Goal: Answer question/provide support: Share knowledge or assist other users

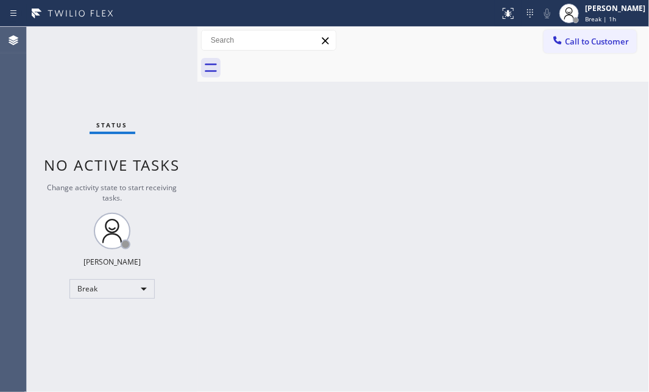
drag, startPoint x: 568, startPoint y: 138, endPoint x: 202, endPoint y: 261, distance: 385.7
click at [528, 153] on div "Back to Dashboard Change Sender ID Customers Technicians Select a contact Outbo…" at bounding box center [422, 209] width 451 height 365
click at [136, 286] on div "Break" at bounding box center [111, 288] width 85 height 19
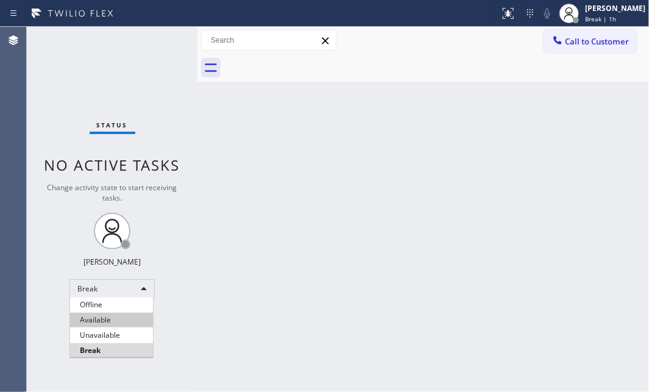
click at [96, 315] on li "Available" at bounding box center [111, 319] width 83 height 15
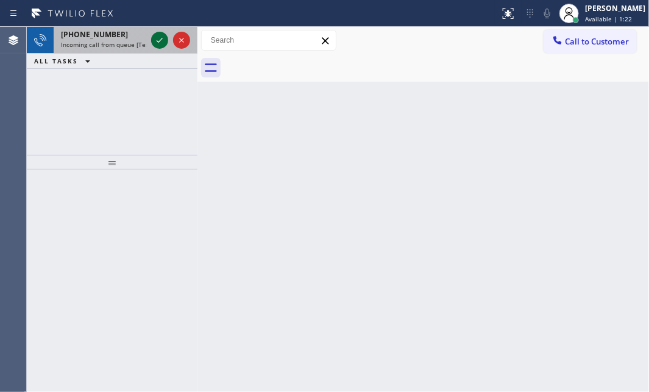
click at [154, 43] on icon at bounding box center [159, 40] width 15 height 15
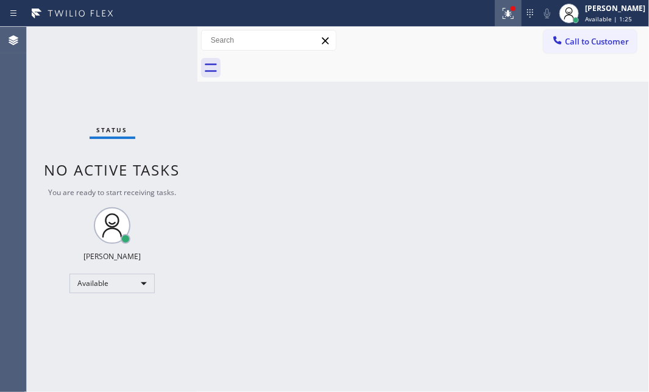
click at [498, 21] on button at bounding box center [507, 13] width 27 height 27
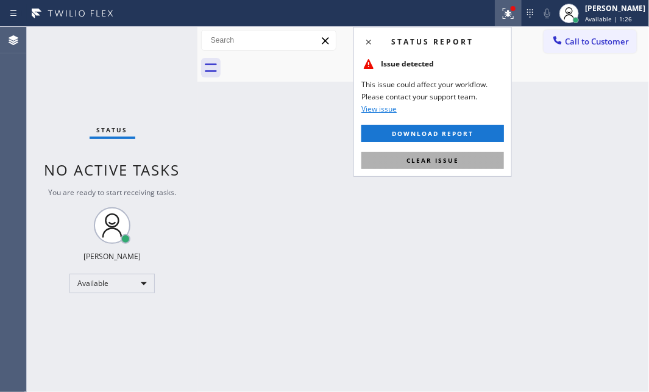
click at [466, 156] on button "Clear issue" at bounding box center [432, 160] width 142 height 17
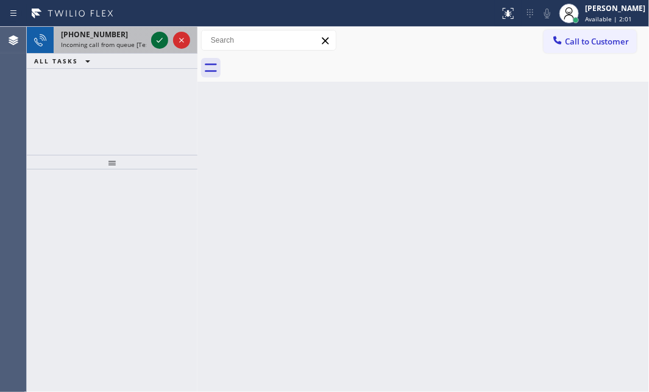
click at [156, 46] on icon at bounding box center [159, 40] width 15 height 15
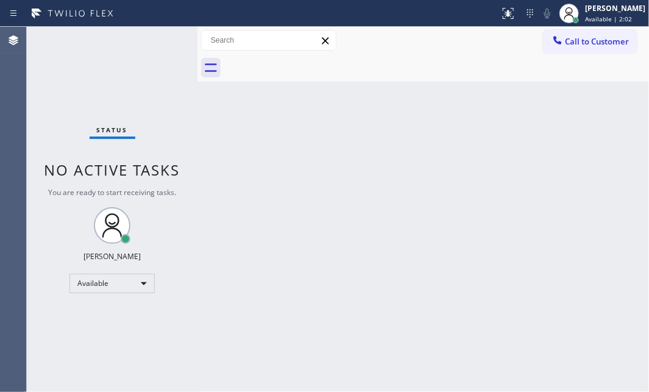
click at [156, 45] on div "Status No active tasks You are ready to start receiving tasks. [PERSON_NAME] Av…" at bounding box center [112, 209] width 171 height 365
click at [155, 44] on div "Status No active tasks You are ready to start receiving tasks. [PERSON_NAME] Av…" at bounding box center [112, 209] width 171 height 365
click at [161, 44] on div "Status No active tasks You are ready to start receiving tasks. [PERSON_NAME] Av…" at bounding box center [112, 209] width 171 height 365
click at [501, 6] on icon at bounding box center [508, 13] width 15 height 15
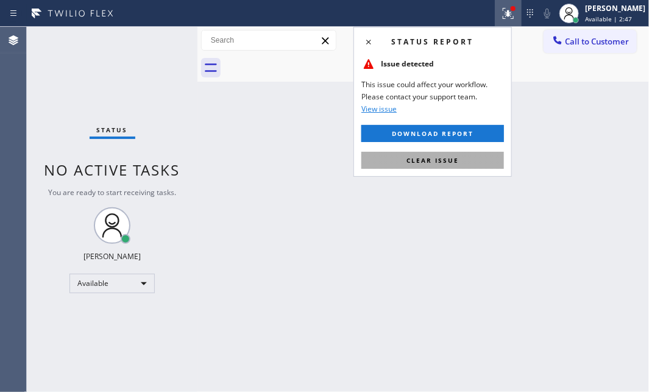
click at [463, 161] on button "Clear issue" at bounding box center [432, 160] width 142 height 17
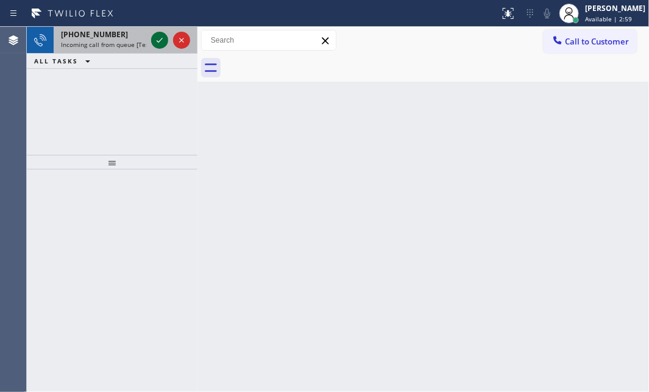
click at [152, 37] on div at bounding box center [159, 40] width 17 height 15
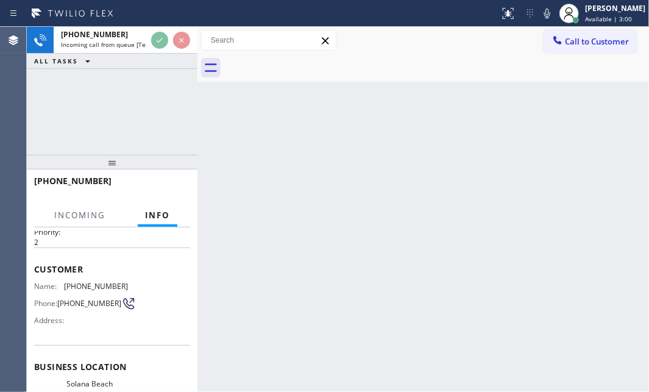
scroll to position [55, 0]
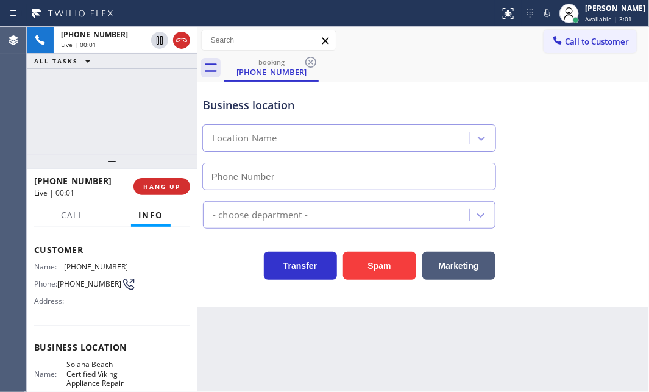
type input "[PHONE_NUMBER]"
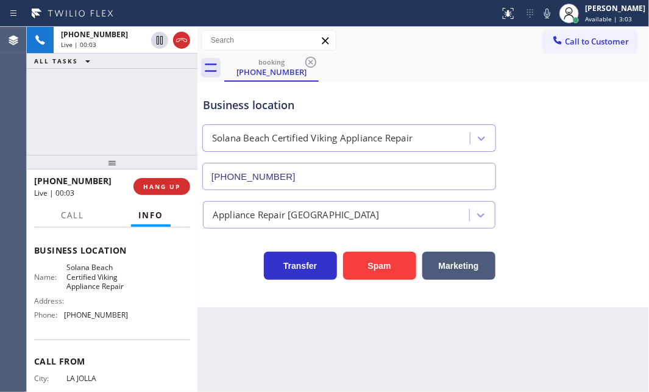
scroll to position [166, 0]
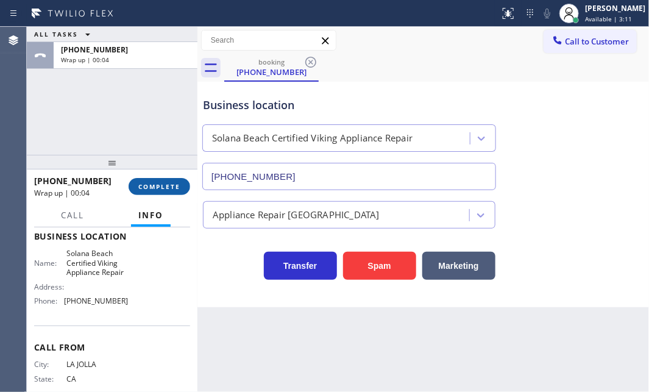
click at [158, 186] on span "COMPLETE" at bounding box center [159, 186] width 42 height 9
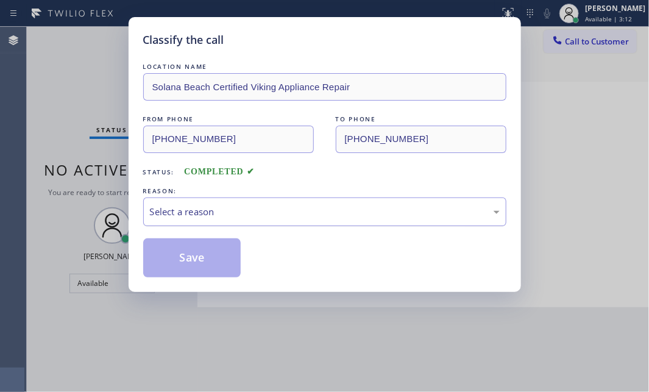
click at [262, 213] on div "Select a reason" at bounding box center [325, 212] width 350 height 14
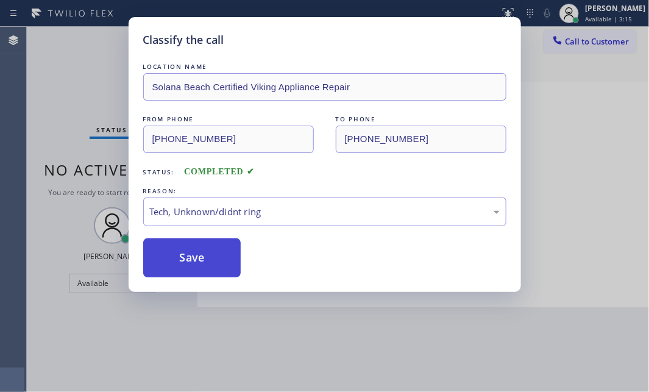
click at [193, 266] on button "Save" at bounding box center [192, 257] width 98 height 39
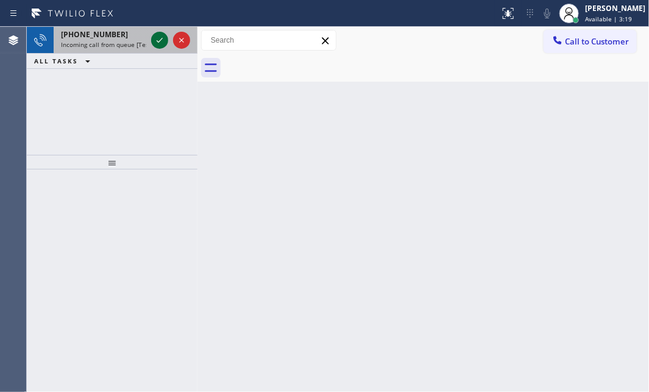
click at [155, 34] on icon at bounding box center [159, 40] width 15 height 15
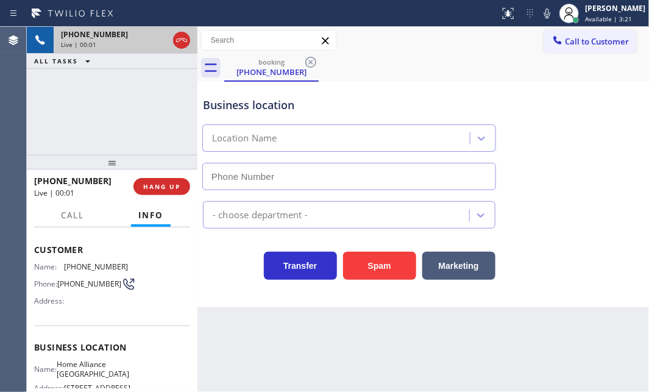
type input "[PHONE_NUMBER]"
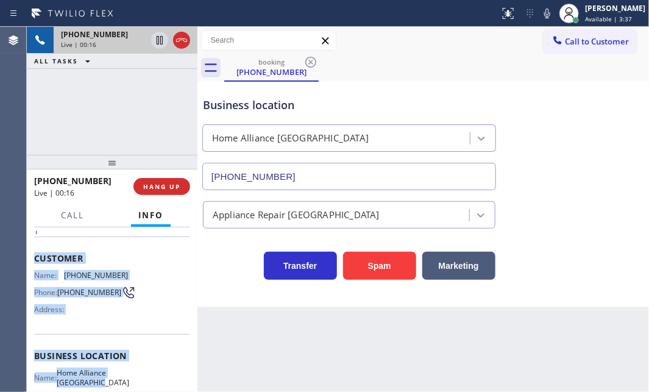
scroll to position [110, 0]
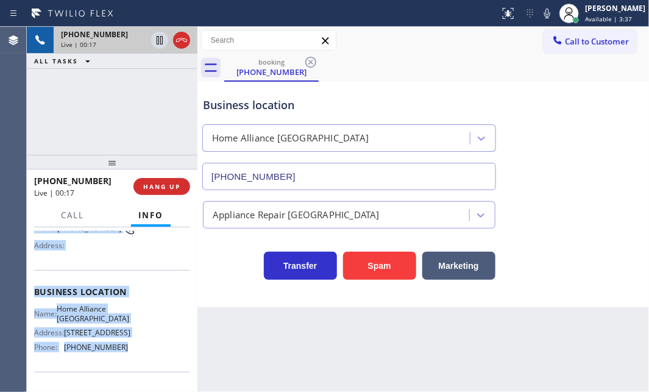
drag, startPoint x: 33, startPoint y: 301, endPoint x: 130, endPoint y: 357, distance: 112.4
click at [130, 357] on div "Context Queue: [Test] All Priority: 1 Customer Name: [PHONE_NUMBER] Phone: [PHO…" at bounding box center [112, 309] width 171 height 164
copy div "Customer Name: [PHONE_NUMBER] Phone: [PHONE_NUMBER] Address: Business location …"
click at [160, 40] on icon at bounding box center [160, 40] width 6 height 9
click at [154, 39] on icon at bounding box center [159, 40] width 15 height 15
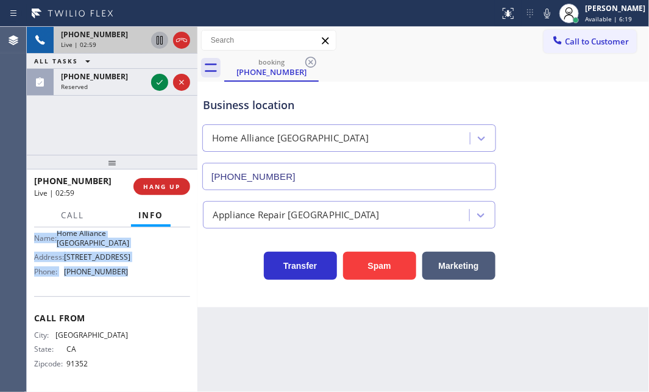
scroll to position [142, 0]
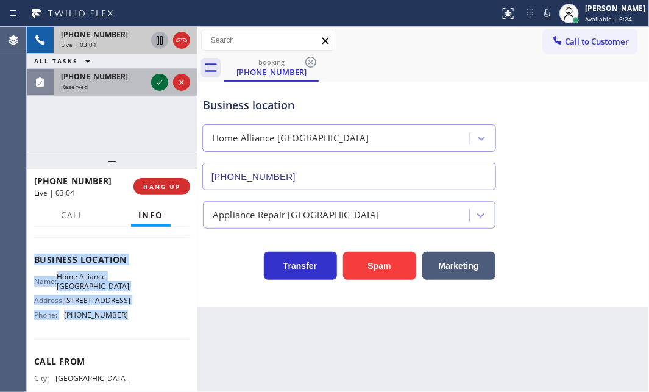
click at [163, 83] on icon at bounding box center [159, 82] width 15 height 15
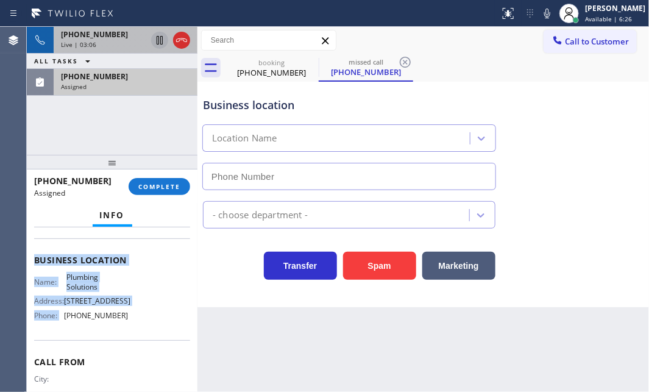
type input "[PHONE_NUMBER]"
click at [116, 41] on div "Live | 03:06" at bounding box center [103, 44] width 85 height 9
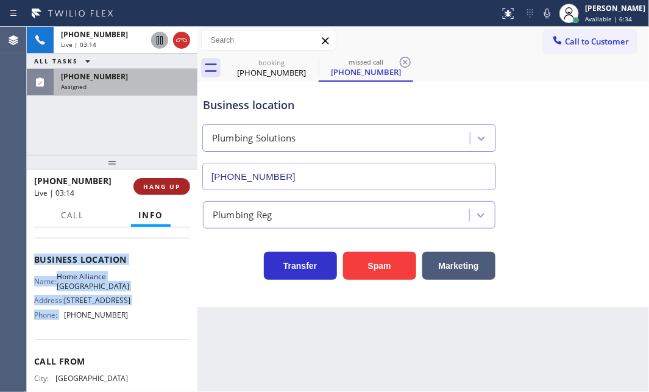
click at [166, 188] on span "HANG UP" at bounding box center [161, 186] width 37 height 9
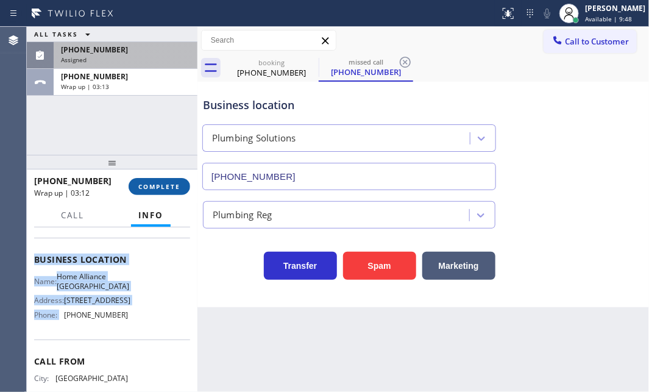
click at [161, 185] on span "COMPLETE" at bounding box center [159, 186] width 42 height 9
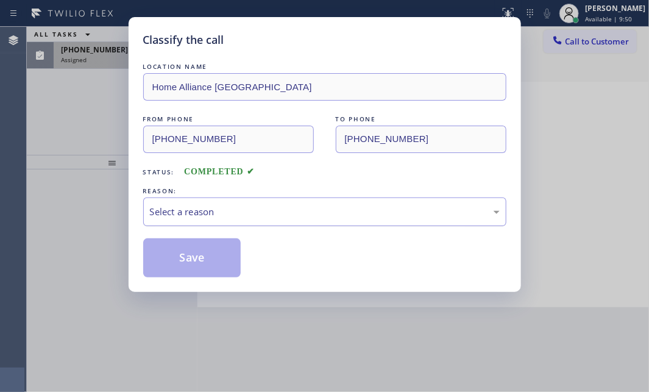
drag, startPoint x: 246, startPoint y: 215, endPoint x: 235, endPoint y: 223, distance: 13.5
click at [246, 216] on div "Select a reason" at bounding box center [325, 212] width 350 height 14
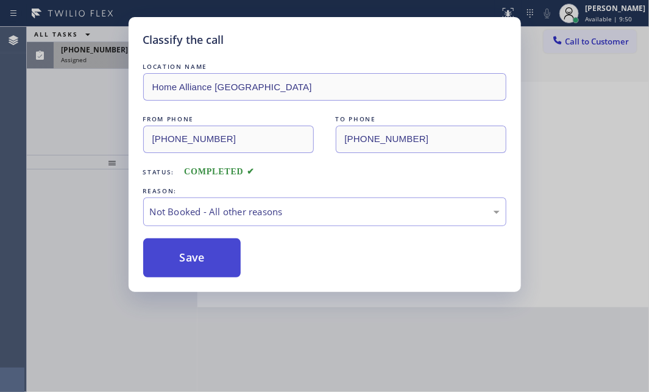
click at [166, 255] on button "Save" at bounding box center [192, 257] width 98 height 39
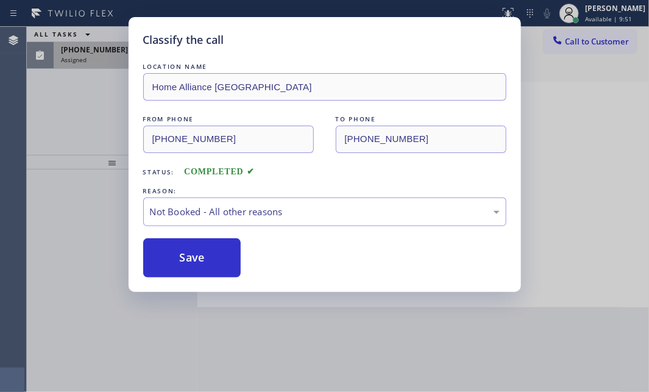
click at [97, 63] on div "Classify the call LOCATION NAME Home Alliance [GEOGRAPHIC_DATA] FROM PHONE [PHO…" at bounding box center [324, 196] width 649 height 392
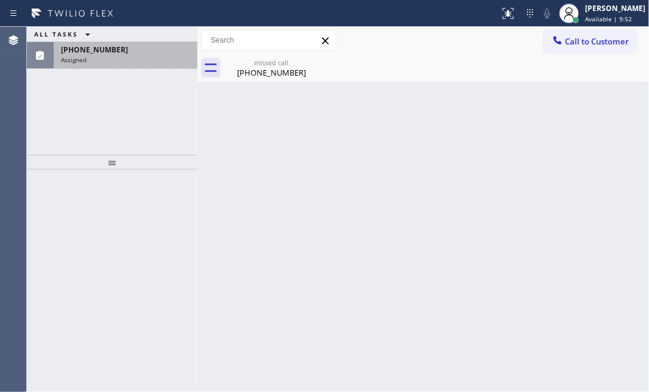
click at [105, 60] on div "Assigned" at bounding box center [125, 59] width 129 height 9
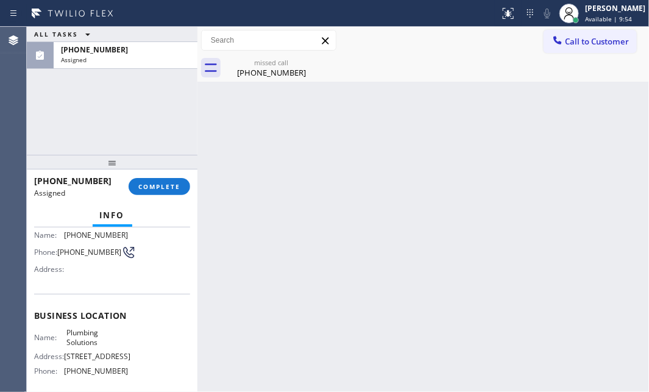
scroll to position [166, 0]
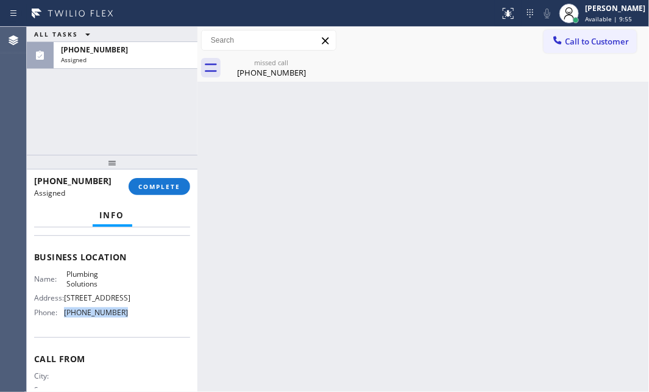
drag, startPoint x: 130, startPoint y: 324, endPoint x: 65, endPoint y: 325, distance: 64.6
click at [65, 322] on div "Name: Plumbing Solutions Address: [STREET_ADDRESS] Phone: [PHONE_NUMBER]" at bounding box center [112, 295] width 156 height 52
copy span "[PHONE_NUMBER]"
click at [583, 46] on span "Call to Customer" at bounding box center [597, 41] width 64 height 11
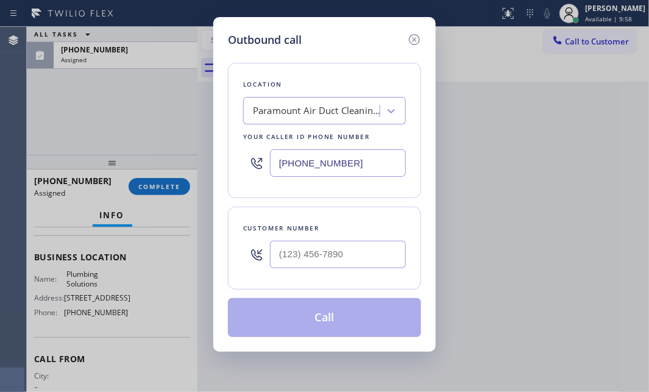
click at [375, 165] on input "[PHONE_NUMBER]" at bounding box center [338, 162] width 136 height 27
paste input "323) 283-8378"
type input "[PHONE_NUMBER]"
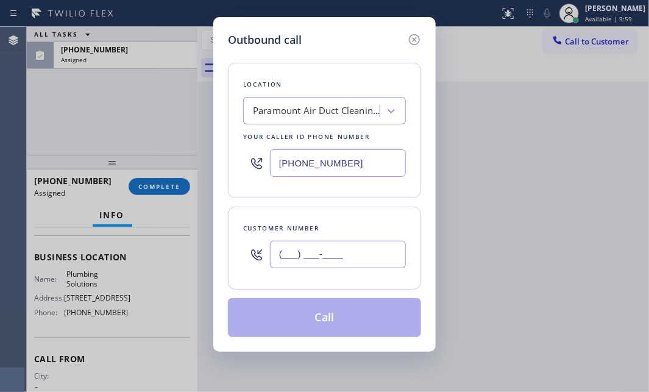
click at [338, 256] on input "(___) ___-____" at bounding box center [338, 254] width 136 height 27
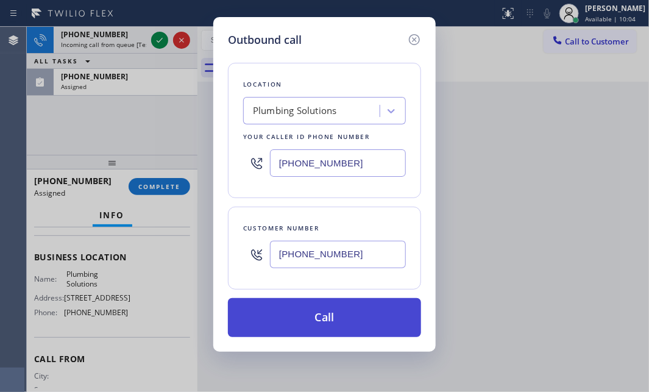
type input "[PHONE_NUMBER]"
click at [328, 309] on button "Call" at bounding box center [324, 317] width 193 height 39
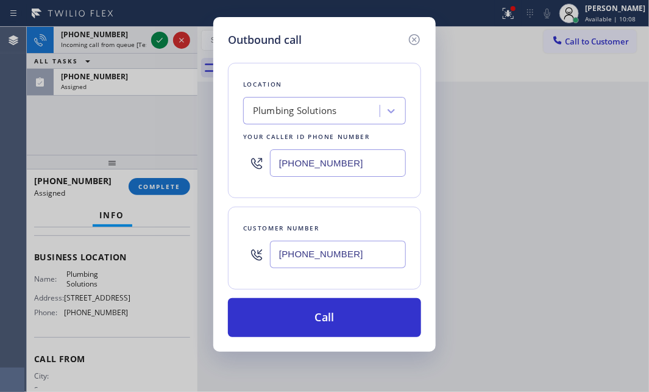
drag, startPoint x: 417, startPoint y: 37, endPoint x: 230, endPoint y: 41, distance: 186.4
click at [415, 37] on icon at bounding box center [414, 39] width 15 height 15
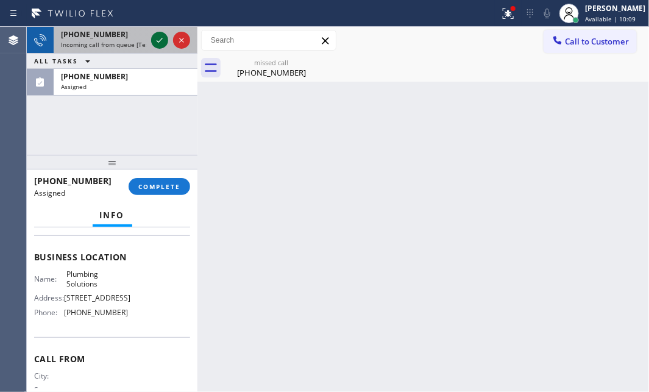
click at [152, 41] on icon at bounding box center [159, 40] width 15 height 15
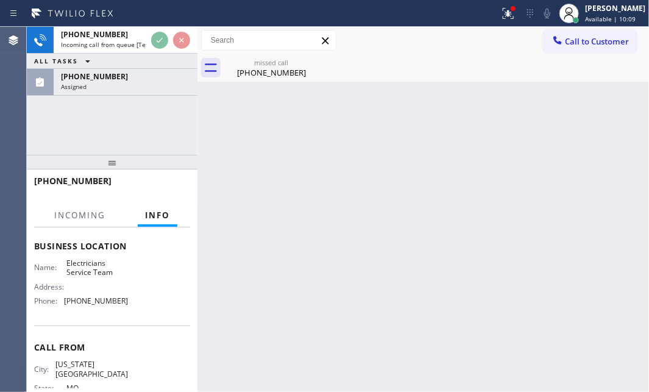
scroll to position [146, 0]
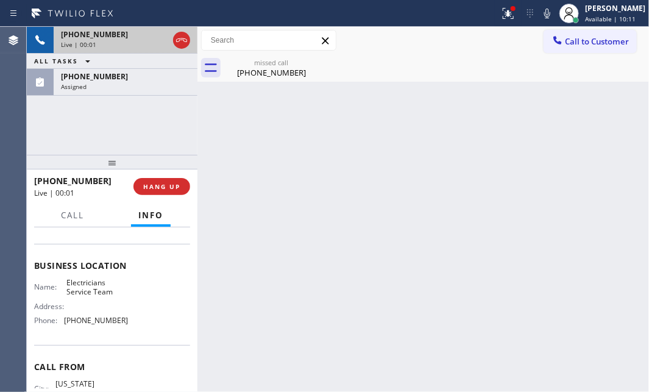
click at [119, 37] on div "[PHONE_NUMBER]" at bounding box center [114, 34] width 107 height 10
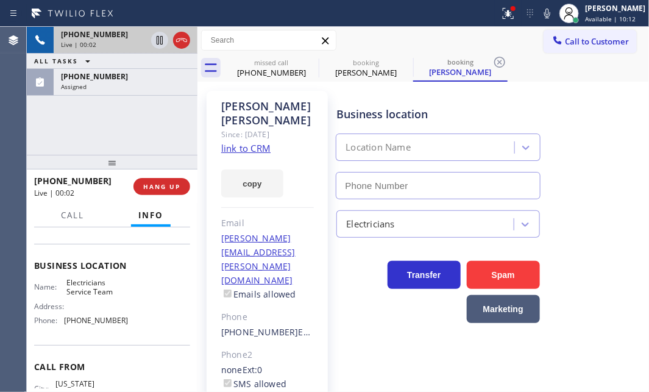
type input "[PHONE_NUMBER]"
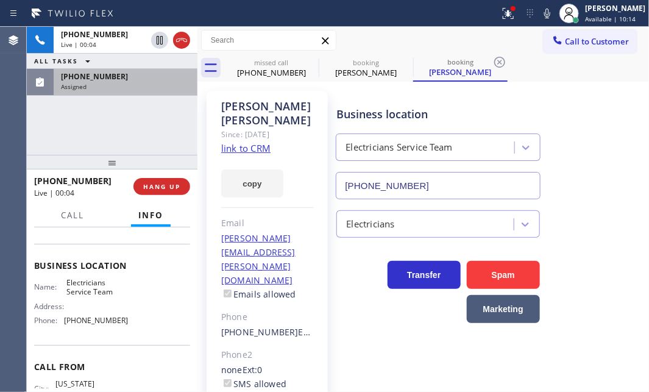
click at [132, 80] on div "[PHONE_NUMBER]" at bounding box center [125, 76] width 129 height 10
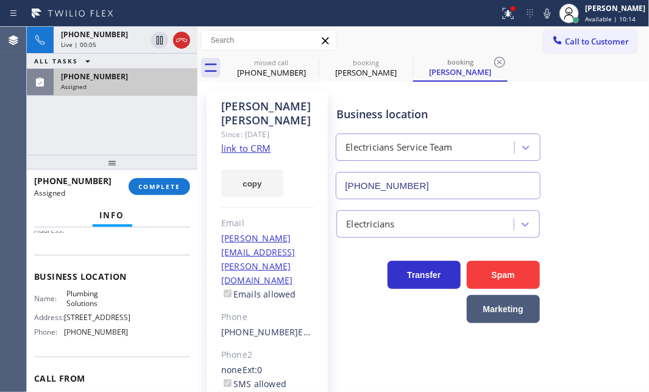
scroll to position [166, 0]
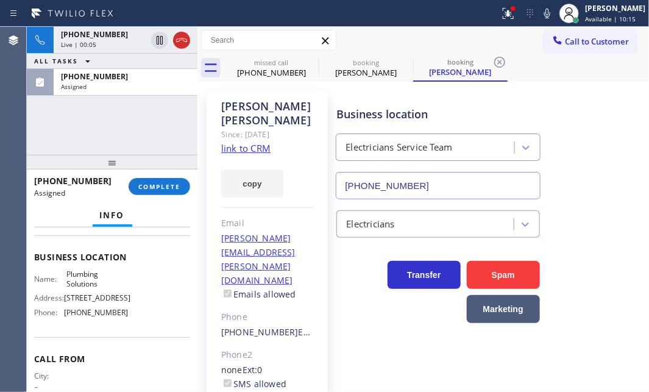
drag, startPoint x: 163, startPoint y: 184, endPoint x: 195, endPoint y: 199, distance: 35.4
click at [164, 186] on span "COMPLETE" at bounding box center [159, 186] width 42 height 9
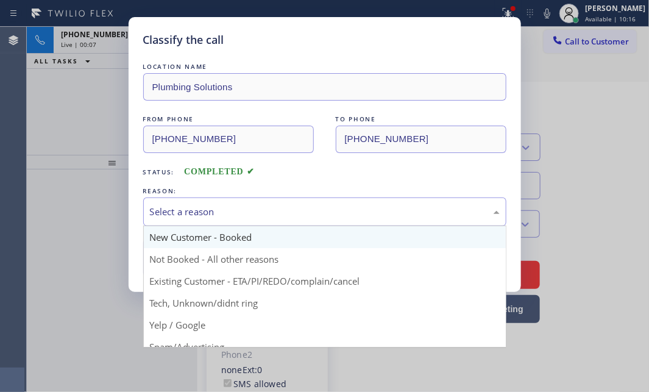
drag, startPoint x: 266, startPoint y: 208, endPoint x: 231, endPoint y: 241, distance: 47.8
click at [266, 208] on div "Select a reason" at bounding box center [325, 212] width 350 height 14
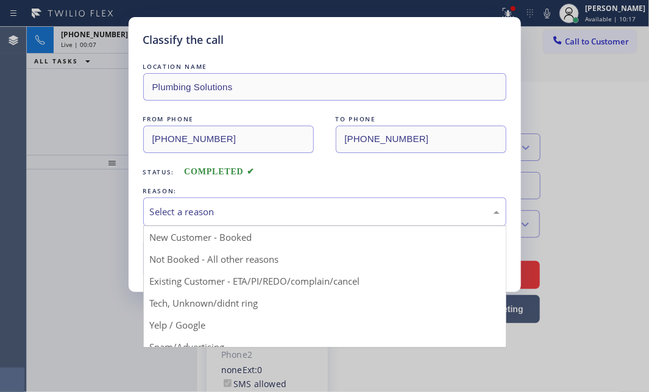
drag, startPoint x: 172, startPoint y: 299, endPoint x: 177, endPoint y: 275, distance: 24.2
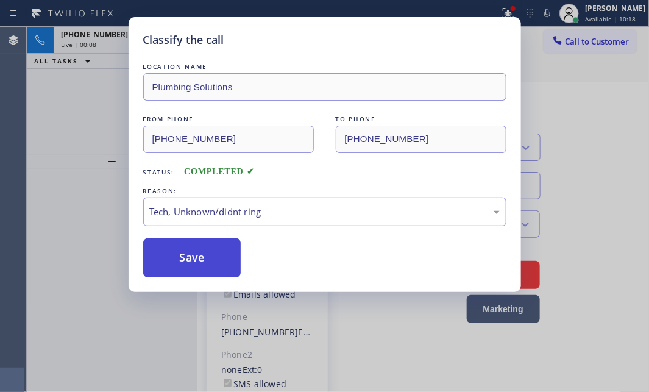
click at [183, 259] on button "Save" at bounding box center [192, 257] width 98 height 39
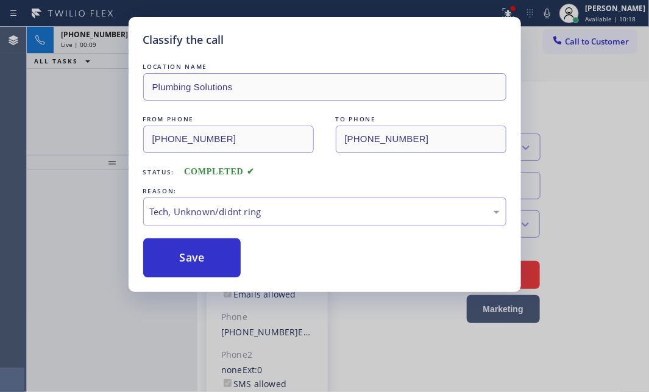
click at [107, 44] on div "Classify the call LOCATION NAME The Best Heating and Cooling Repair Team FROM P…" at bounding box center [338, 209] width 622 height 365
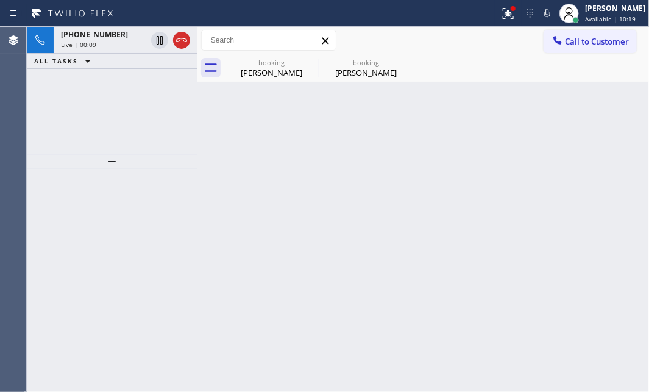
click at [107, 44] on div "Live | 00:09" at bounding box center [103, 44] width 85 height 9
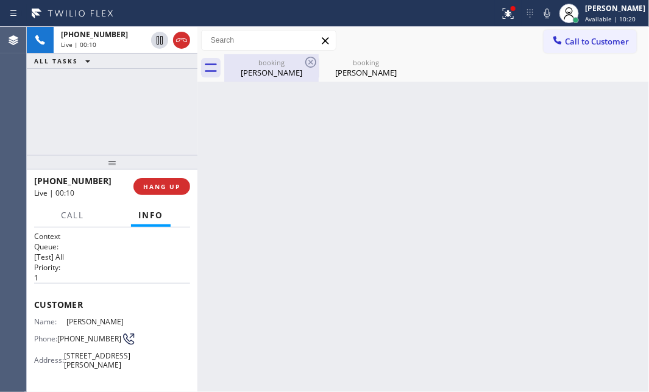
click at [249, 71] on div "[PERSON_NAME]" at bounding box center [271, 72] width 92 height 11
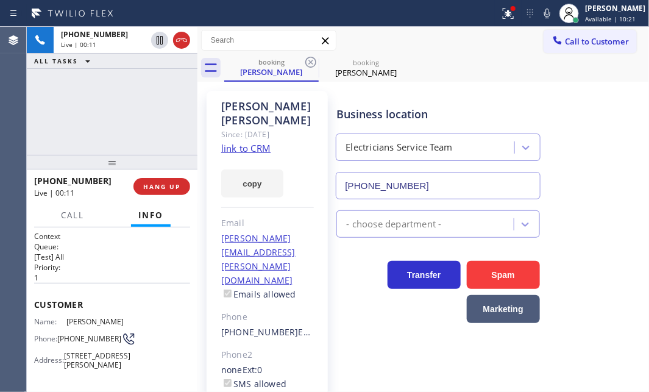
click at [258, 142] on link "link to CRM" at bounding box center [245, 148] width 49 height 12
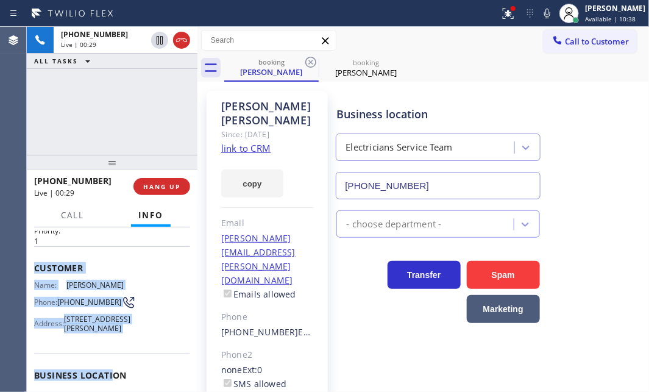
scroll to position [166, 0]
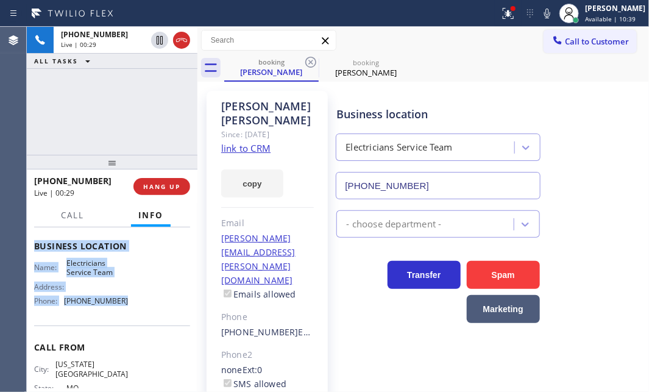
drag, startPoint x: 34, startPoint y: 298, endPoint x: 133, endPoint y: 331, distance: 104.6
click at [124, 328] on div "Context Queue: [Test] All Priority: 1 Customer Name: [PERSON_NAME] Phone: [PHON…" at bounding box center [112, 246] width 156 height 362
copy div "Customer Name: [PERSON_NAME] Phone: [PHONE_NUMBER] Address: [STREET_ADDRESS][PE…"
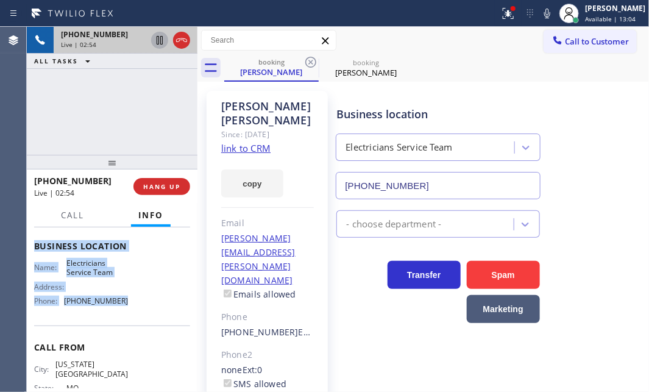
click at [162, 46] on icon at bounding box center [159, 40] width 15 height 15
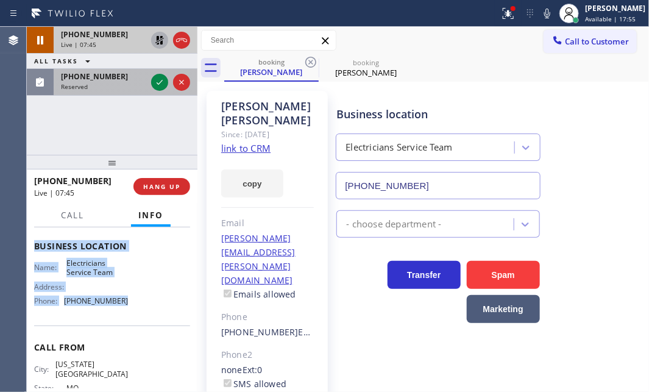
click at [149, 83] on div at bounding box center [171, 82] width 44 height 27
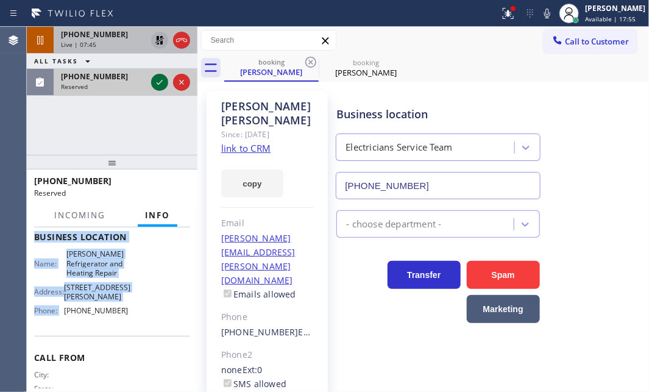
scroll to position [176, 0]
click at [156, 84] on icon at bounding box center [159, 82] width 15 height 15
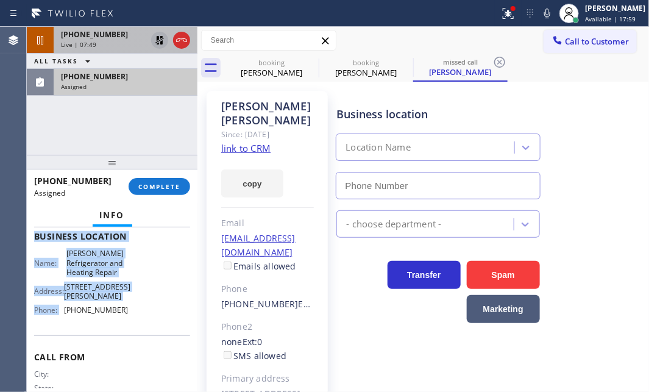
click at [157, 41] on icon at bounding box center [159, 40] width 15 height 15
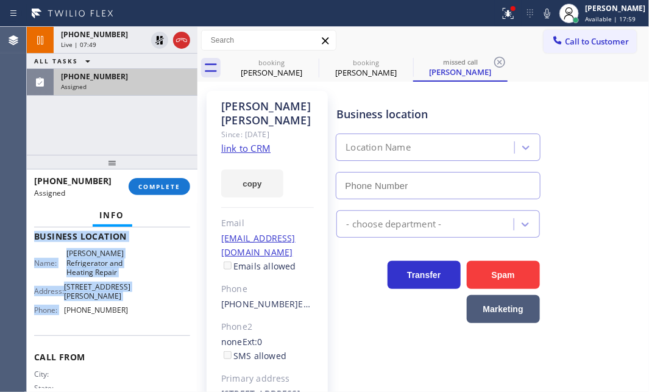
type input "[PHONE_NUMBER]"
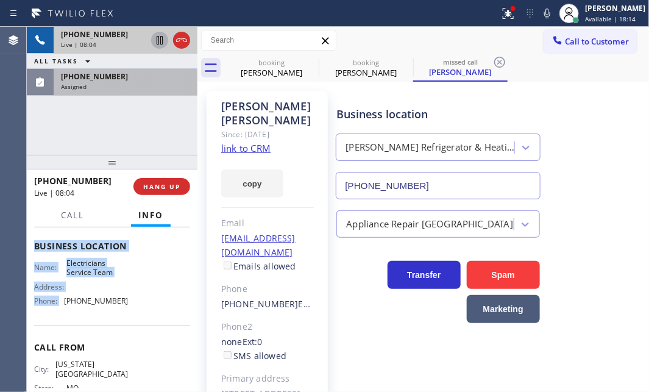
click at [157, 40] on icon at bounding box center [160, 40] width 6 height 9
click at [163, 43] on icon at bounding box center [159, 40] width 15 height 15
click at [180, 46] on icon at bounding box center [181, 40] width 15 height 15
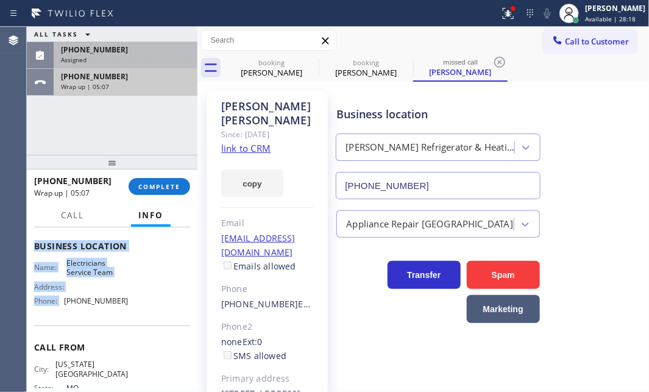
click at [172, 80] on div "[PHONE_NUMBER]" at bounding box center [125, 76] width 129 height 10
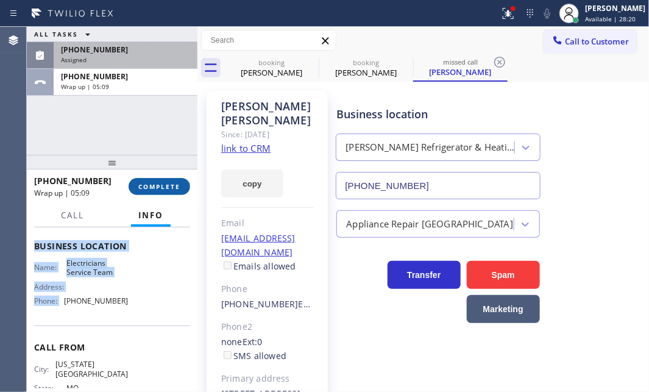
drag, startPoint x: 181, startPoint y: 185, endPoint x: 188, endPoint y: 188, distance: 7.4
click at [183, 186] on button "COMPLETE" at bounding box center [159, 186] width 62 height 17
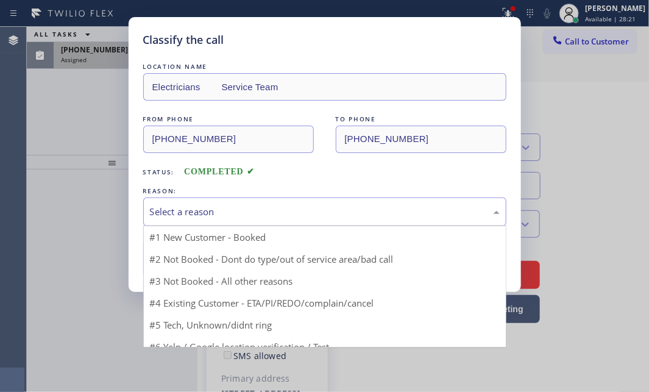
drag, startPoint x: 243, startPoint y: 209, endPoint x: 236, endPoint y: 223, distance: 16.1
click at [243, 210] on div "Select a reason" at bounding box center [325, 212] width 350 height 14
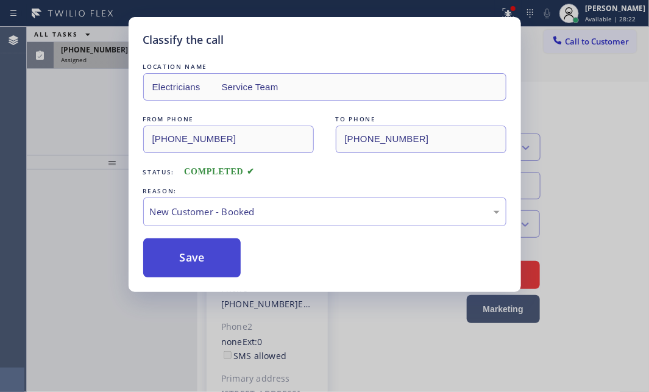
drag, startPoint x: 211, startPoint y: 239, endPoint x: 194, endPoint y: 246, distance: 18.6
click at [188, 257] on button "Save" at bounding box center [192, 257] width 98 height 39
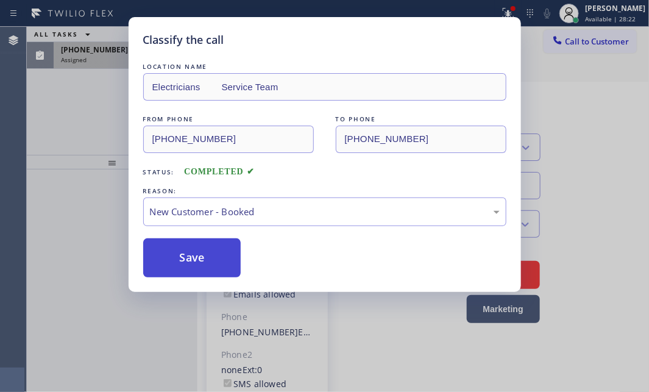
type input "[PHONE_NUMBER]"
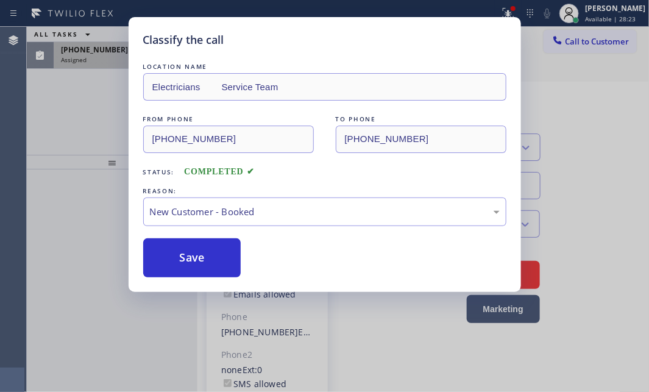
click at [115, 66] on div "Classify the call LOCATION NAME Electricians Service Team FROM PHONE [PHONE_NUM…" at bounding box center [324, 196] width 649 height 392
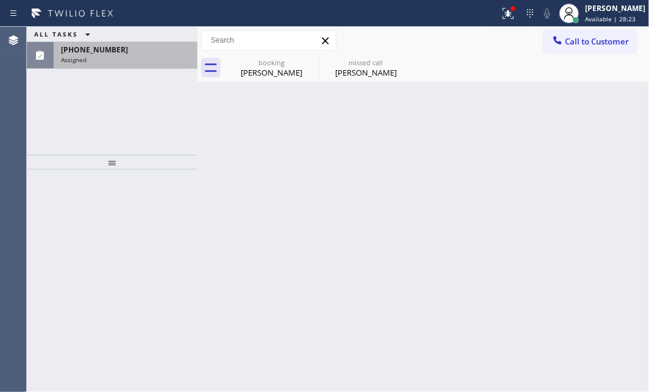
click at [120, 54] on div "[PHONE_NUMBER]" at bounding box center [125, 49] width 129 height 10
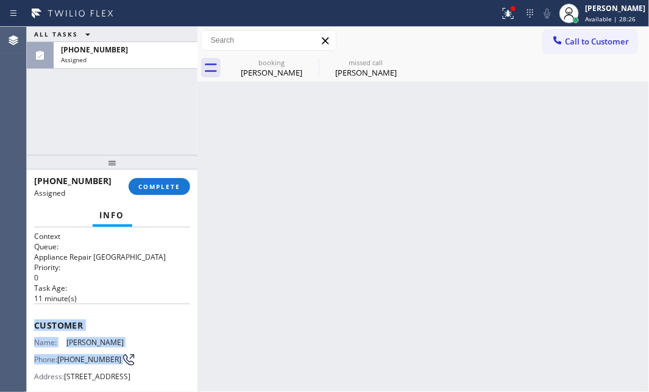
scroll to position [166, 0]
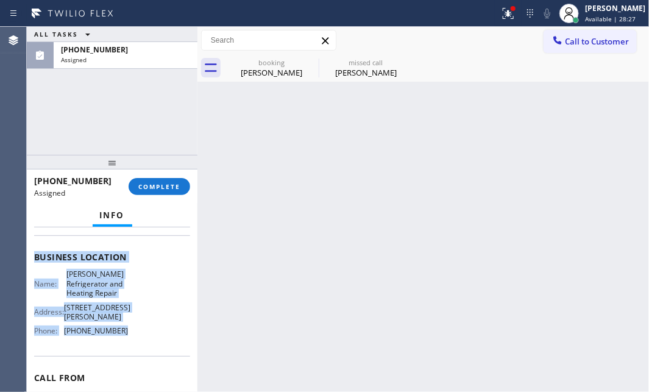
drag, startPoint x: 30, startPoint y: 313, endPoint x: 138, endPoint y: 368, distance: 120.9
click at [134, 371] on div "Context Queue: Appliance Repair High End Priority: 0 Task Age: [DEMOGRAPHIC_DAT…" at bounding box center [112, 309] width 171 height 164
copy div "Customer Name: [PERSON_NAME] Phone: [PHONE_NUMBER] Address: [STREET_ADDRESS] Bu…"
click at [157, 189] on span "COMPLETE" at bounding box center [159, 186] width 42 height 9
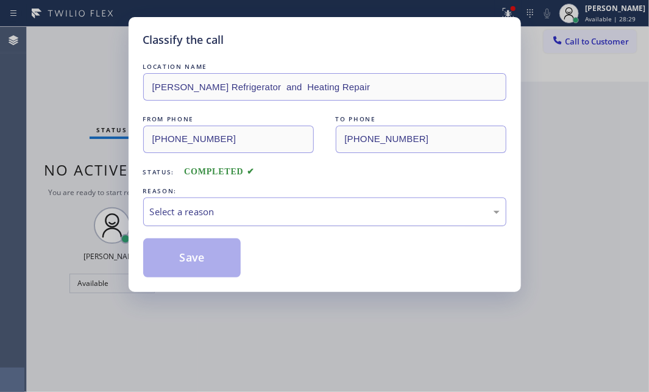
click at [256, 209] on div "Select a reason" at bounding box center [325, 212] width 350 height 14
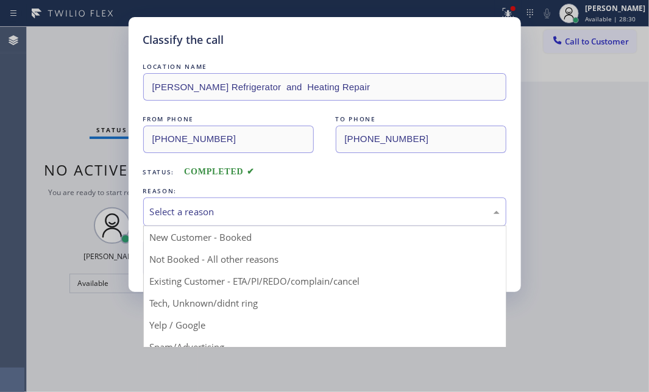
drag, startPoint x: 211, startPoint y: 255, endPoint x: 186, endPoint y: 259, distance: 25.8
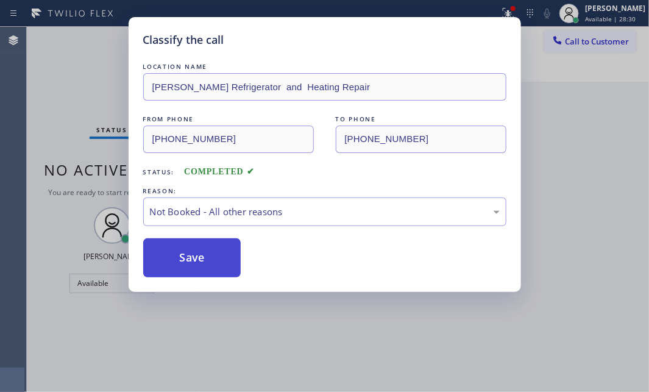
click at [181, 258] on button "Save" at bounding box center [192, 257] width 98 height 39
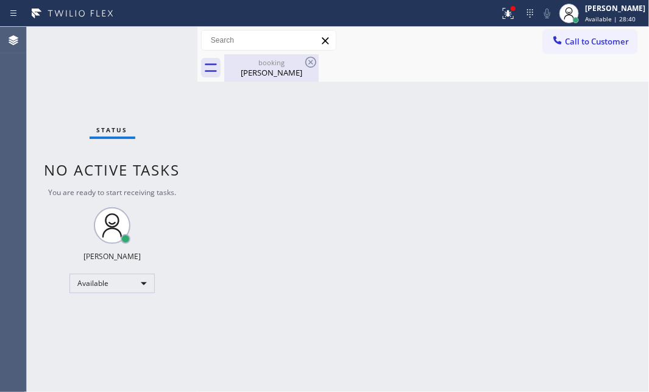
click at [273, 69] on div "[PERSON_NAME]" at bounding box center [271, 72] width 92 height 11
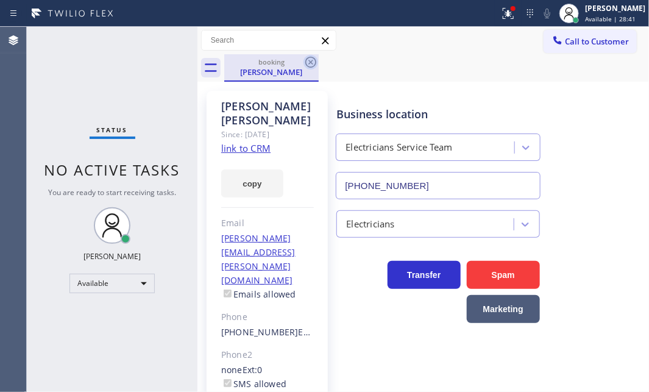
drag, startPoint x: 312, startPoint y: 60, endPoint x: 372, endPoint y: 60, distance: 59.7
click at [316, 60] on icon at bounding box center [310, 62] width 15 height 15
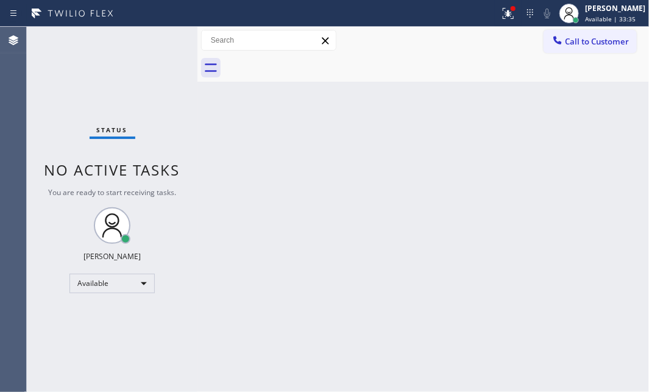
drag, startPoint x: 35, startPoint y: 63, endPoint x: 288, endPoint y: 138, distance: 263.6
click at [288, 138] on div "Back to Dashboard Change Sender ID Customers Technicians Select a contact Outbo…" at bounding box center [422, 209] width 451 height 365
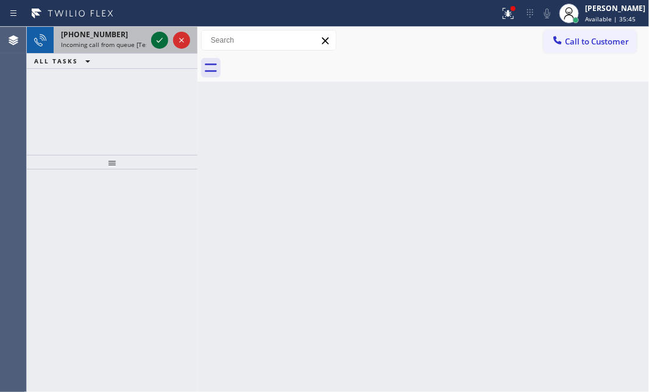
click at [162, 40] on icon at bounding box center [159, 40] width 15 height 15
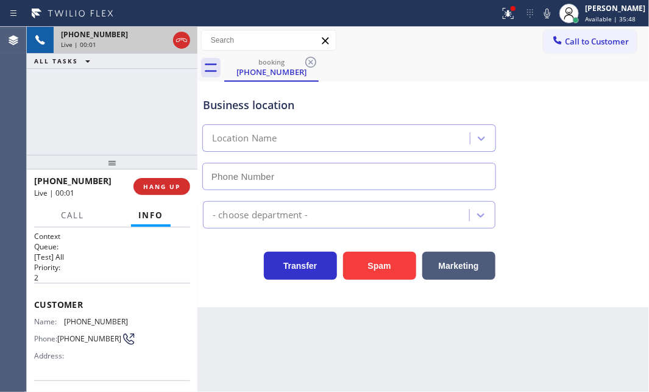
type input "[PHONE_NUMBER]"
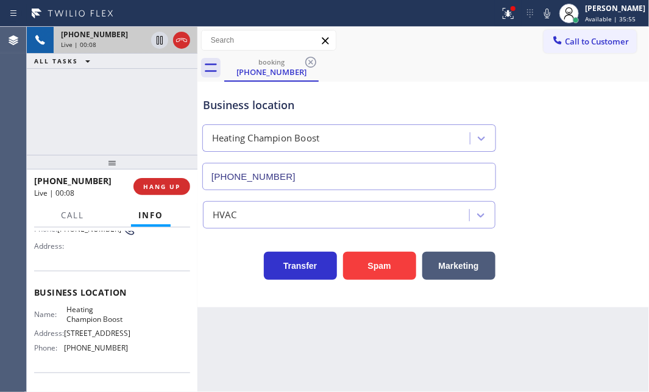
scroll to position [110, 0]
click at [167, 189] on span "HANG UP" at bounding box center [161, 186] width 37 height 9
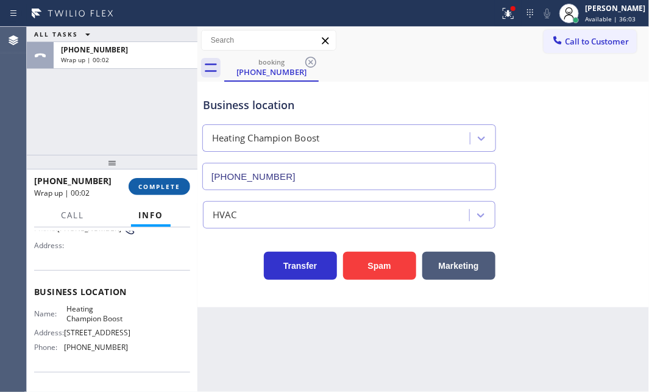
click at [167, 189] on span "COMPLETE" at bounding box center [159, 186] width 42 height 9
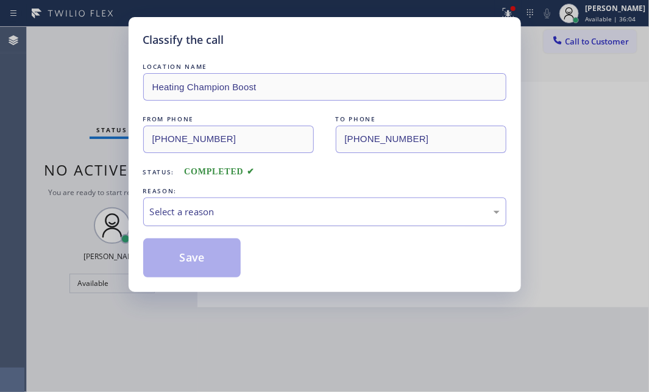
click at [317, 205] on div "Select a reason" at bounding box center [325, 212] width 350 height 14
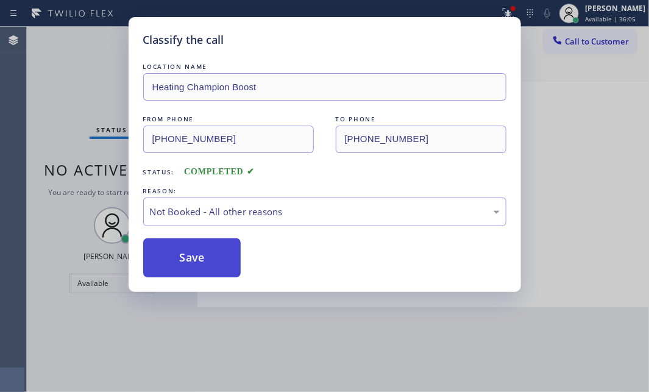
click at [179, 253] on button "Save" at bounding box center [192, 257] width 98 height 39
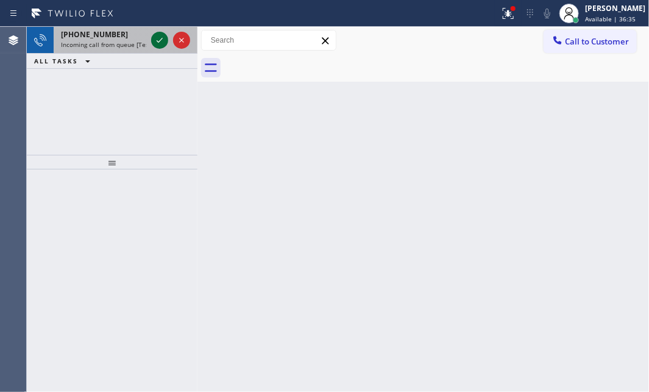
click at [160, 36] on icon at bounding box center [159, 40] width 15 height 15
click at [156, 42] on icon at bounding box center [159, 40] width 15 height 15
click at [162, 42] on icon at bounding box center [159, 40] width 15 height 15
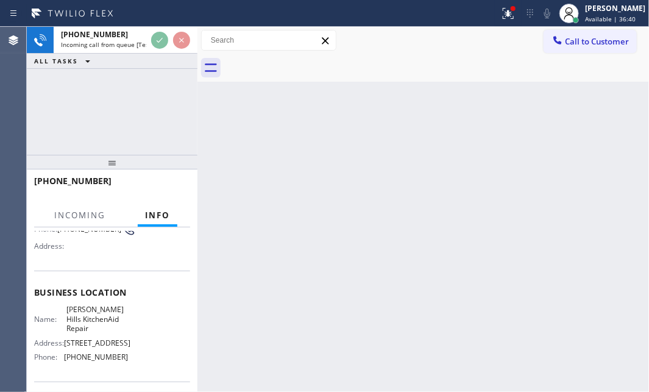
scroll to position [110, 0]
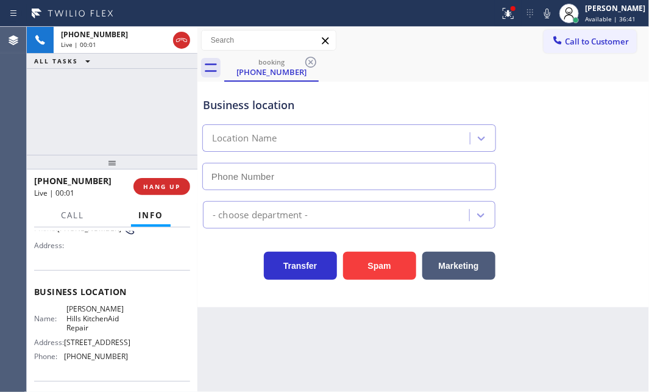
type input "[PHONE_NUMBER]"
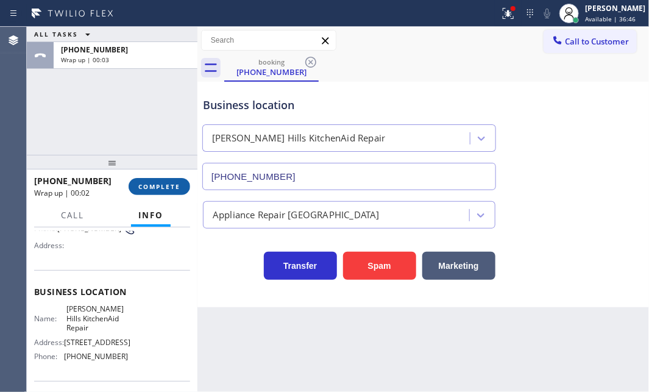
click at [169, 180] on button "COMPLETE" at bounding box center [159, 186] width 62 height 17
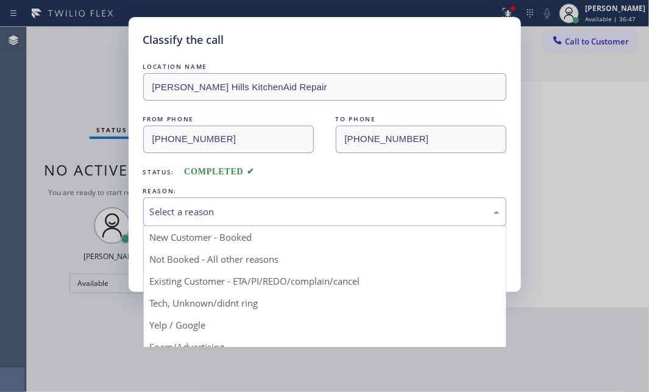
click at [285, 211] on div "Select a reason" at bounding box center [325, 212] width 350 height 14
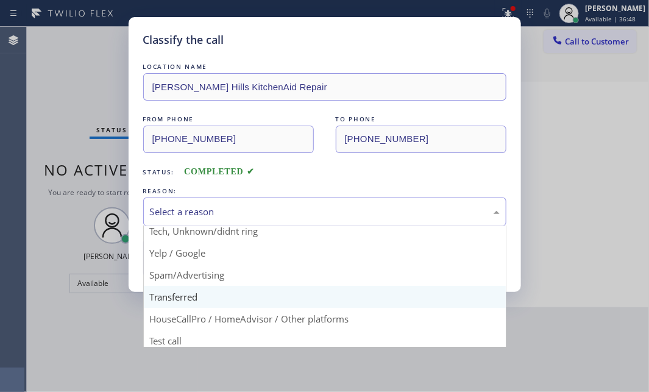
scroll to position [81, 0]
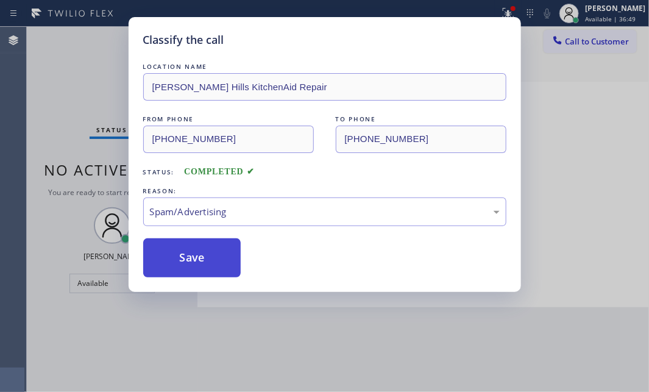
click at [185, 250] on button "Save" at bounding box center [192, 257] width 98 height 39
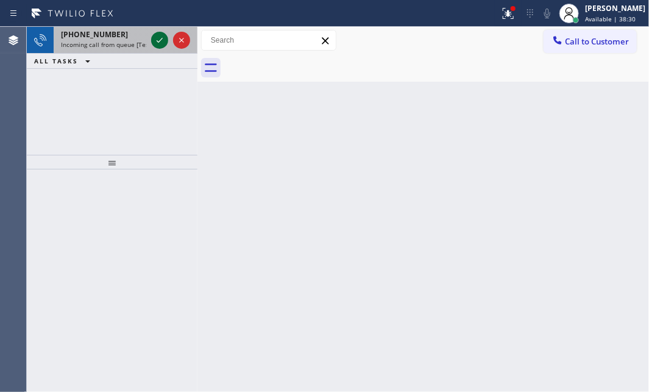
click at [164, 38] on icon at bounding box center [159, 40] width 15 height 15
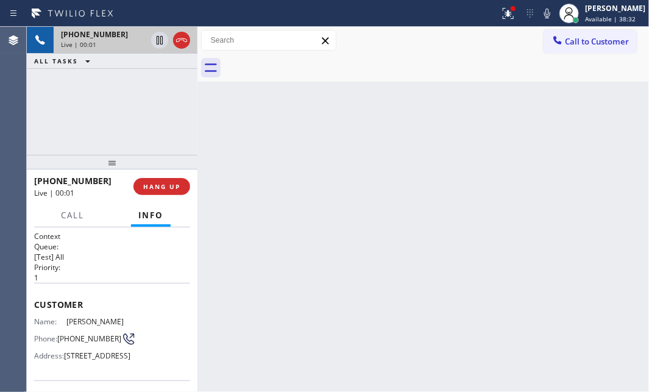
scroll to position [55, 0]
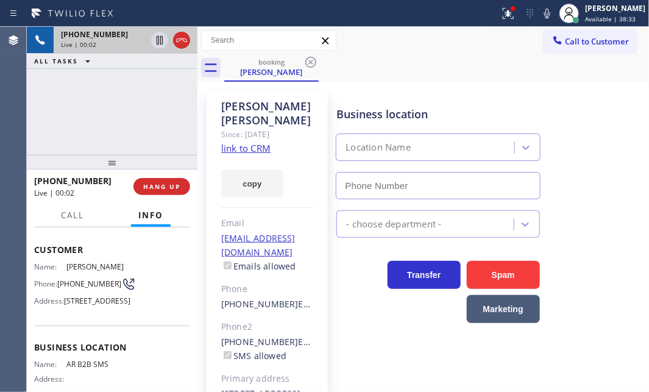
type input "[PHONE_NUMBER]"
click at [146, 47] on div "Live | 02:41" at bounding box center [103, 44] width 85 height 9
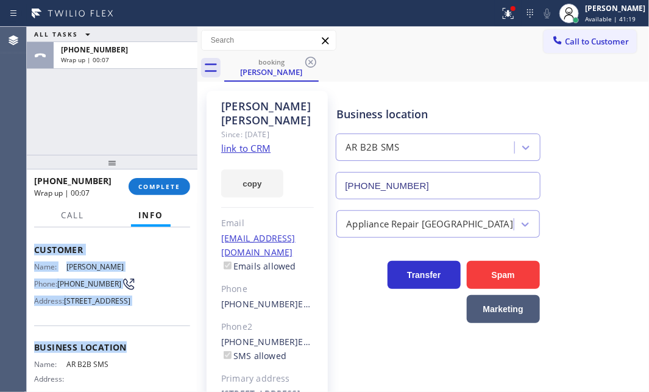
scroll to position [110, 0]
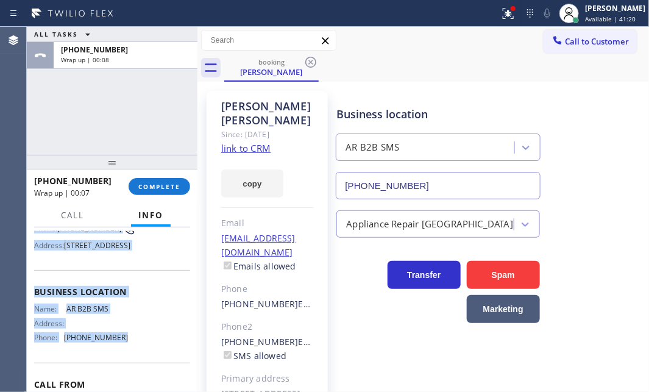
drag, startPoint x: 30, startPoint y: 240, endPoint x: 359, endPoint y: 352, distance: 347.4
click at [131, 353] on div "Context Queue: [Test] All Priority: 1 Customer Name: [PERSON_NAME] Phone: [PHON…" at bounding box center [112, 309] width 171 height 164
copy div "Customer Name: [PERSON_NAME] Phone: [PHONE_NUMBER] Address: [STREET_ADDRESS] Bu…"
click at [155, 182] on span "COMPLETE" at bounding box center [159, 186] width 42 height 9
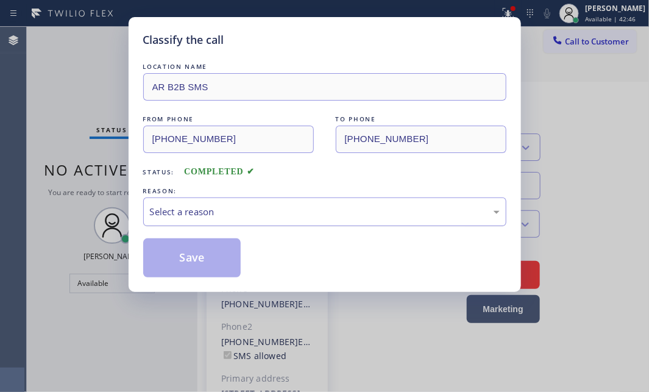
click at [282, 199] on div "Select a reason" at bounding box center [324, 211] width 363 height 29
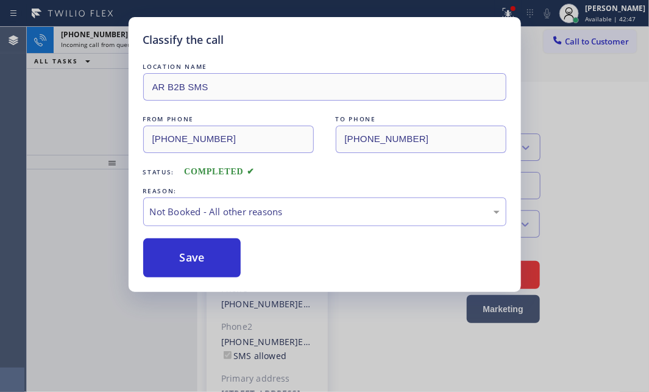
drag, startPoint x: 197, startPoint y: 249, endPoint x: 142, endPoint y: 172, distance: 93.9
click at [192, 247] on button "Save" at bounding box center [192, 257] width 98 height 39
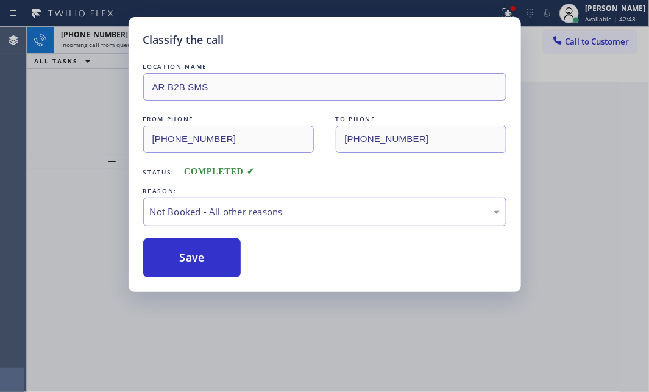
click at [109, 36] on div "Classify the call LOCATION NAME AR B2B SMS FROM PHONE [PHONE_NUMBER] TO PHONE […" at bounding box center [324, 196] width 649 height 392
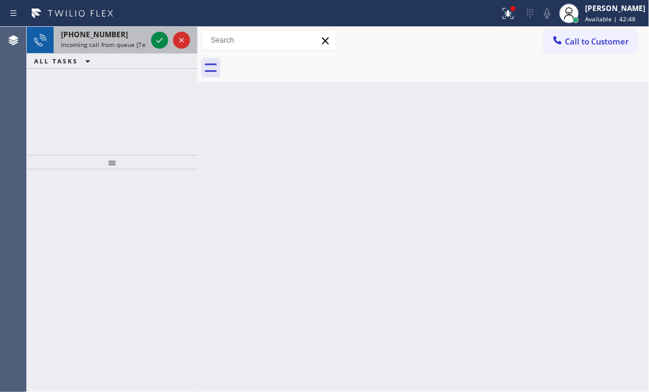
drag, startPoint x: 114, startPoint y: 36, endPoint x: 129, endPoint y: 36, distance: 15.2
click at [118, 36] on div "[PHONE_NUMBER]" at bounding box center [103, 34] width 85 height 10
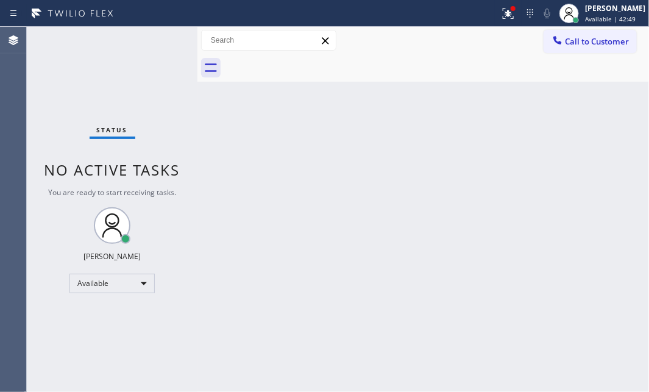
click at [152, 38] on div "Status No active tasks You are ready to start receiving tasks. [PERSON_NAME] Av…" at bounding box center [112, 209] width 171 height 365
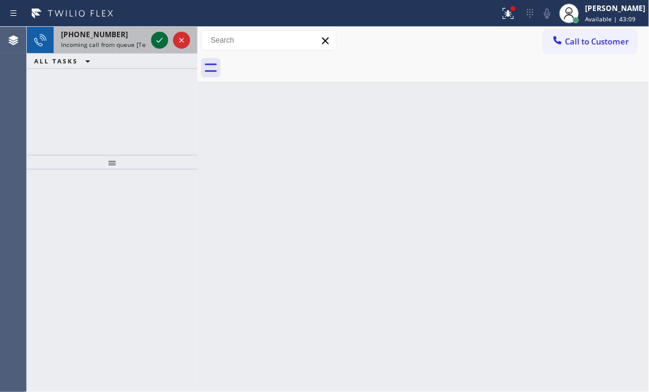
click at [158, 43] on icon at bounding box center [159, 40] width 15 height 15
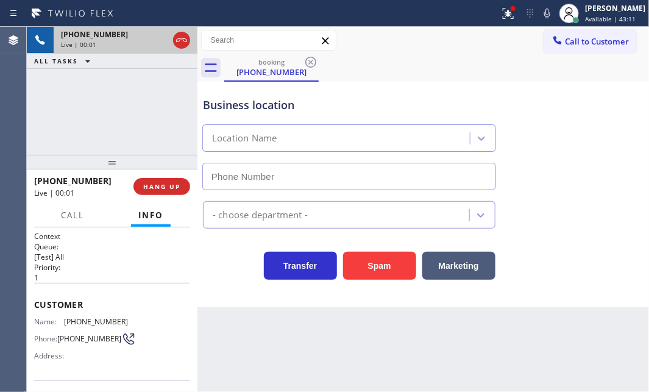
type input "[PHONE_NUMBER]"
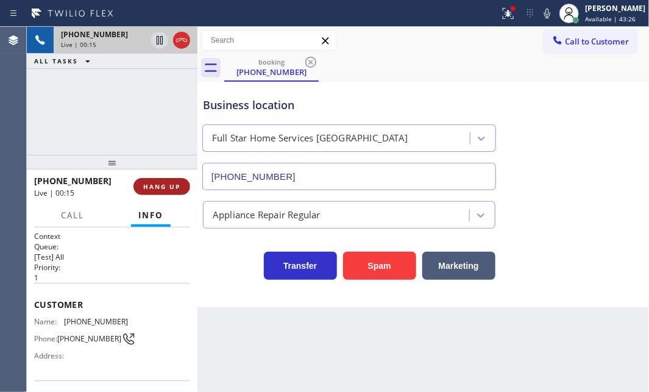
click at [177, 186] on span "HANG UP" at bounding box center [161, 186] width 37 height 9
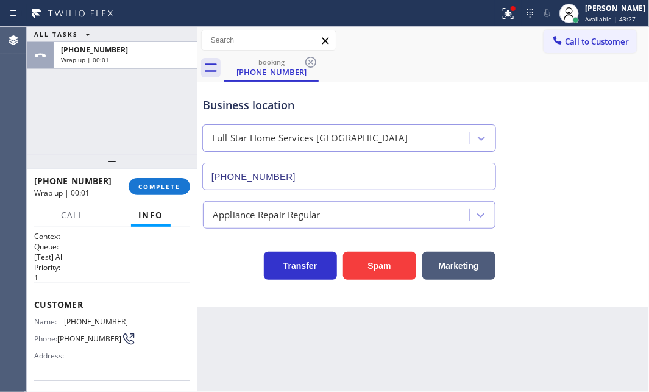
drag, startPoint x: 174, startPoint y: 189, endPoint x: 201, endPoint y: 202, distance: 30.2
click at [174, 189] on span "COMPLETE" at bounding box center [159, 186] width 42 height 9
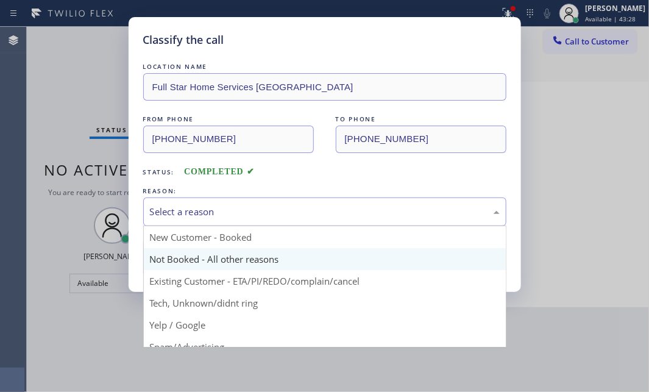
drag, startPoint x: 313, startPoint y: 208, endPoint x: 244, endPoint y: 250, distance: 80.8
click at [312, 209] on div "Select a reason" at bounding box center [325, 212] width 350 height 14
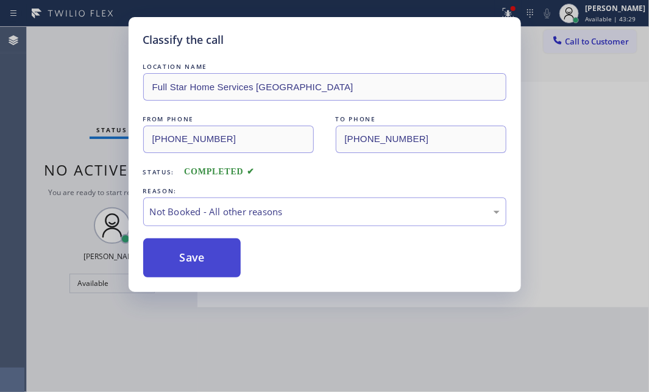
click at [181, 256] on button "Save" at bounding box center [192, 257] width 98 height 39
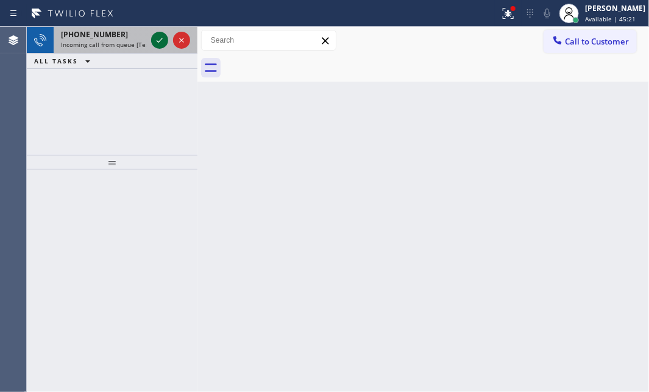
drag, startPoint x: 150, startPoint y: 32, endPoint x: 155, endPoint y: 36, distance: 6.6
click at [154, 35] on div at bounding box center [171, 40] width 44 height 27
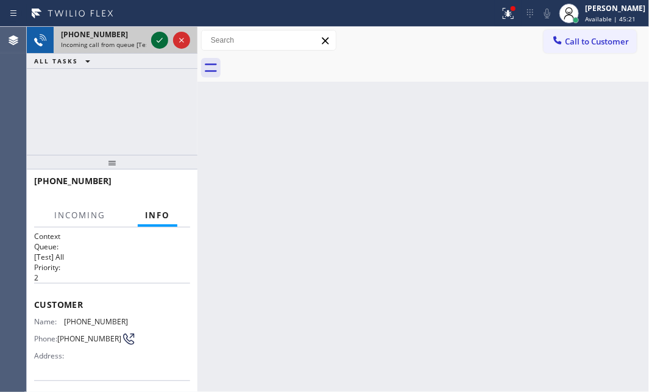
click at [155, 37] on icon at bounding box center [159, 40] width 15 height 15
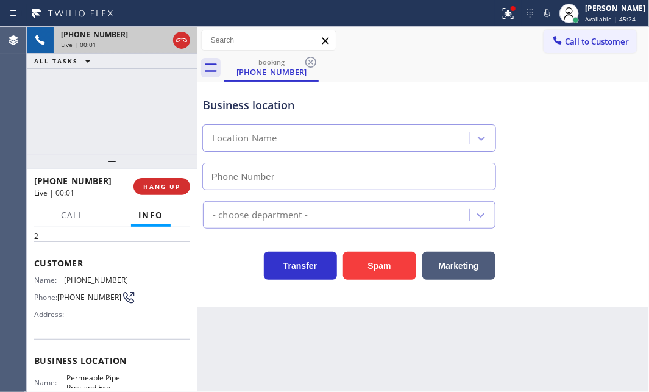
scroll to position [110, 0]
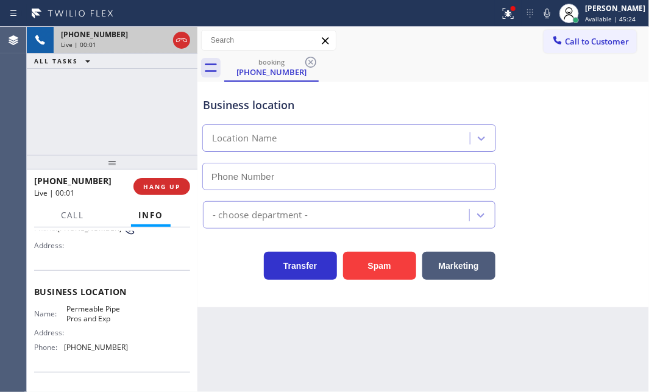
type input "[PHONE_NUMBER]"
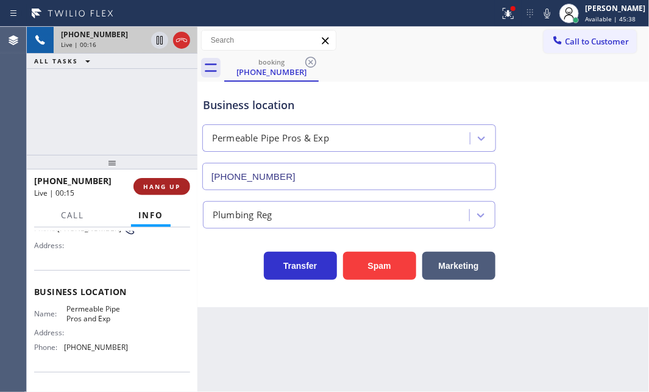
click at [158, 189] on span "HANG UP" at bounding box center [161, 186] width 37 height 9
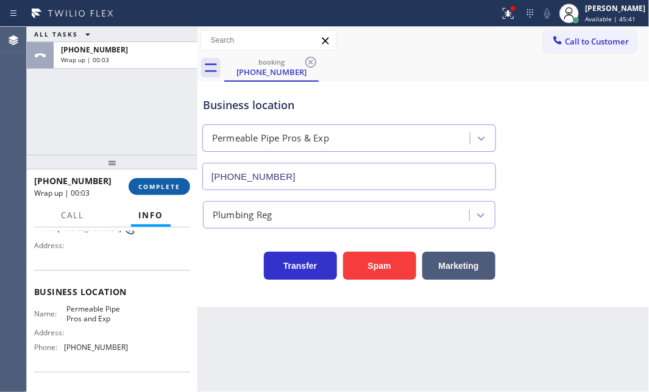
click at [169, 185] on span "COMPLETE" at bounding box center [159, 186] width 42 height 9
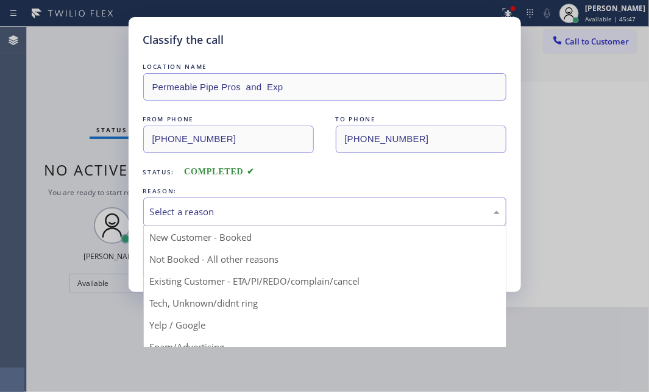
click at [275, 209] on div "Select a reason" at bounding box center [325, 212] width 350 height 14
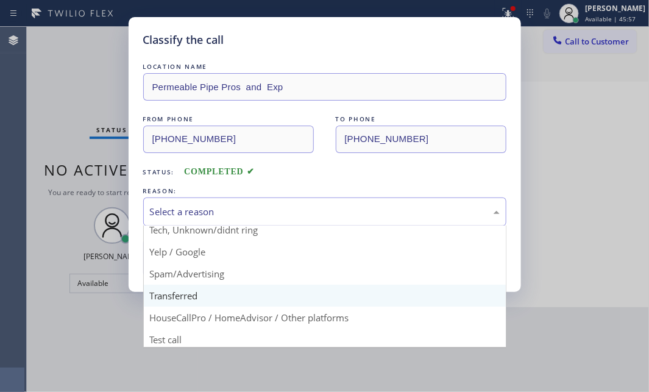
scroll to position [81, 0]
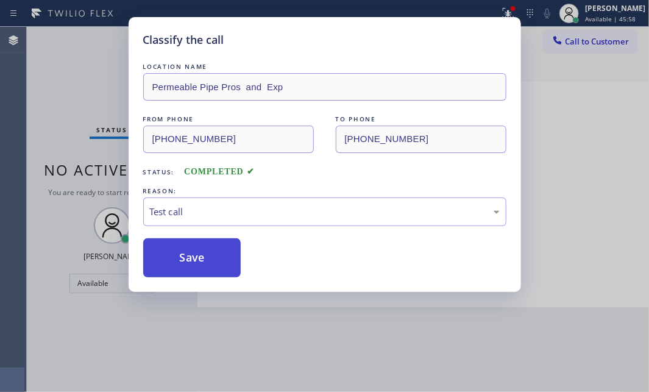
click at [223, 270] on button "Save" at bounding box center [192, 257] width 98 height 39
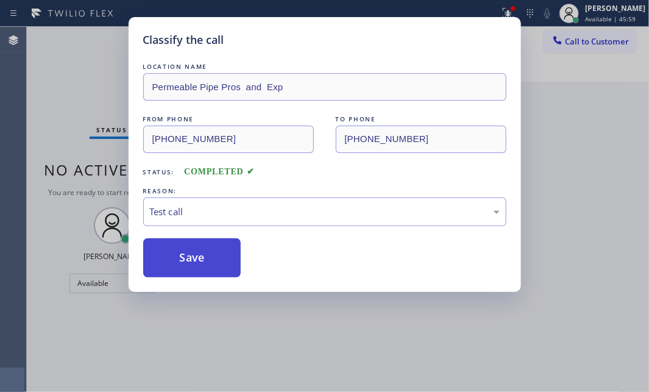
click at [216, 262] on button "Save" at bounding box center [192, 257] width 98 height 39
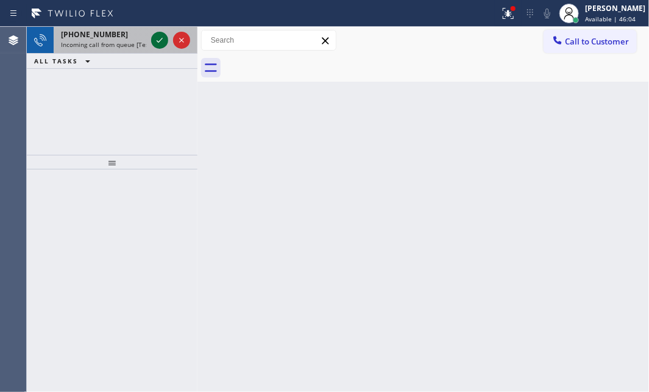
click at [165, 38] on icon at bounding box center [159, 40] width 15 height 15
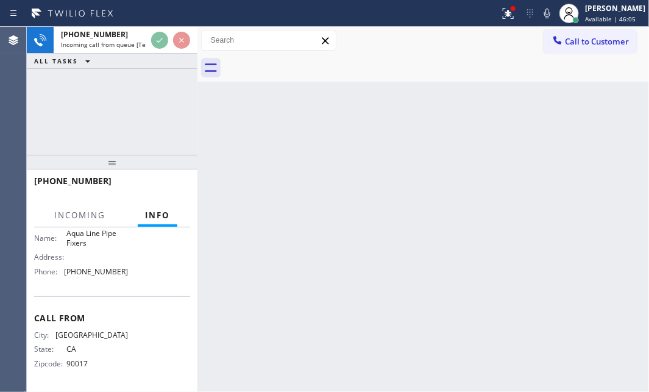
scroll to position [189, 0]
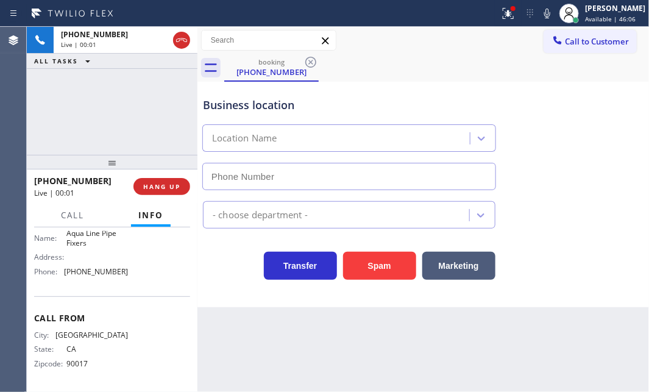
type input "[PHONE_NUMBER]"
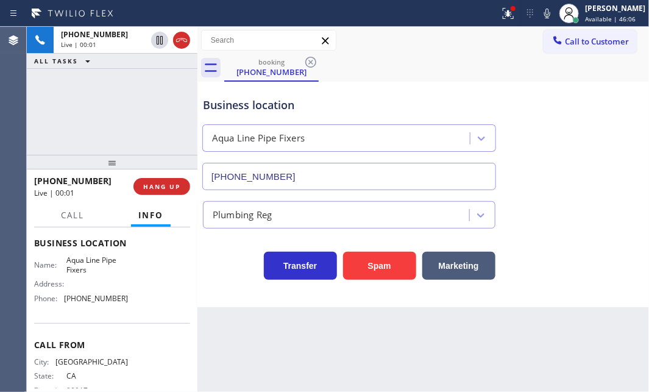
scroll to position [133, 0]
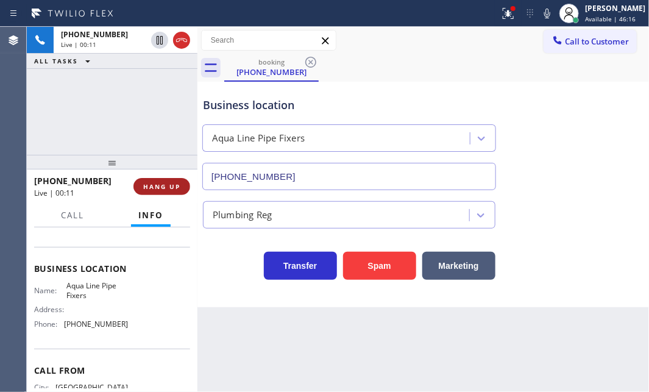
click at [157, 188] on span "HANG UP" at bounding box center [161, 186] width 37 height 9
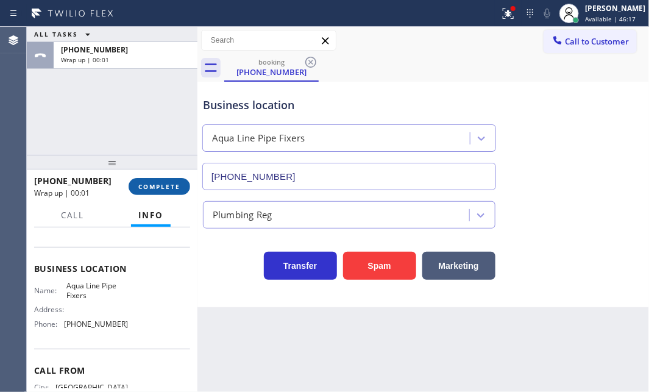
click at [163, 188] on span "COMPLETE" at bounding box center [159, 186] width 42 height 9
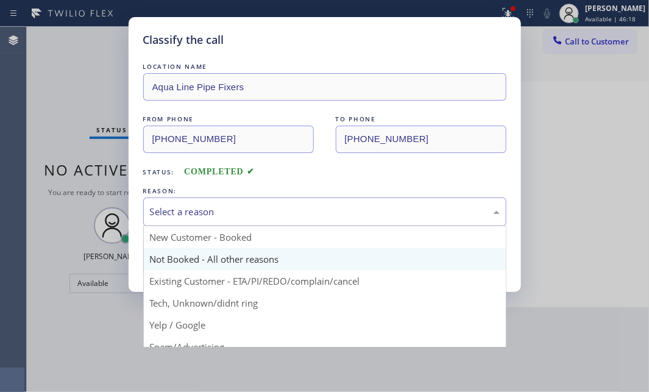
drag, startPoint x: 337, startPoint y: 210, endPoint x: 306, endPoint y: 259, distance: 58.3
click at [336, 211] on div "Select a reason" at bounding box center [325, 212] width 350 height 14
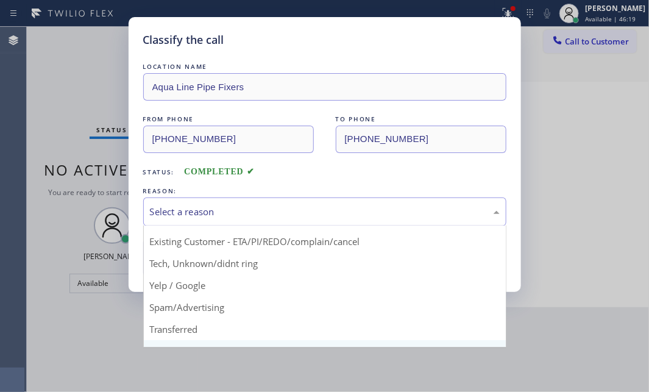
scroll to position [81, 0]
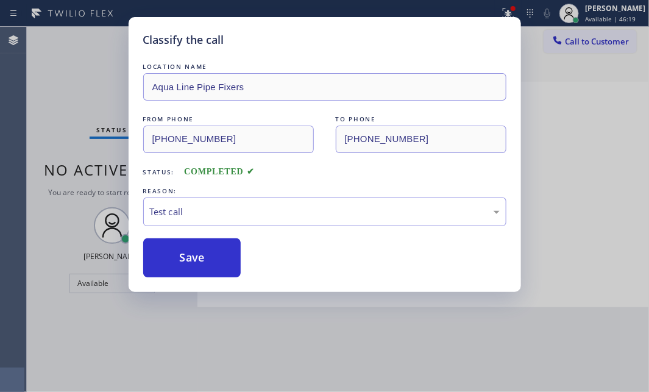
drag, startPoint x: 163, startPoint y: 332, endPoint x: 177, endPoint y: 285, distance: 49.4
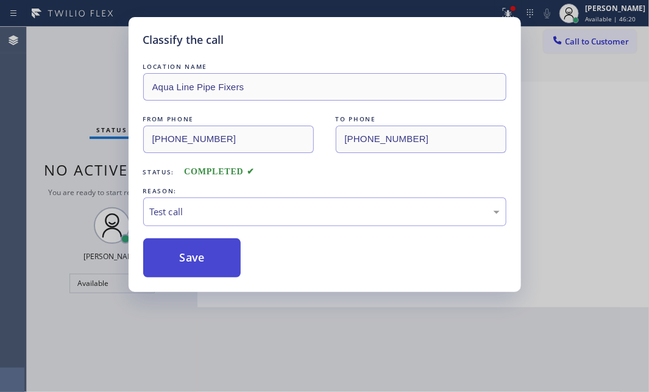
click at [183, 262] on button "Save" at bounding box center [192, 257] width 98 height 39
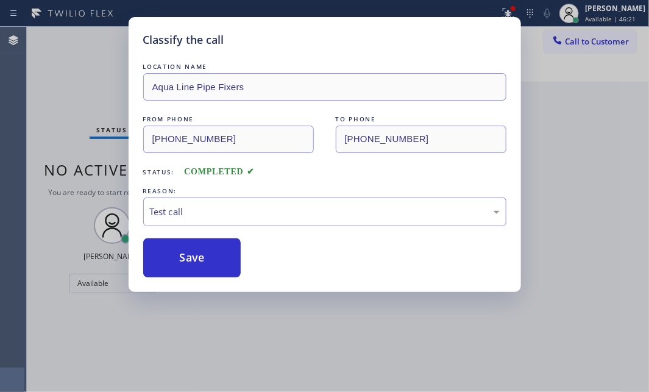
click at [93, 76] on div "Classify the call LOCATION NAME Aqua Line Pipe Fixers FROM PHONE [PHONE_NUMBER]…" at bounding box center [324, 196] width 649 height 392
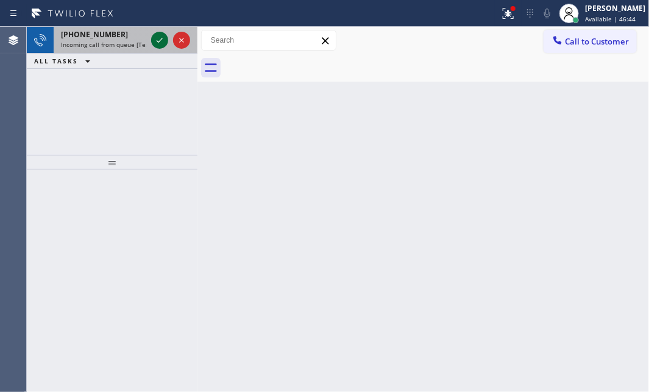
click at [157, 38] on icon at bounding box center [159, 40] width 15 height 15
click at [155, 38] on icon at bounding box center [159, 40] width 15 height 15
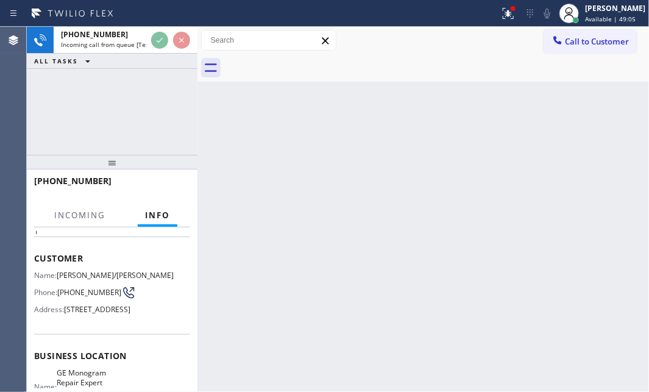
scroll to position [166, 0]
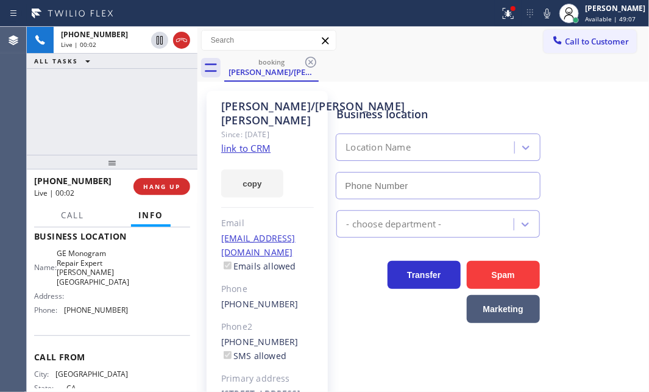
type input "[PHONE_NUMBER]"
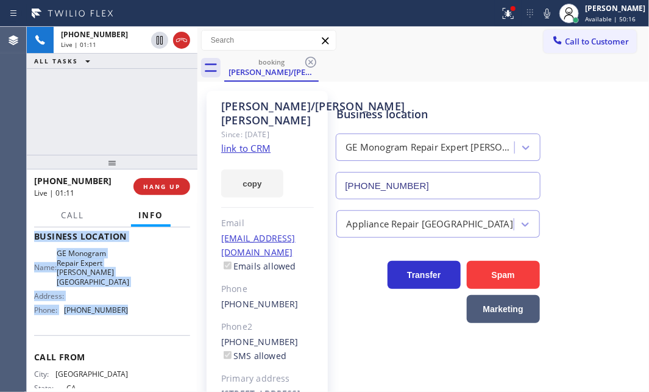
drag, startPoint x: 31, startPoint y: 298, endPoint x: 136, endPoint y: 341, distance: 113.3
click at [136, 341] on div "Context Queue: [Test] All Priority: 1 Customer Name: [PERSON_NAME]/[PERSON_NAME…" at bounding box center [112, 309] width 171 height 164
copy div "Customer Name: [PERSON_NAME]/[PERSON_NAME] Phone: [PHONE_NUMBER] Address: [STRE…"
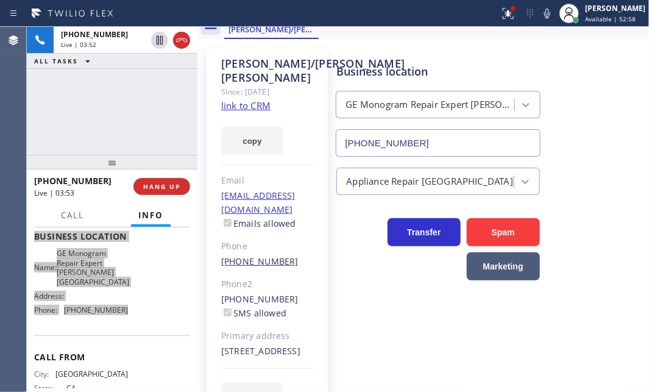
scroll to position [85, 0]
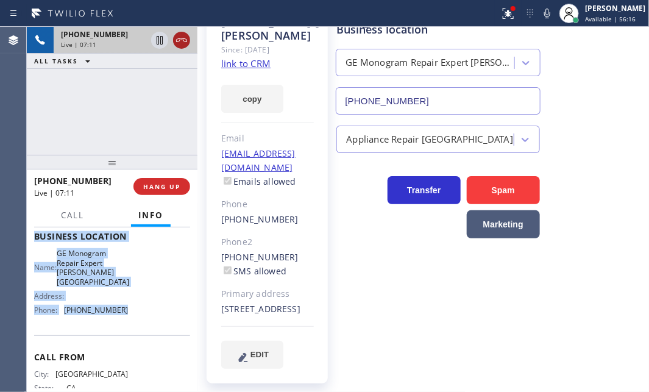
click at [182, 44] on icon at bounding box center [181, 40] width 15 height 15
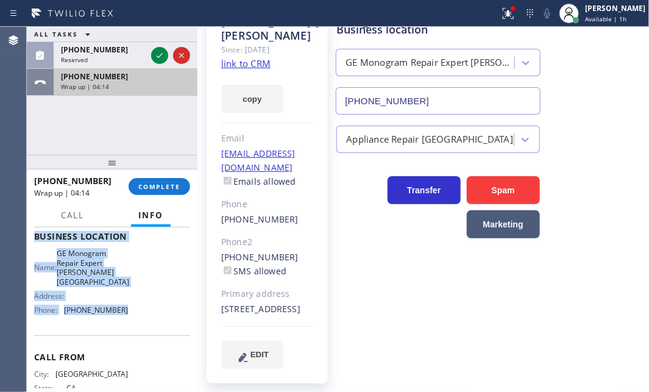
drag, startPoint x: 158, startPoint y: 52, endPoint x: 156, endPoint y: 95, distance: 43.3
click at [156, 52] on icon at bounding box center [159, 55] width 15 height 15
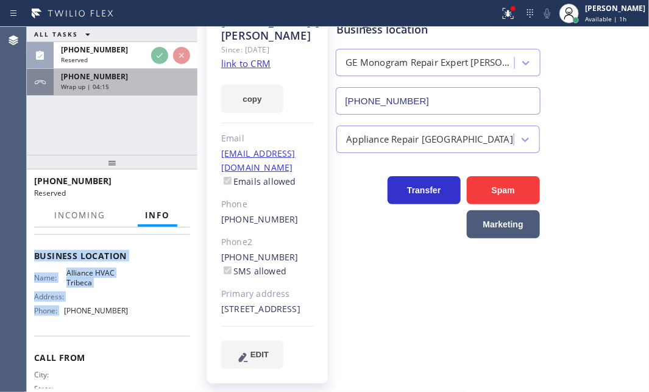
click at [145, 85] on div "Wrap up | 04:15" at bounding box center [125, 86] width 129 height 9
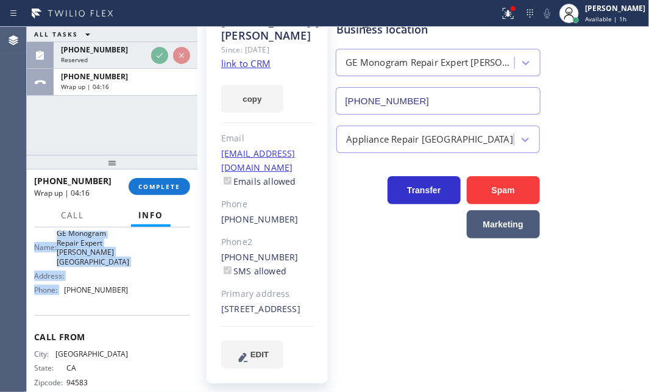
scroll to position [166, 0]
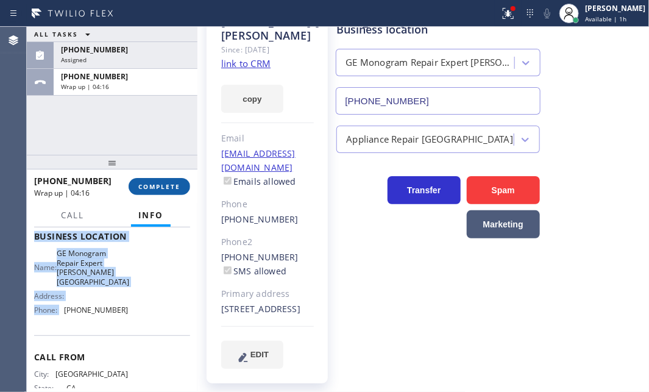
click at [144, 186] on span "COMPLETE" at bounding box center [159, 186] width 42 height 9
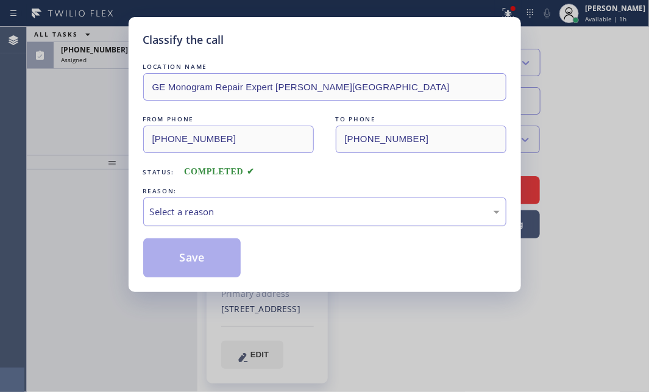
click at [347, 215] on div "Select a reason" at bounding box center [325, 212] width 350 height 14
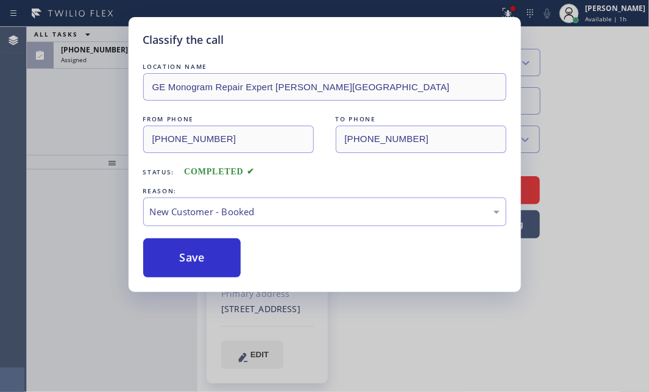
drag, startPoint x: 183, startPoint y: 257, endPoint x: 148, endPoint y: 168, distance: 95.4
click at [183, 256] on button "Save" at bounding box center [192, 257] width 98 height 39
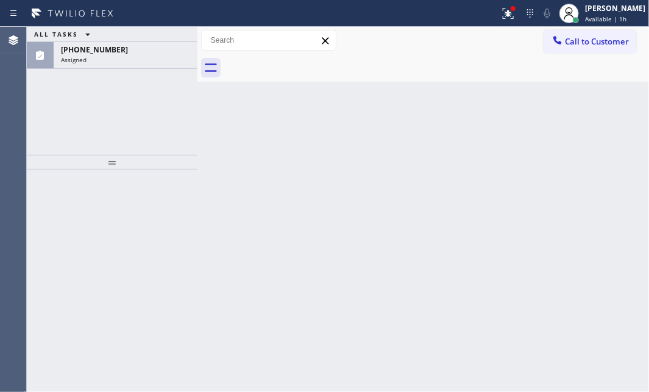
click at [102, 58] on div "Assigned" at bounding box center [125, 59] width 129 height 9
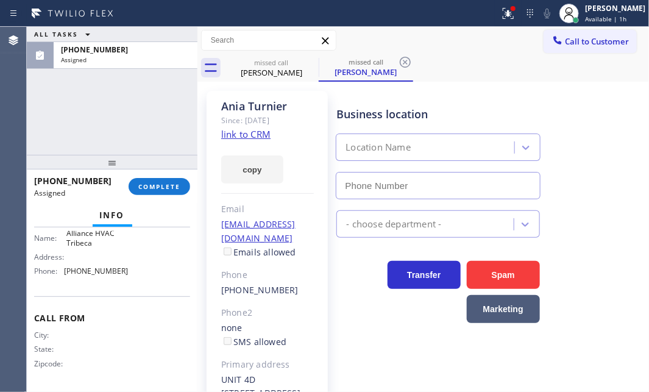
scroll to position [227, 0]
type input "[PHONE_NUMBER]"
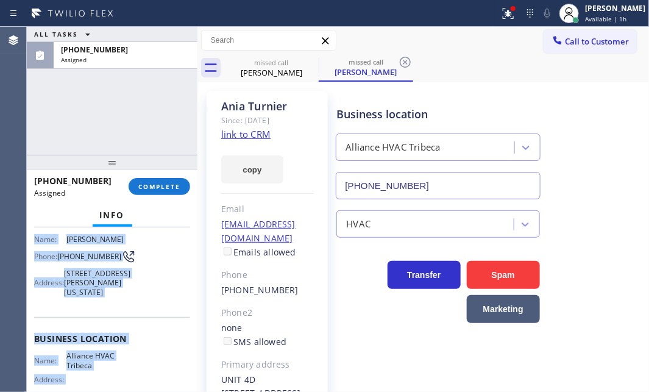
scroll to position [166, 0]
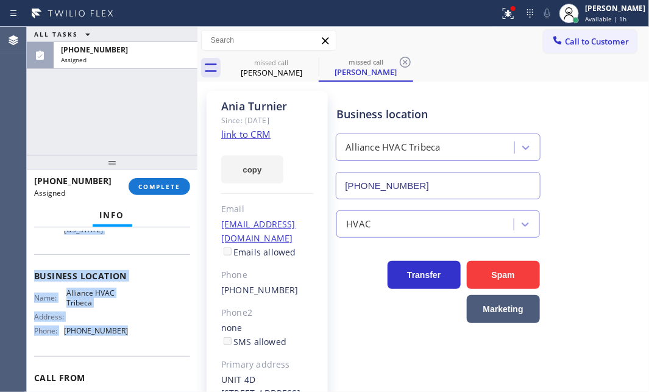
drag, startPoint x: 33, startPoint y: 321, endPoint x: 137, endPoint y: 350, distance: 108.2
click at [137, 350] on div "Context Queue: HVAC Priority: 0 Task Age: [DEMOGRAPHIC_DATA] minute(s) Customer…" at bounding box center [112, 309] width 171 height 164
copy div "Customer Name: [PERSON_NAME] Phone: [PHONE_NUMBER] Address: [STREET_ADDRESS][PE…"
click at [147, 183] on span "COMPLETE" at bounding box center [159, 186] width 42 height 9
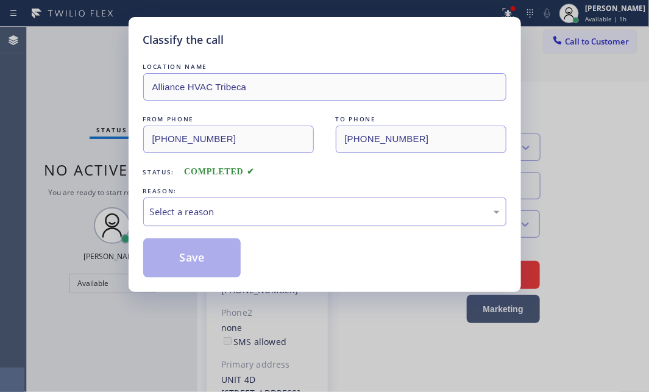
drag, startPoint x: 277, startPoint y: 203, endPoint x: 267, endPoint y: 220, distance: 20.2
click at [276, 205] on div "Select a reason" at bounding box center [325, 212] width 350 height 14
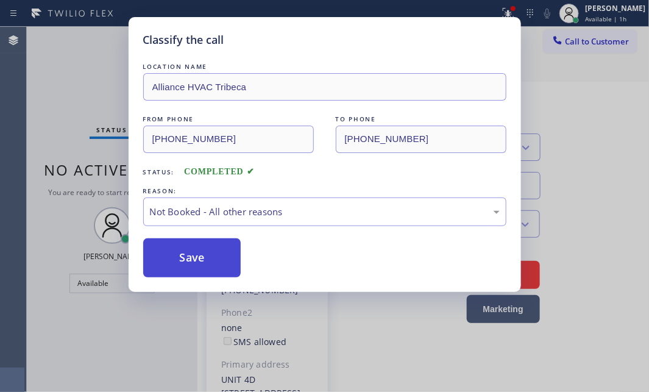
drag, startPoint x: 193, startPoint y: 256, endPoint x: 174, endPoint y: 261, distance: 20.1
click at [173, 261] on button "Save" at bounding box center [192, 257] width 98 height 39
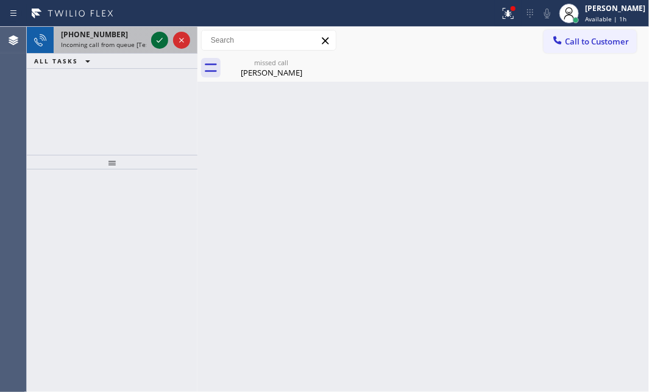
click at [158, 40] on icon at bounding box center [159, 40] width 15 height 15
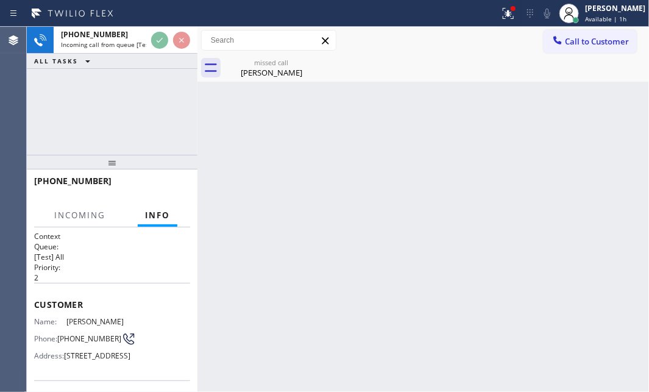
scroll to position [166, 0]
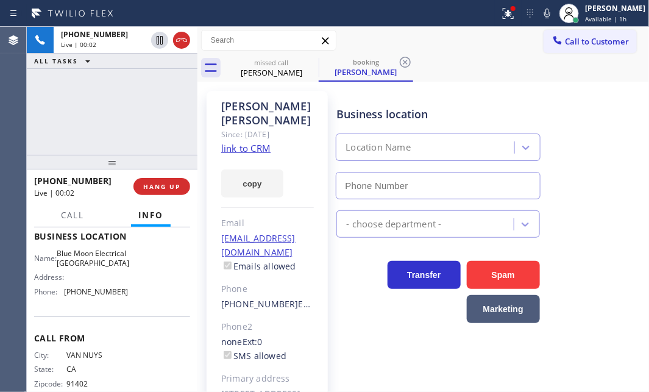
type input "[PHONE_NUMBER]"
click at [262, 152] on link "link to CRM" at bounding box center [245, 148] width 49 height 12
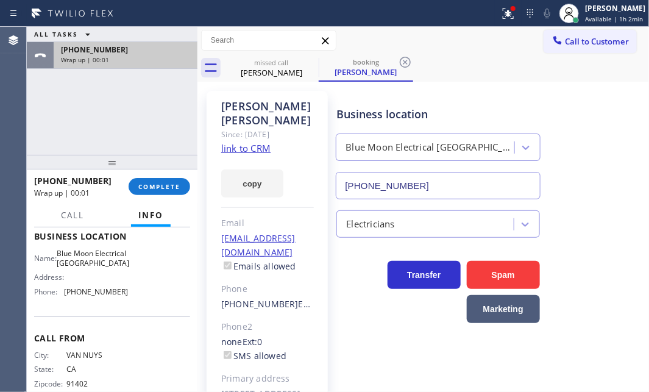
click at [179, 43] on div "[PHONE_NUMBER] Wrap up | 00:01" at bounding box center [123, 55] width 139 height 27
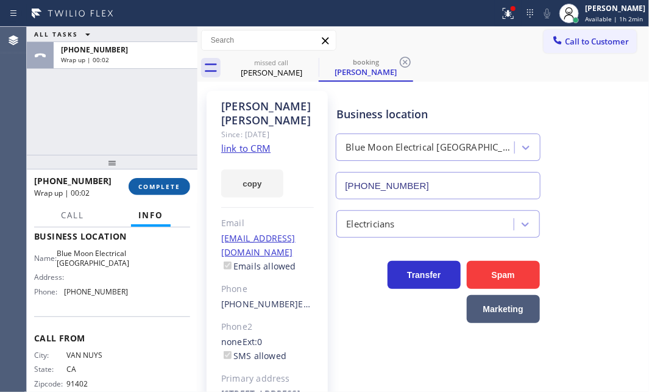
click at [159, 182] on span "COMPLETE" at bounding box center [159, 186] width 42 height 9
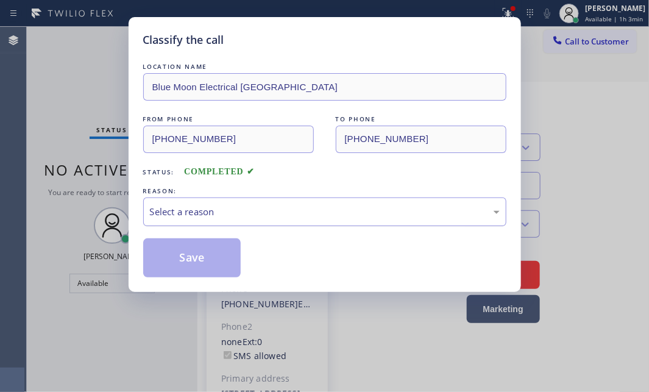
click at [264, 201] on div "Select a reason" at bounding box center [324, 211] width 363 height 29
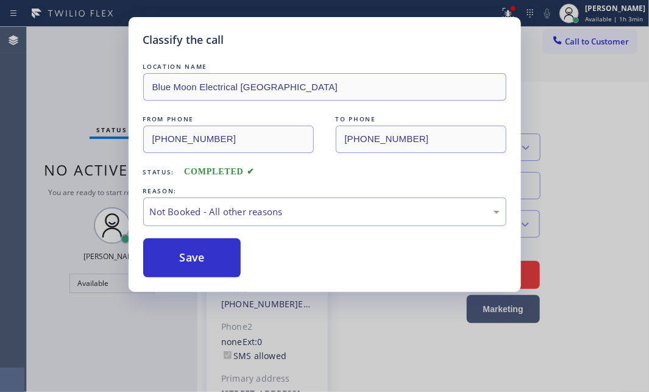
drag, startPoint x: 175, startPoint y: 256, endPoint x: 519, endPoint y: 261, distance: 344.1
click at [177, 256] on button "Save" at bounding box center [192, 257] width 98 height 39
type input "[PHONE_NUMBER]"
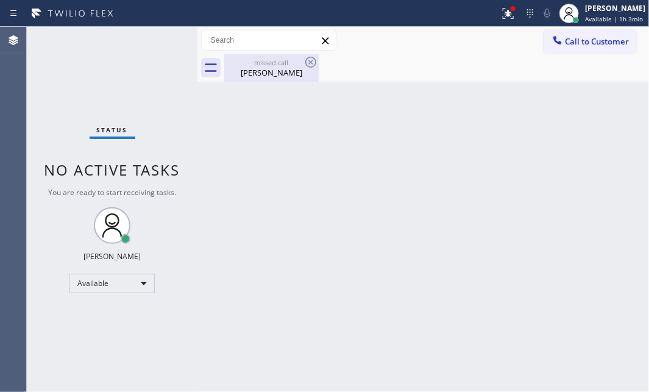
click at [292, 63] on div "missed call" at bounding box center [271, 62] width 92 height 9
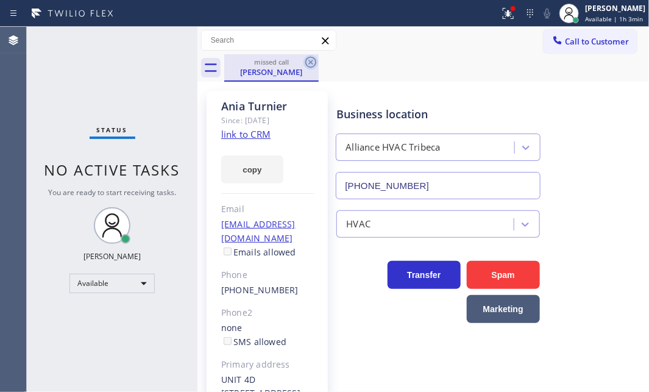
click at [310, 60] on icon at bounding box center [310, 62] width 15 height 15
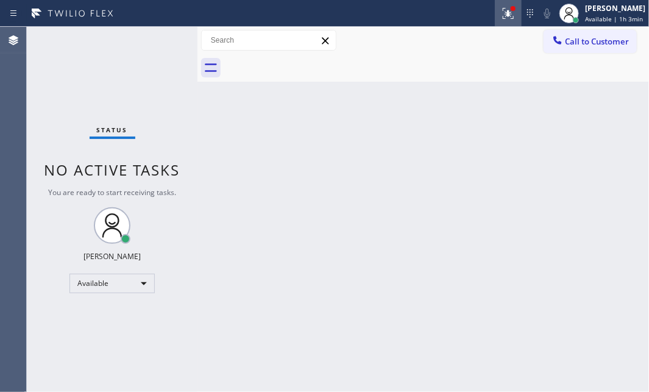
click at [501, 10] on icon at bounding box center [508, 13] width 15 height 15
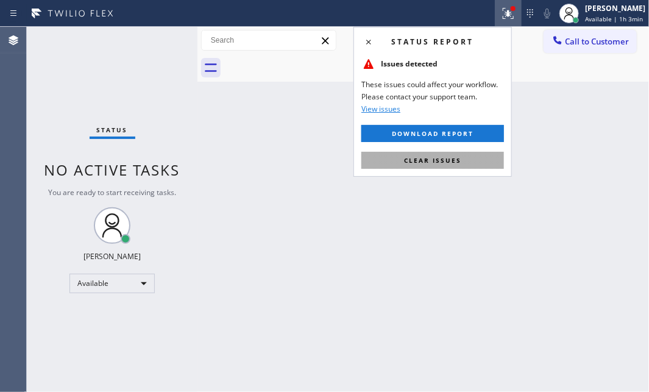
click at [420, 158] on span "Clear issues" at bounding box center [432, 160] width 57 height 9
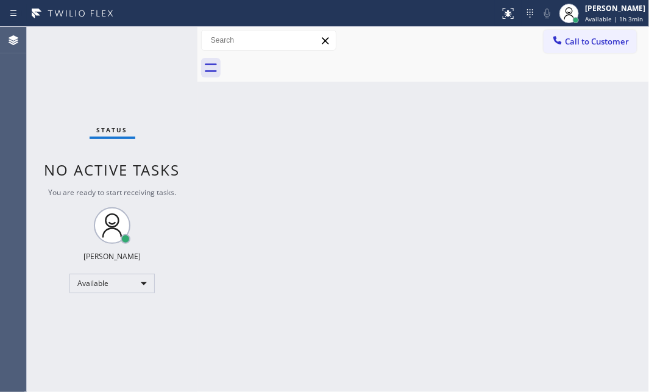
click at [227, 91] on div "Back to Dashboard Change Sender ID Customers Technicians Select a contact Outbo…" at bounding box center [422, 209] width 451 height 365
click at [158, 46] on div "Status No active tasks You are ready to start receiving tasks. [PERSON_NAME] Av…" at bounding box center [112, 209] width 171 height 365
click at [158, 45] on div "Status No active tasks You are ready to start receiving tasks. [PERSON_NAME] Av…" at bounding box center [112, 209] width 171 height 365
click at [159, 44] on div "Status No active tasks You are ready to start receiving tasks. [PERSON_NAME] Av…" at bounding box center [112, 209] width 171 height 365
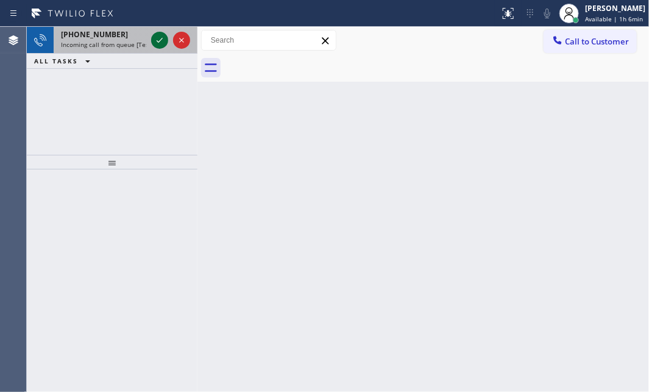
click at [161, 39] on icon at bounding box center [160, 40] width 6 height 5
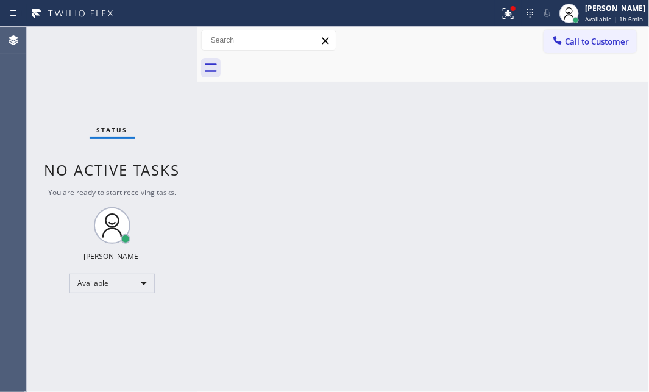
click at [476, 175] on div "Back to Dashboard Change Sender ID Customers Technicians Select a contact Outbo…" at bounding box center [422, 209] width 451 height 365
drag, startPoint x: 602, startPoint y: 15, endPoint x: 588, endPoint y: 51, distance: 38.6
click at [602, 15] on span "Available | 1h 6min" at bounding box center [614, 19] width 58 height 9
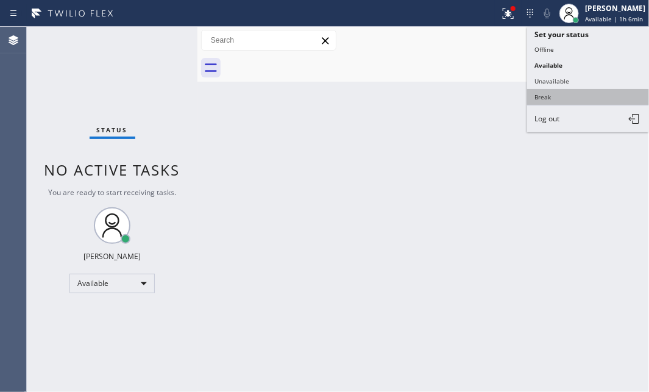
click at [560, 94] on button "Break" at bounding box center [588, 97] width 122 height 16
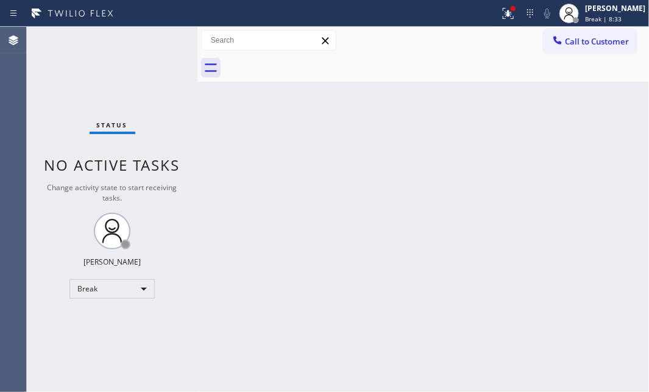
click at [583, 72] on div at bounding box center [436, 67] width 424 height 27
click at [602, 15] on span "Break | 8:33" at bounding box center [603, 19] width 37 height 9
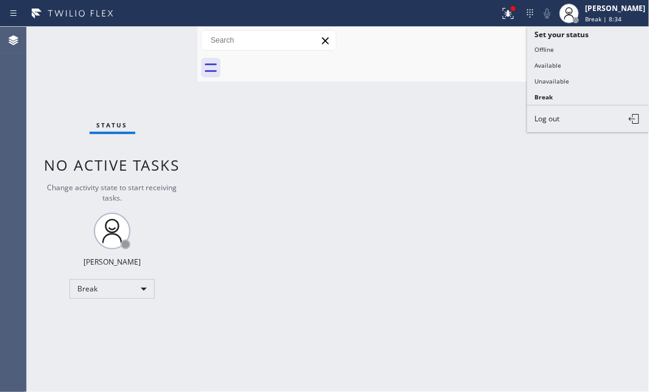
drag, startPoint x: 557, startPoint y: 61, endPoint x: 549, endPoint y: 65, distance: 9.0
click at [557, 60] on button "Available" at bounding box center [588, 65] width 122 height 16
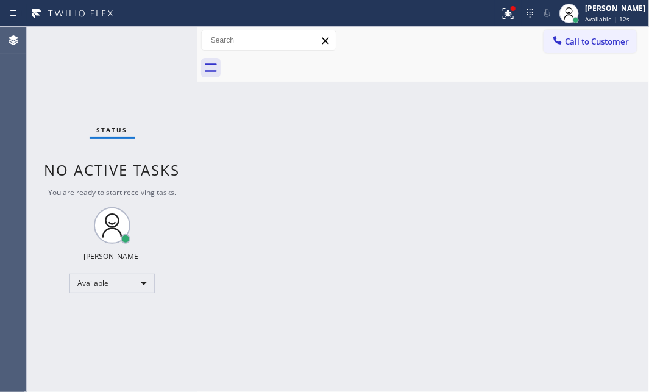
click at [385, 208] on div "Back to Dashboard Change Sender ID Customers Technicians Select a contact Outbo…" at bounding box center [422, 209] width 451 height 365
click at [501, 18] on icon at bounding box center [508, 13] width 15 height 15
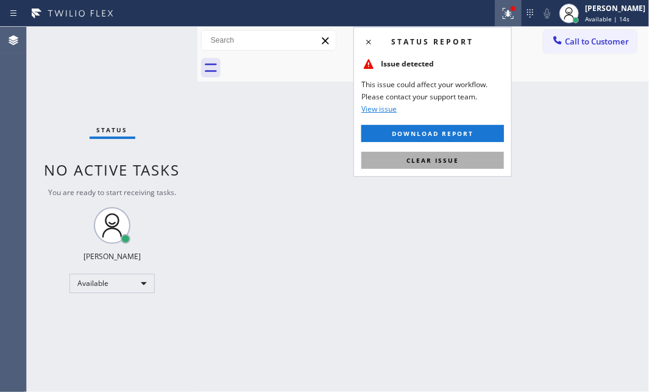
click at [435, 158] on span "Clear issue" at bounding box center [432, 160] width 52 height 9
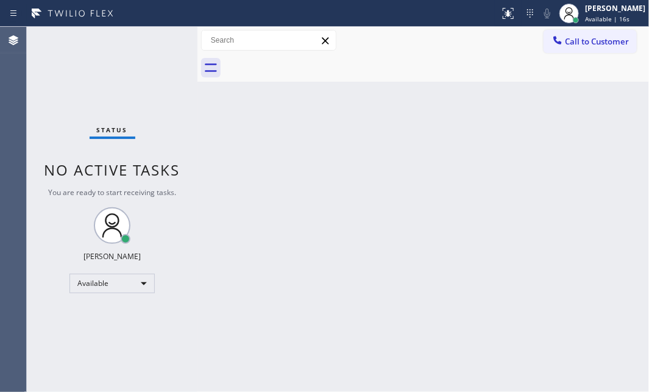
click at [485, 341] on div "Back to Dashboard Change Sender ID Customers Technicians Select a contact Outbo…" at bounding box center [422, 209] width 451 height 365
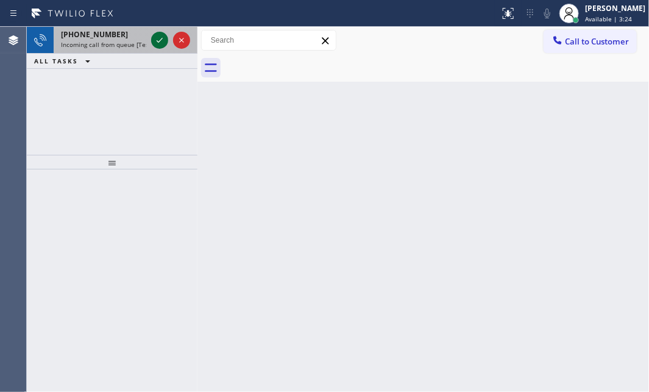
click at [163, 38] on icon at bounding box center [159, 40] width 15 height 15
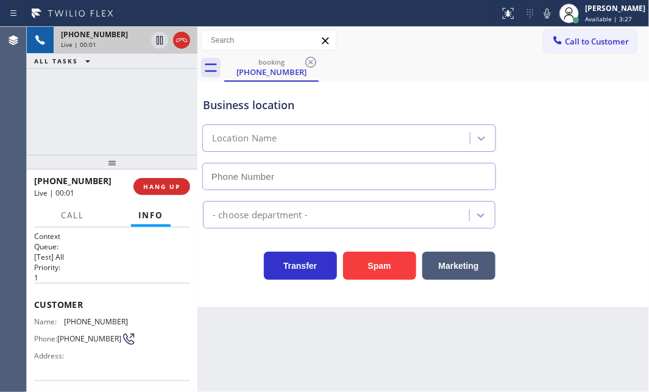
type input "[PHONE_NUMBER]"
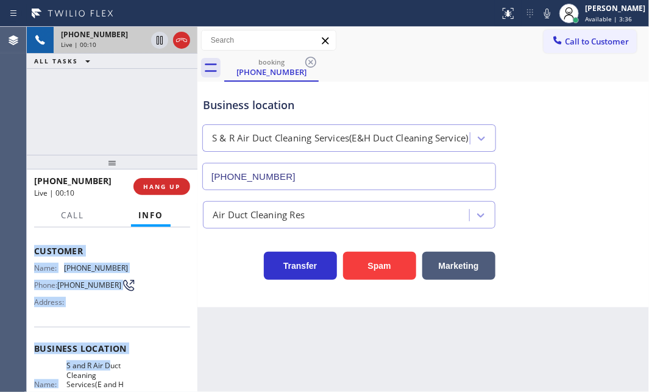
scroll to position [110, 0]
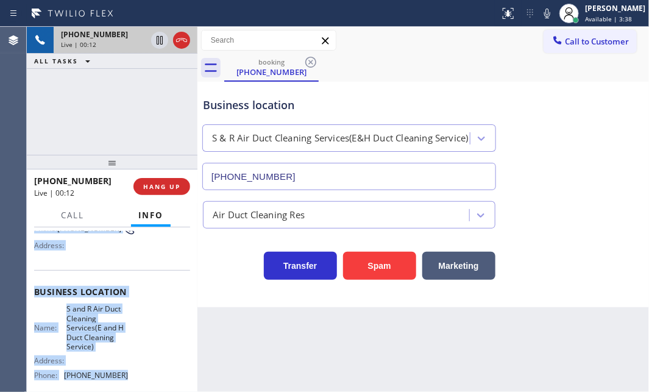
drag, startPoint x: 33, startPoint y: 298, endPoint x: 131, endPoint y: 376, distance: 125.2
click at [131, 376] on div "Context Queue: [Test] All Priority: 1 Customer Name: [PHONE_NUMBER] Phone: [PHO…" at bounding box center [112, 306] width 156 height 371
copy div "Customer Name: [PHONE_NUMBER] Phone: [PHONE_NUMBER] Address: Business location …"
click at [157, 39] on icon at bounding box center [159, 40] width 15 height 15
click at [155, 38] on icon at bounding box center [159, 40] width 15 height 15
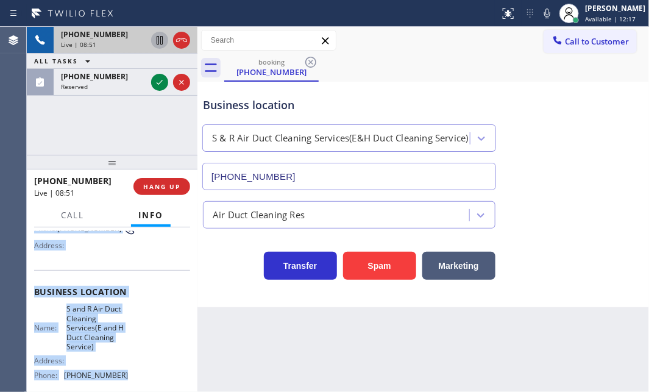
click at [158, 42] on icon at bounding box center [160, 40] width 6 height 9
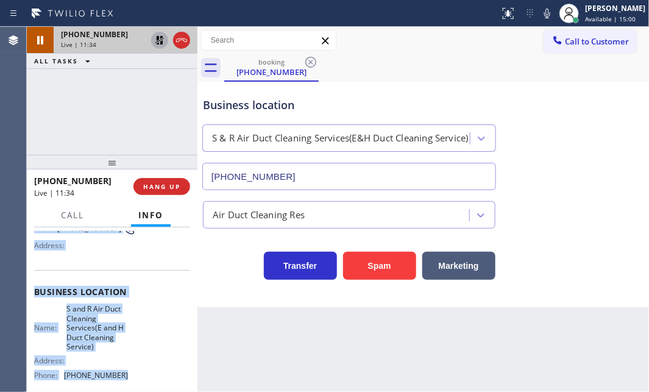
click at [161, 41] on icon at bounding box center [159, 40] width 15 height 15
click at [166, 191] on button "HANG UP" at bounding box center [161, 186] width 57 height 17
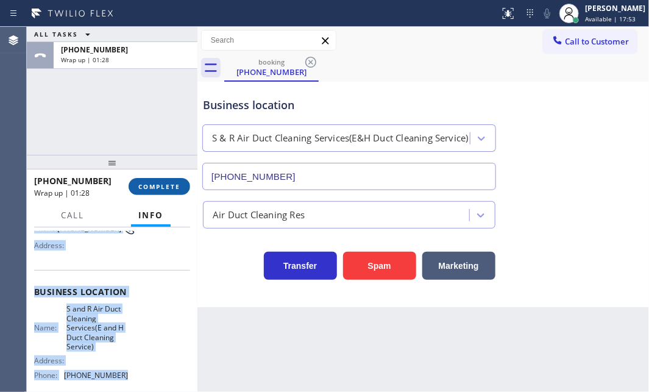
click at [153, 188] on span "COMPLETE" at bounding box center [159, 186] width 42 height 9
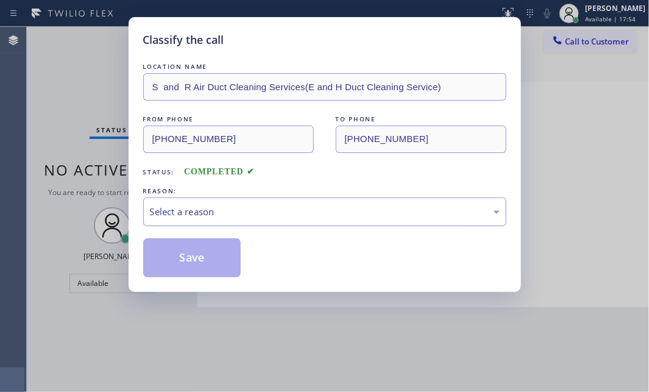
click at [308, 209] on div "Select a reason" at bounding box center [325, 212] width 350 height 14
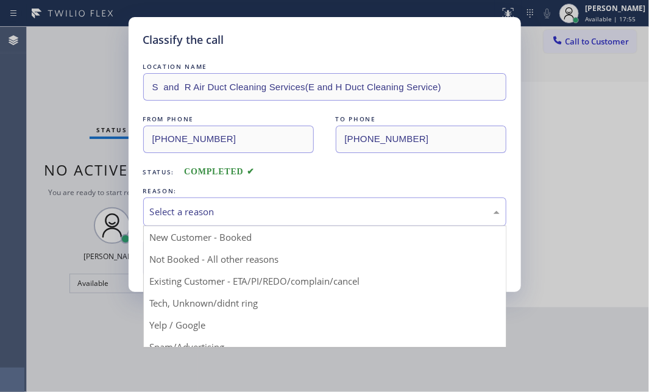
drag, startPoint x: 223, startPoint y: 256, endPoint x: 199, endPoint y: 259, distance: 24.5
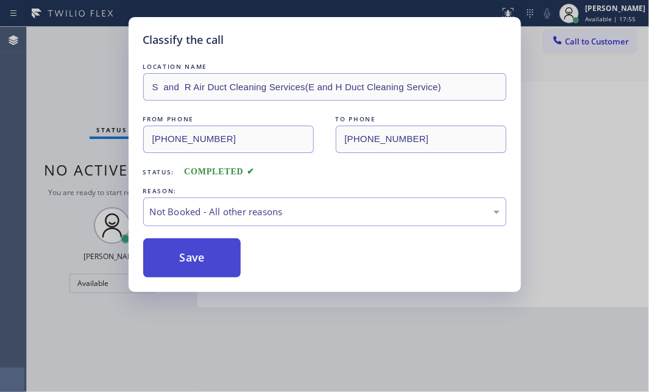
click at [197, 259] on button "Save" at bounding box center [192, 257] width 98 height 39
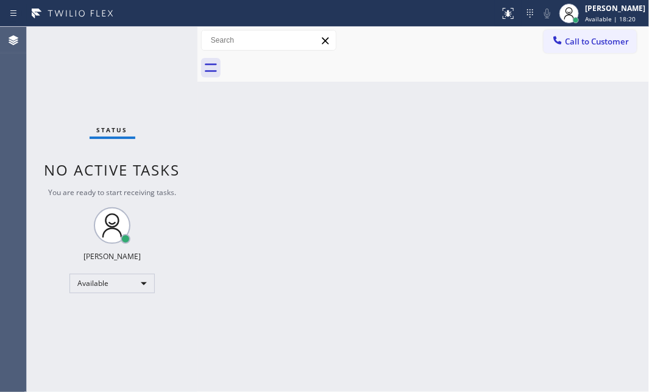
click at [259, 144] on div "Back to Dashboard Change Sender ID Customers Technicians Select a contact Outbo…" at bounding box center [422, 209] width 451 height 365
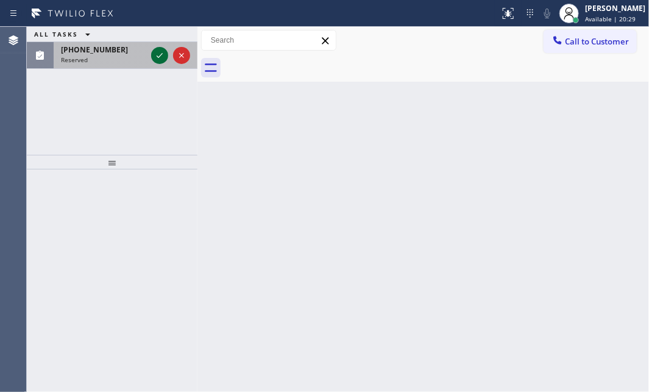
click at [159, 55] on icon at bounding box center [160, 55] width 6 height 5
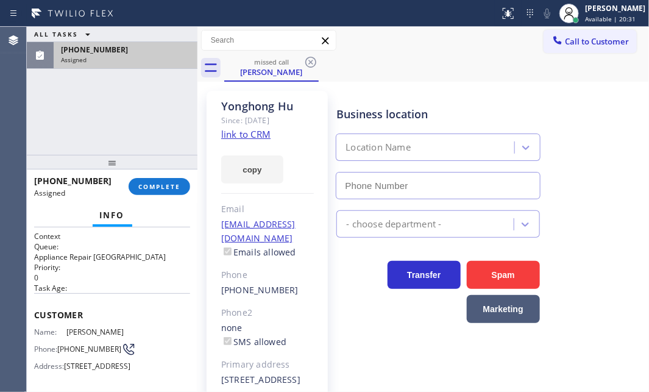
type input "[PHONE_NUMBER]"
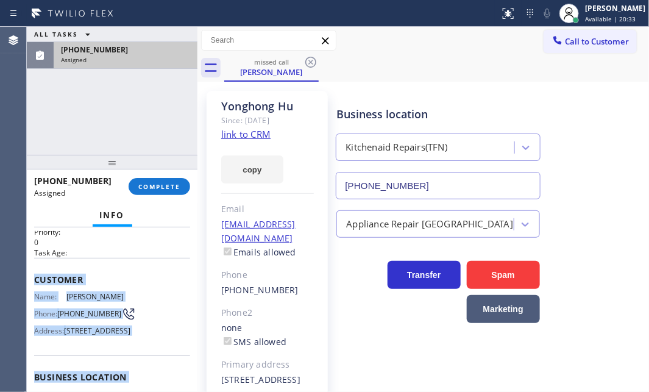
scroll to position [166, 0]
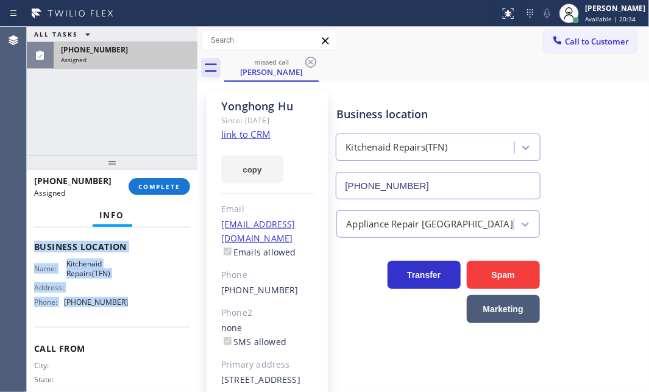
drag, startPoint x: 32, startPoint y: 311, endPoint x: 135, endPoint y: 339, distance: 106.5
click at [135, 339] on div "Context Queue: Appliance Repair High End Priority: 0 Task Age: Customer Name: […" at bounding box center [112, 309] width 171 height 164
copy div "Customer Name: [PERSON_NAME] Phone: [PHONE_NUMBER] Address: [STREET_ADDRESS] Bu…"
click at [185, 183] on button "COMPLETE" at bounding box center [159, 186] width 62 height 17
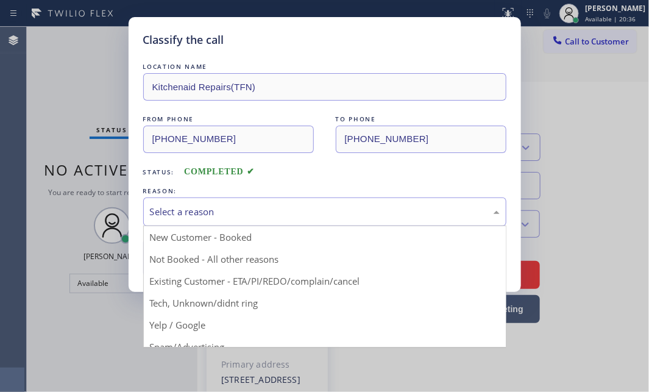
click at [294, 211] on div "Select a reason" at bounding box center [325, 212] width 350 height 14
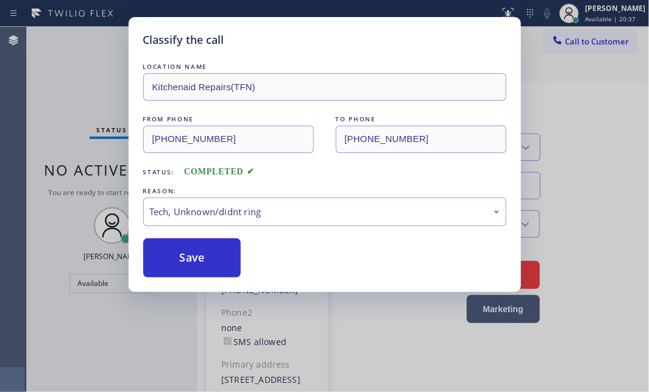
drag, startPoint x: 195, startPoint y: 304, endPoint x: 197, endPoint y: 280, distance: 24.4
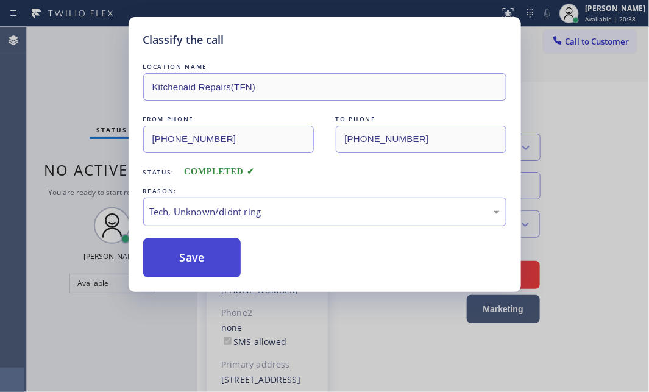
drag, startPoint x: 199, startPoint y: 264, endPoint x: 234, endPoint y: 267, distance: 35.5
click at [200, 264] on button "Save" at bounding box center [192, 257] width 98 height 39
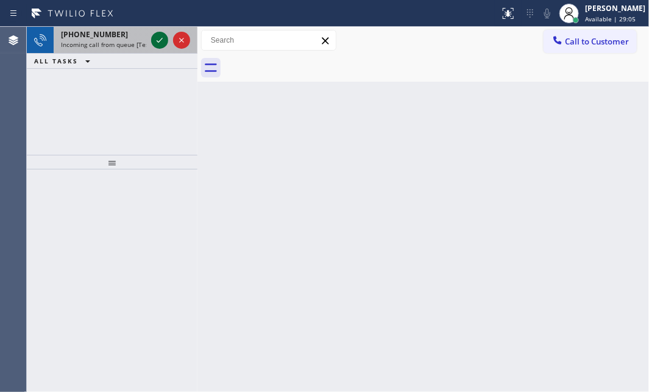
click at [156, 41] on icon at bounding box center [159, 40] width 15 height 15
click at [159, 45] on icon at bounding box center [159, 40] width 15 height 15
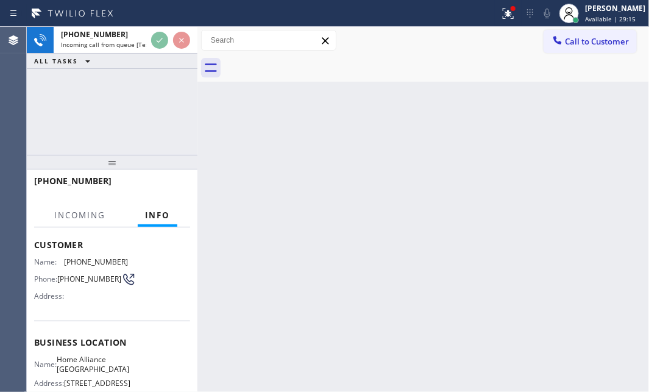
scroll to position [110, 0]
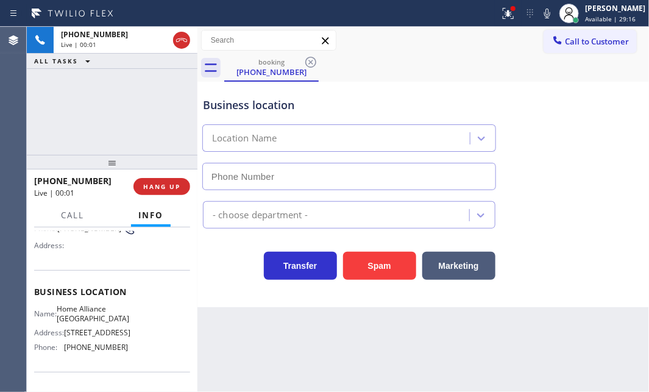
type input "[PHONE_NUMBER]"
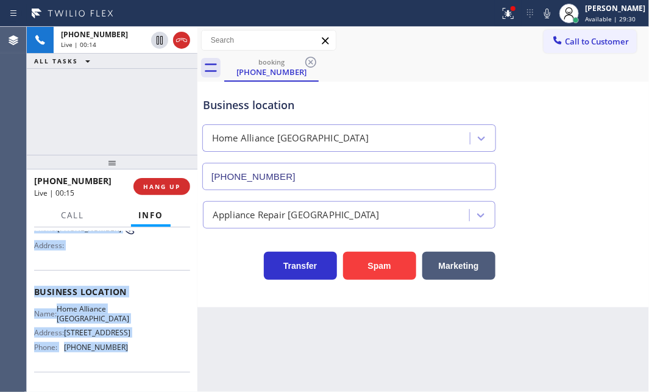
drag, startPoint x: 31, startPoint y: 298, endPoint x: 281, endPoint y: 325, distance: 251.1
click at [116, 351] on div "Context Queue: [Test] All Priority: 2 Customer Name: [PHONE_NUMBER] Phone: [PHO…" at bounding box center [112, 309] width 171 height 164
copy div "Customer Name: [PHONE_NUMBER] Phone: [PHONE_NUMBER] Address: Business location …"
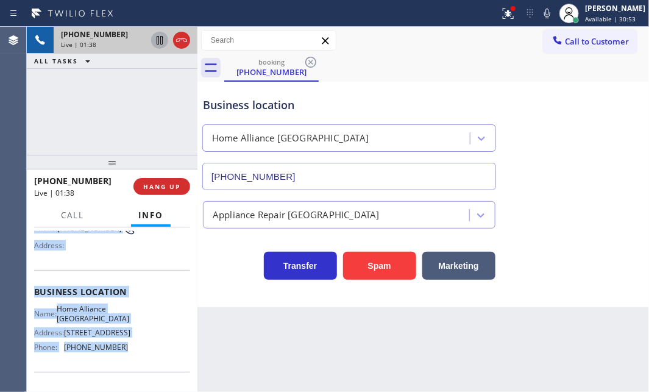
click at [155, 42] on icon at bounding box center [159, 40] width 15 height 15
click at [161, 41] on icon at bounding box center [159, 40] width 9 height 9
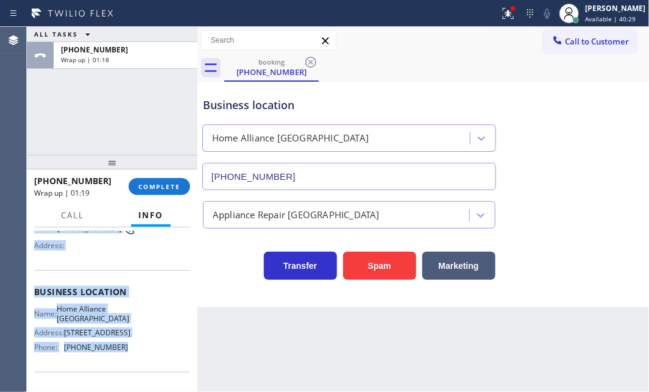
click at [602, 47] on button "Call to Customer" at bounding box center [589, 41] width 93 height 23
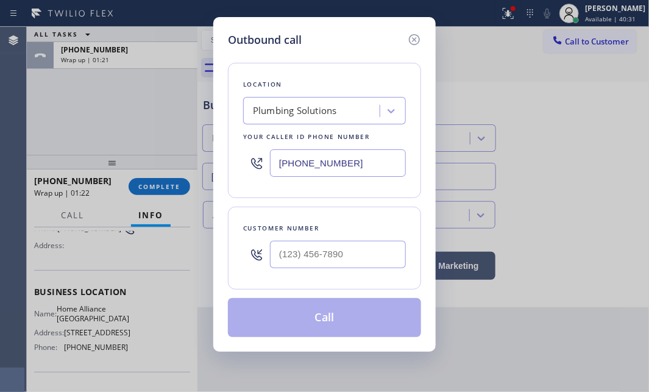
click at [362, 167] on input "[PHONE_NUMBER]" at bounding box center [338, 162] width 136 height 27
paste input "213) 344-075"
type input "[PHONE_NUMBER]"
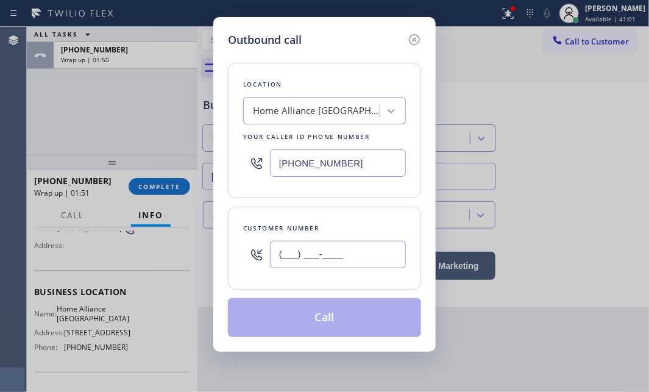
click at [317, 256] on input "(___) ___-____" at bounding box center [338, 254] width 136 height 27
paste input "747) 248-9019"
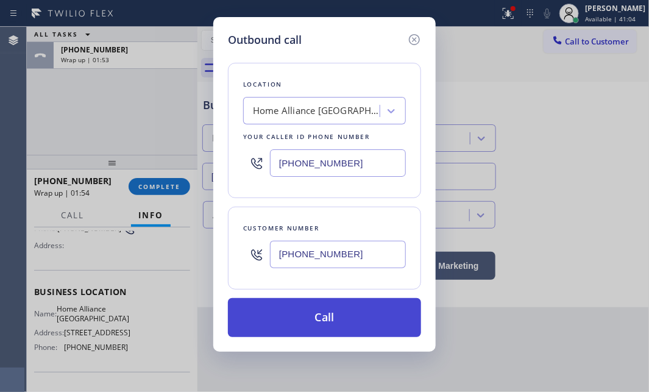
type input "[PHONE_NUMBER]"
click at [320, 317] on button "Call" at bounding box center [324, 317] width 193 height 39
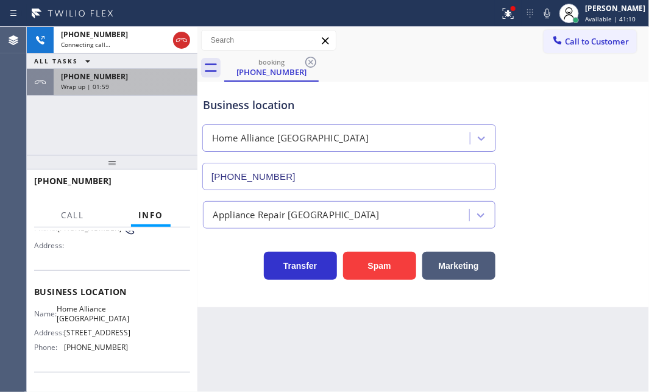
click at [139, 89] on div "Wrap up | 01:59" at bounding box center [125, 86] width 129 height 9
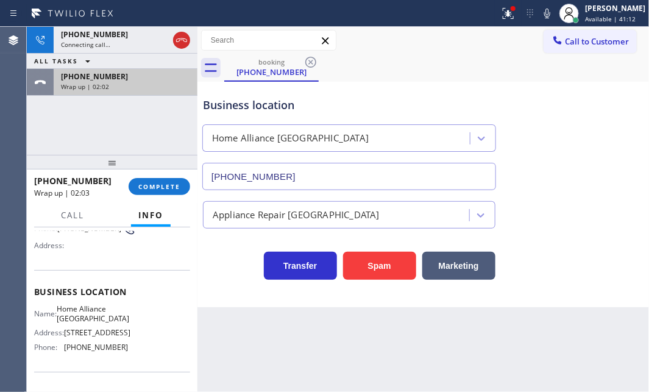
click at [131, 82] on div "Wrap up | 02:02" at bounding box center [125, 86] width 129 height 9
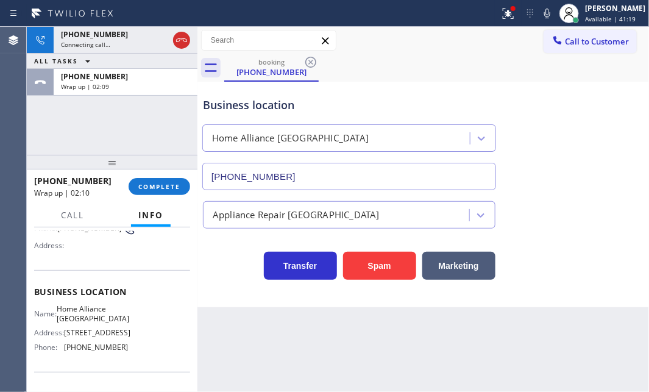
click at [100, 127] on div "[PHONE_NUMBER] Connecting call… ALL TASKS ALL TASKS ACTIVE TASKS TASKS IN WRAP …" at bounding box center [112, 91] width 171 height 128
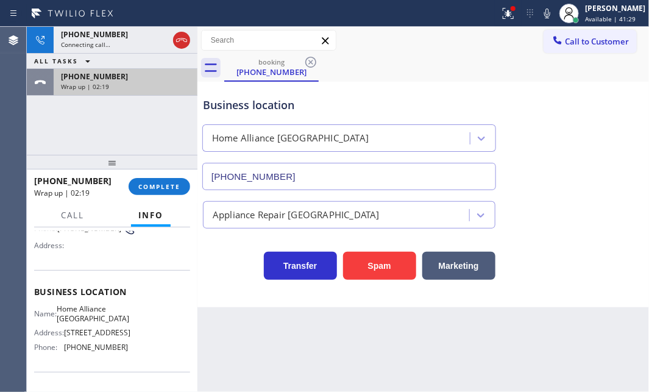
click at [126, 82] on div "Wrap up | 02:19" at bounding box center [125, 86] width 129 height 9
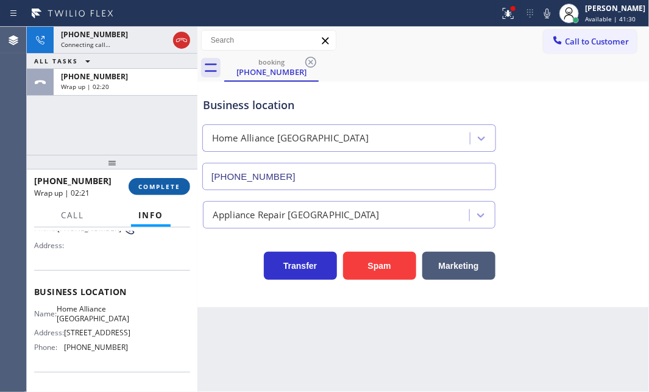
click at [164, 191] on button "COMPLETE" at bounding box center [159, 186] width 62 height 17
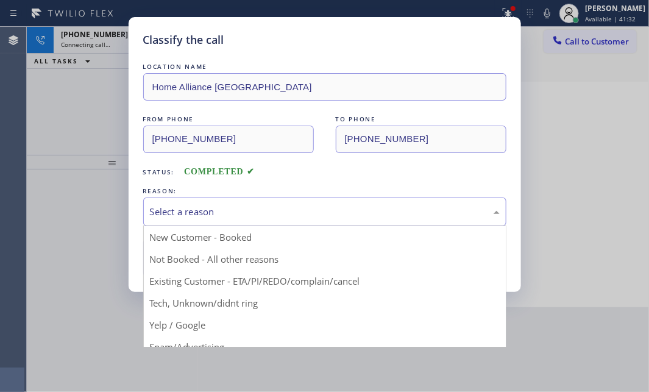
click at [264, 212] on div "Select a reason" at bounding box center [325, 212] width 350 height 14
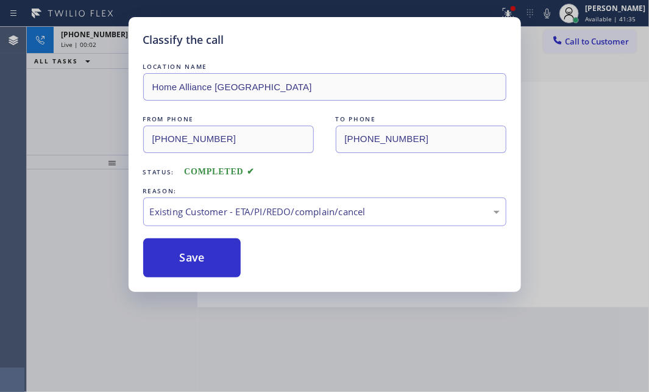
drag, startPoint x: 213, startPoint y: 282, endPoint x: 216, endPoint y: 232, distance: 50.1
click at [220, 219] on div "Existing Customer - ETA/PI/REDO/complain/cancel" at bounding box center [324, 211] width 363 height 29
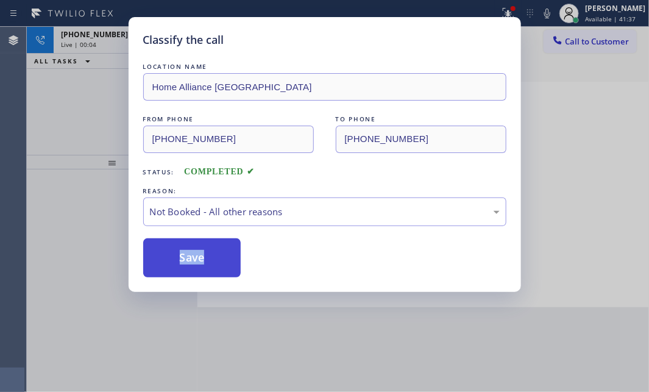
click at [188, 257] on button "Save" at bounding box center [192, 257] width 98 height 39
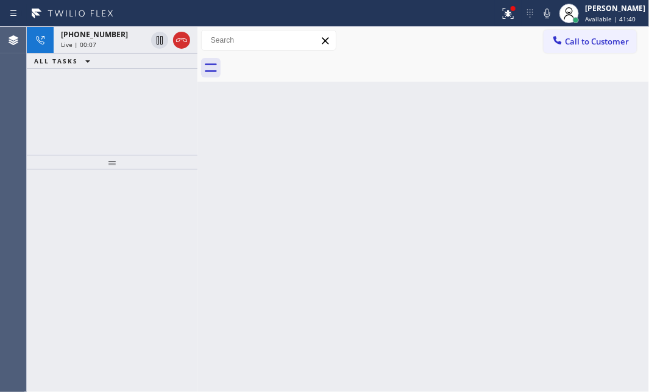
drag, startPoint x: 130, startPoint y: 33, endPoint x: 135, endPoint y: 74, distance: 40.5
click at [130, 34] on div "[PHONE_NUMBER]" at bounding box center [103, 34] width 85 height 10
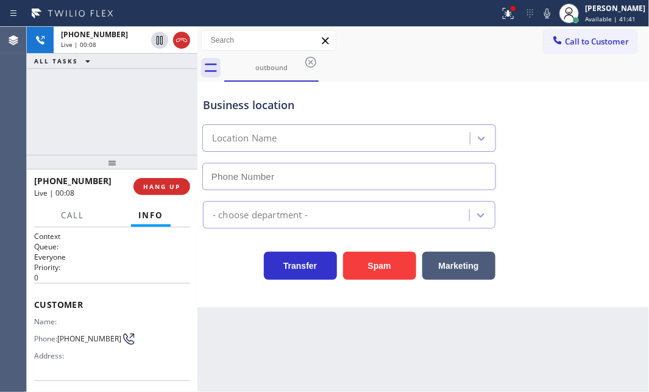
type input "[PHONE_NUMBER]"
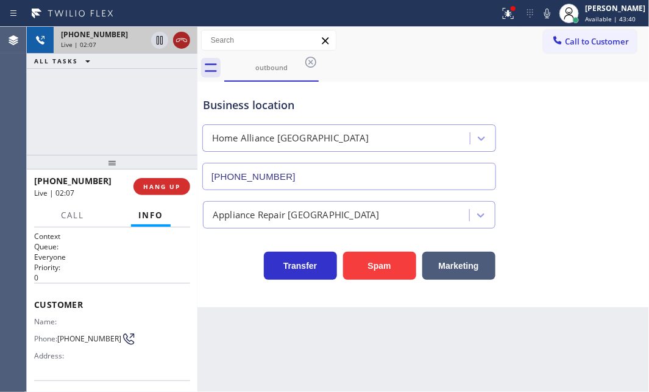
click at [180, 40] on icon at bounding box center [181, 40] width 11 height 4
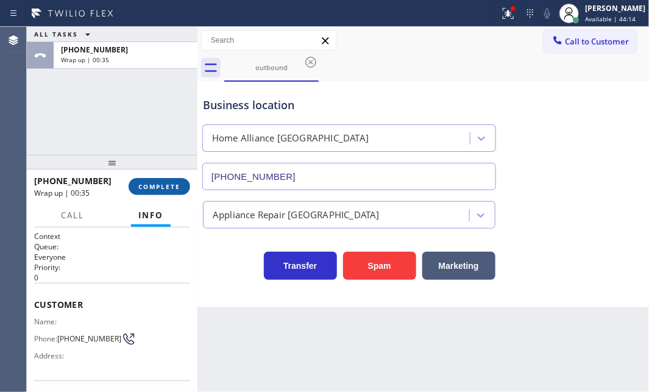
click at [171, 184] on span "COMPLETE" at bounding box center [159, 186] width 42 height 9
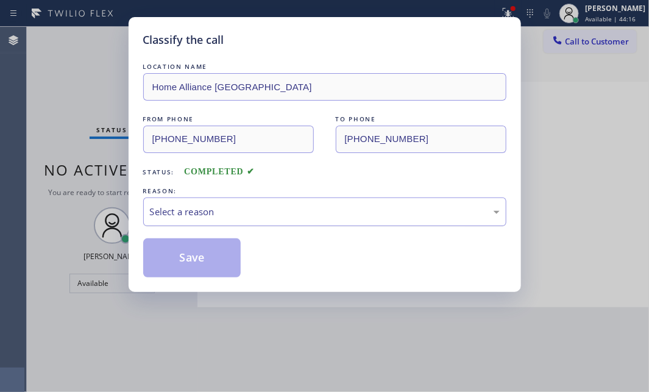
drag, startPoint x: 281, startPoint y: 208, endPoint x: 262, endPoint y: 220, distance: 22.8
click at [278, 208] on div "Select a reason" at bounding box center [325, 212] width 350 height 14
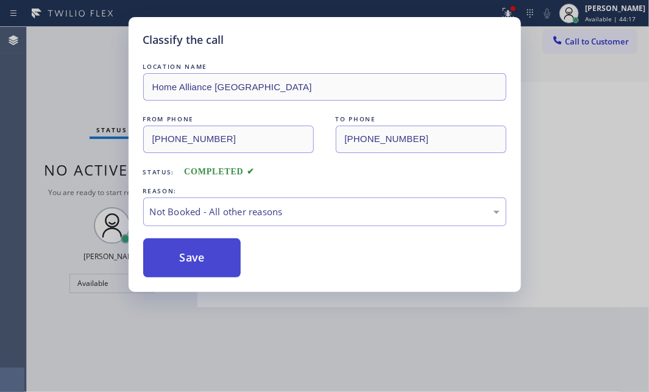
drag, startPoint x: 186, startPoint y: 262, endPoint x: 172, endPoint y: 259, distance: 14.9
click at [171, 259] on button "Save" at bounding box center [192, 257] width 98 height 39
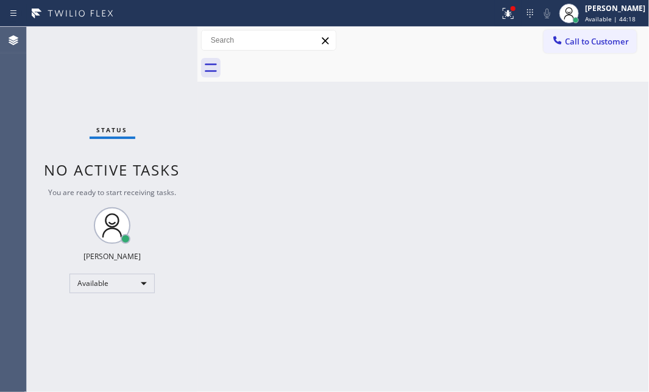
click at [384, 160] on div "Back to Dashboard Change Sender ID Customers Technicians Select a contact Outbo…" at bounding box center [422, 209] width 451 height 365
drag, startPoint x: 493, startPoint y: 15, endPoint x: 493, endPoint y: 23, distance: 7.9
click at [501, 15] on icon at bounding box center [508, 13] width 15 height 15
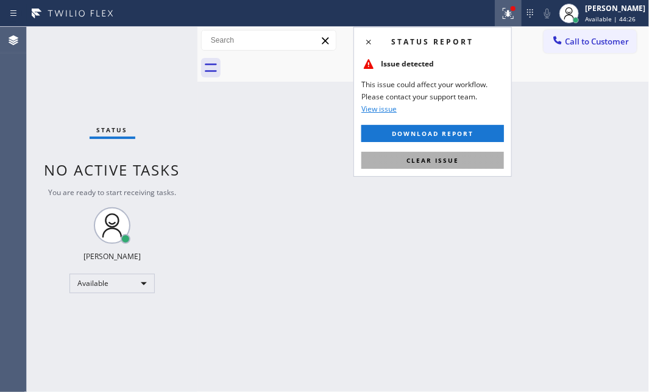
click at [460, 162] on button "Clear issue" at bounding box center [432, 160] width 142 height 17
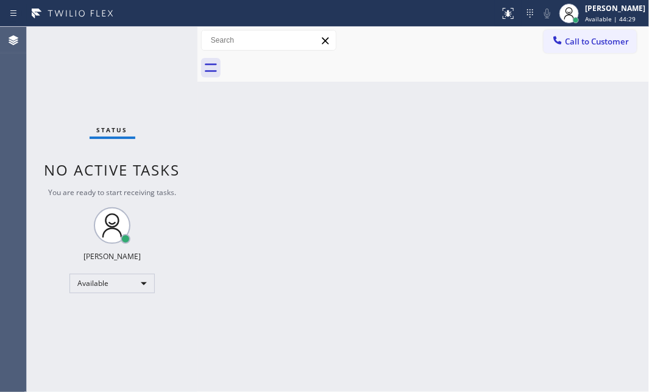
click at [565, 102] on div "Back to Dashboard Change Sender ID Customers Technicians Select a contact Outbo…" at bounding box center [422, 209] width 451 height 365
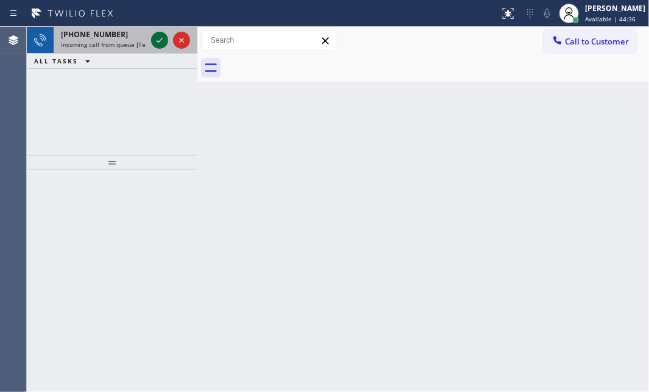
click at [153, 38] on icon at bounding box center [159, 40] width 15 height 15
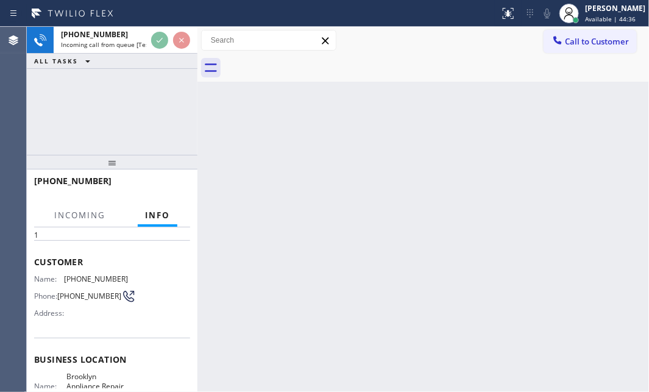
scroll to position [110, 0]
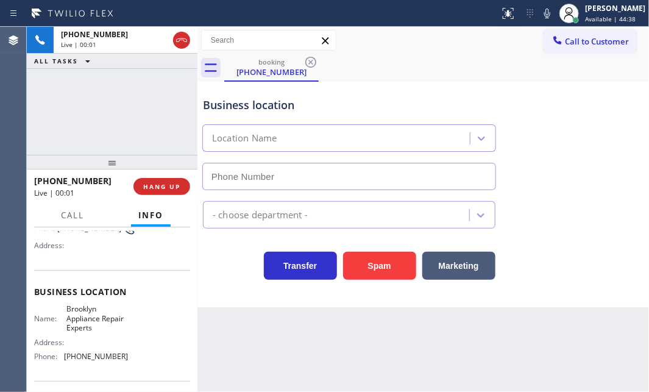
type input "[PHONE_NUMBER]"
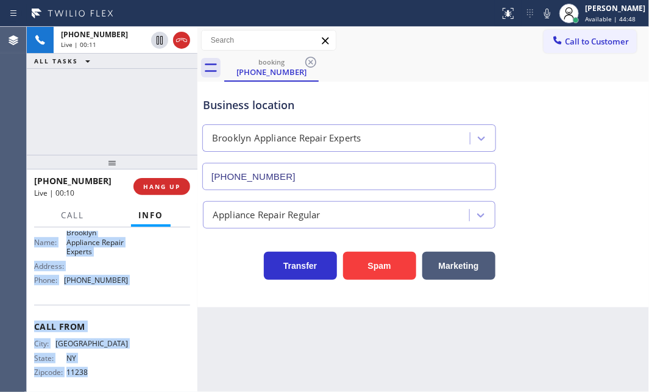
scroll to position [198, 0]
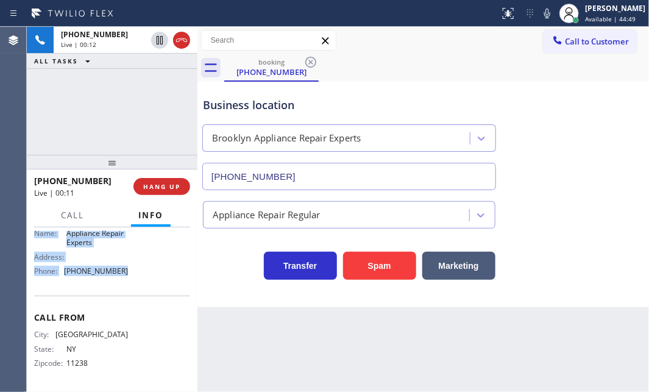
drag, startPoint x: 32, startPoint y: 297, endPoint x: 133, endPoint y: 273, distance: 103.8
click at [133, 273] on div "Context Queue: [Test] All Priority: 1 Customer Name: [PHONE_NUMBER] Phone: [PHO…" at bounding box center [112, 309] width 171 height 164
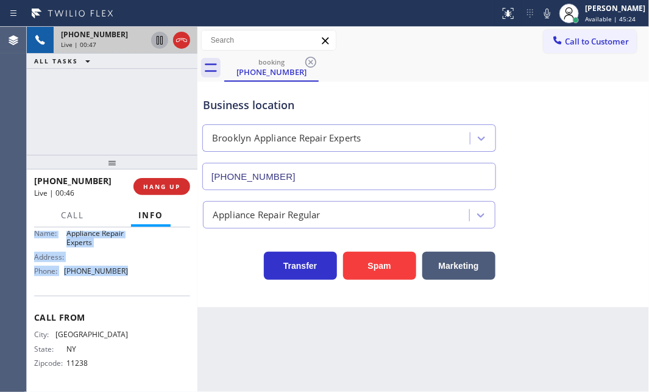
click at [158, 43] on icon at bounding box center [159, 40] width 15 height 15
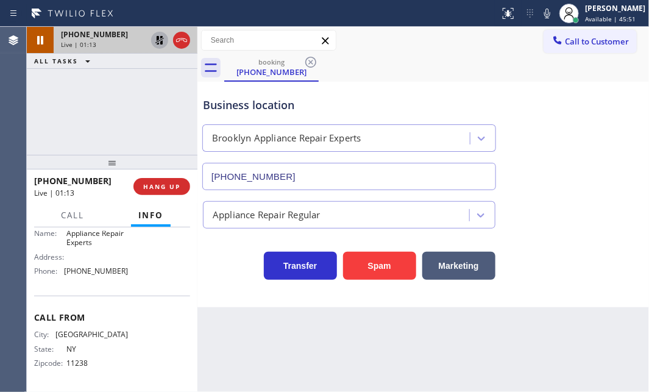
click at [640, 174] on div "Business location [GEOGRAPHIC_DATA] Appliance Repair Experts [PHONE_NUMBER]" at bounding box center [422, 135] width 445 height 110
click at [596, 174] on div "Business location [GEOGRAPHIC_DATA] Appliance Repair Experts [PHONE_NUMBER]" at bounding box center [422, 135] width 445 height 110
click at [563, 86] on div "Business location [GEOGRAPHIC_DATA] Appliance Repair Experts [PHONE_NUMBER]" at bounding box center [422, 135] width 445 height 110
click at [163, 43] on icon at bounding box center [159, 40] width 15 height 15
drag, startPoint x: 184, startPoint y: 41, endPoint x: 189, endPoint y: 49, distance: 9.3
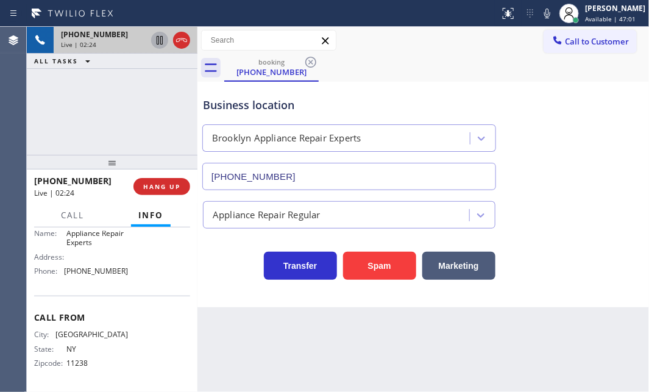
click at [184, 41] on icon at bounding box center [181, 40] width 15 height 15
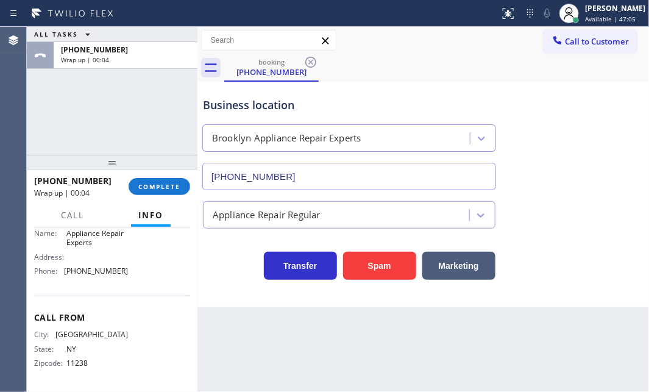
click at [567, 47] on button "Call to Customer" at bounding box center [589, 41] width 93 height 23
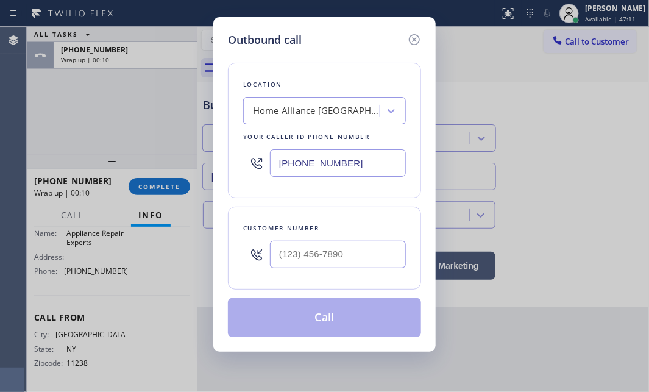
click at [364, 155] on input "[PHONE_NUMBER]" at bounding box center [338, 162] width 136 height 27
paste input "text"
type input "[PHONE_NUMBER]"
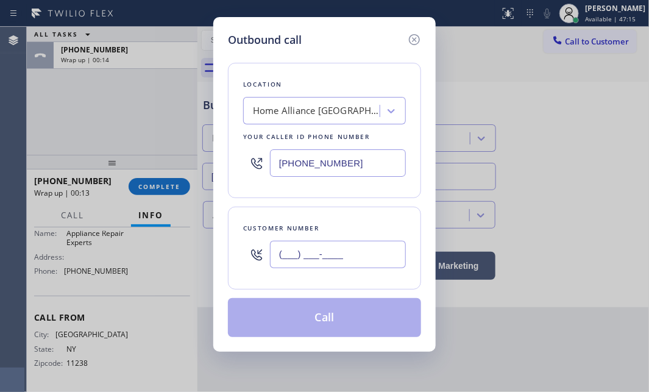
click at [340, 257] on input "(___) ___-____" at bounding box center [338, 254] width 136 height 27
paste input "747) 248-9019"
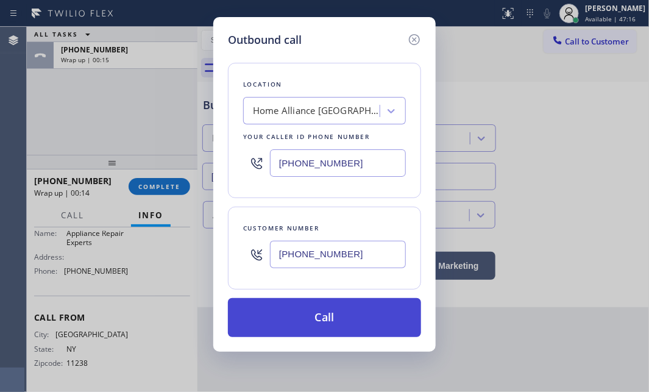
type input "[PHONE_NUMBER]"
click at [312, 308] on button "Call" at bounding box center [324, 317] width 193 height 39
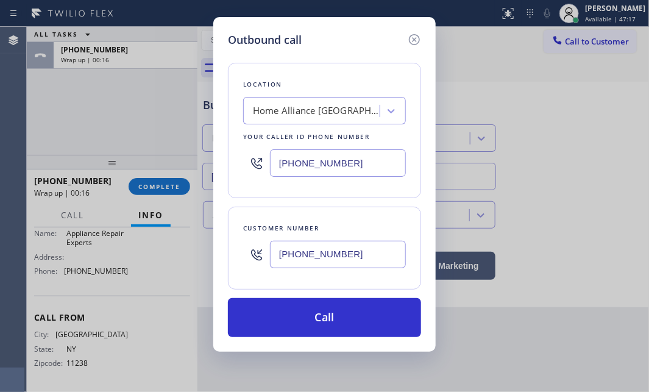
click at [158, 53] on div "ALL TASKS ALL TASKS ACTIVE TASKS TASKS IN WRAP UP [PHONE_NUMBER] Wrap up | 00:1…" at bounding box center [338, 209] width 622 height 365
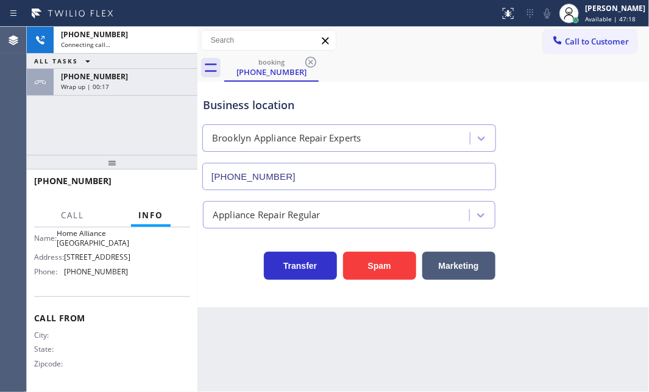
scroll to position [194, 0]
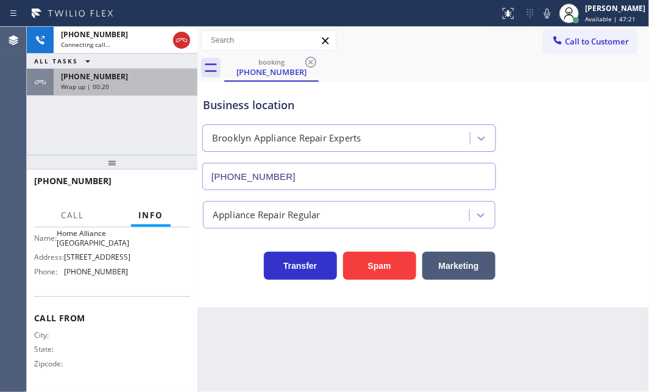
click at [124, 88] on div "Wrap up | 00:20" at bounding box center [125, 86] width 129 height 9
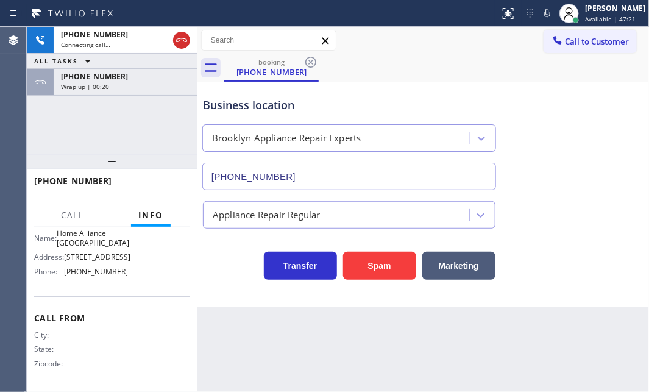
scroll to position [198, 0]
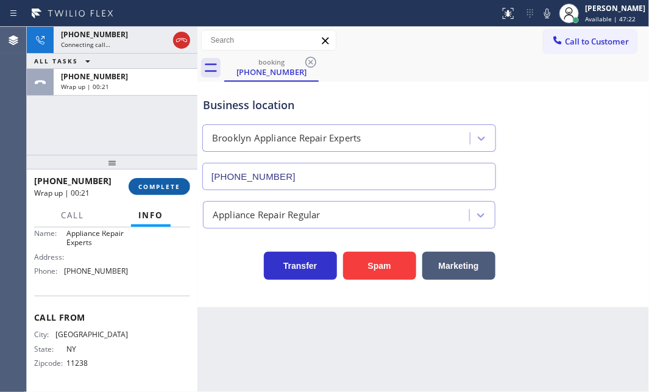
click at [150, 186] on span "COMPLETE" at bounding box center [159, 186] width 42 height 9
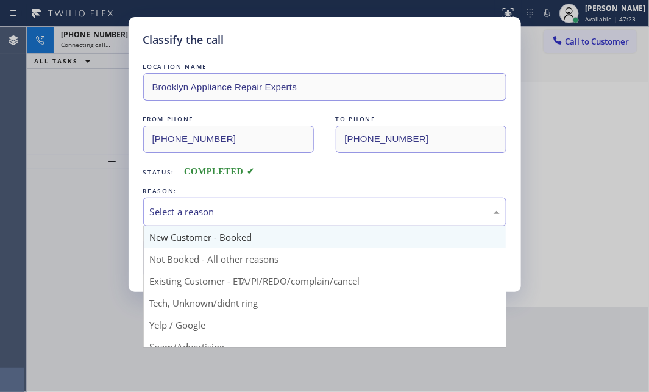
drag, startPoint x: 247, startPoint y: 204, endPoint x: 218, endPoint y: 243, distance: 48.4
click at [245, 205] on div "Select a reason" at bounding box center [325, 212] width 350 height 14
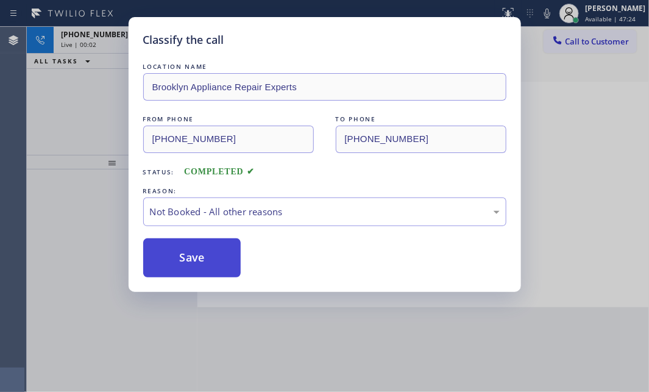
drag, startPoint x: 200, startPoint y: 255, endPoint x: 183, endPoint y: 256, distance: 17.1
click at [183, 256] on button "Save" at bounding box center [192, 257] width 98 height 39
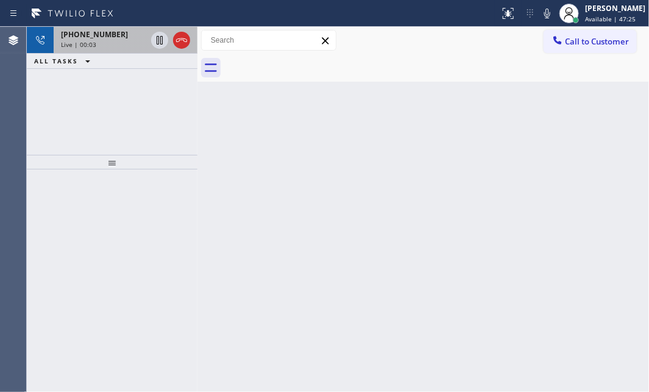
click at [110, 42] on div "Live | 00:03" at bounding box center [103, 44] width 85 height 9
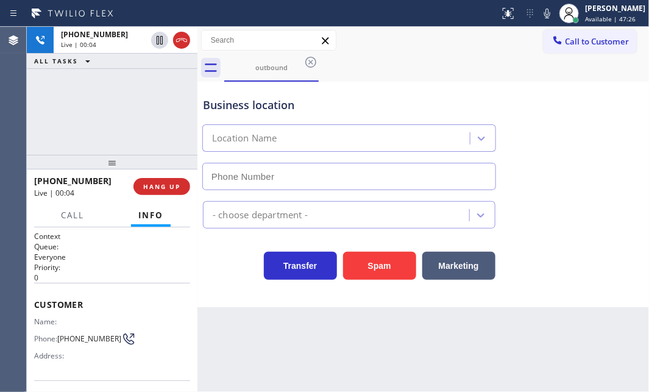
type input "[PHONE_NUMBER]"
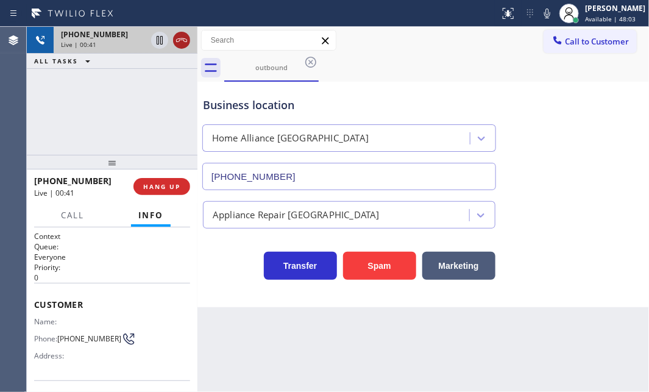
click at [183, 43] on icon at bounding box center [181, 40] width 15 height 15
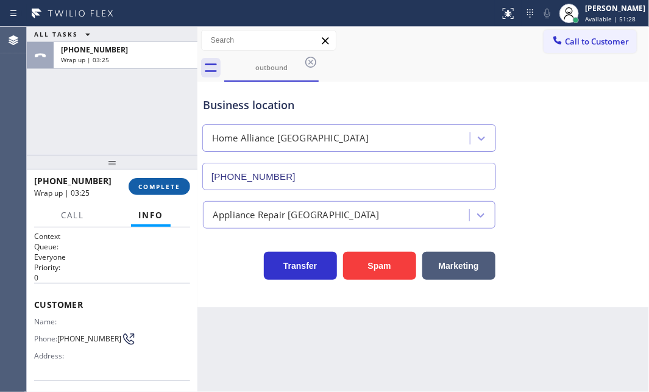
click at [147, 189] on span "COMPLETE" at bounding box center [159, 186] width 42 height 9
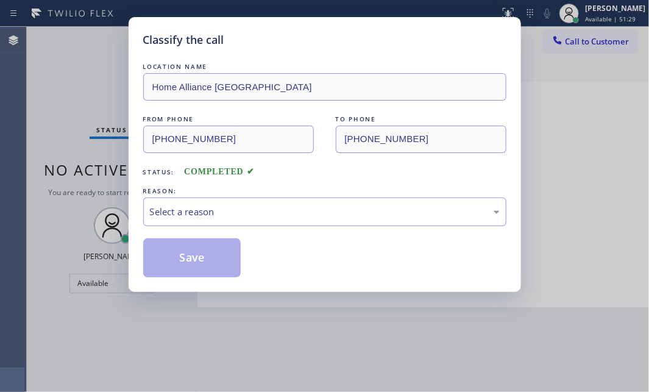
click at [245, 211] on div "Select a reason" at bounding box center [325, 212] width 350 height 14
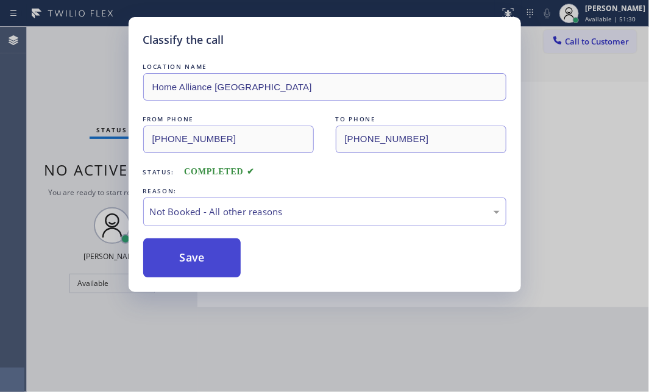
drag, startPoint x: 189, startPoint y: 255, endPoint x: 177, endPoint y: 256, distance: 12.2
click at [177, 256] on button "Save" at bounding box center [192, 257] width 98 height 39
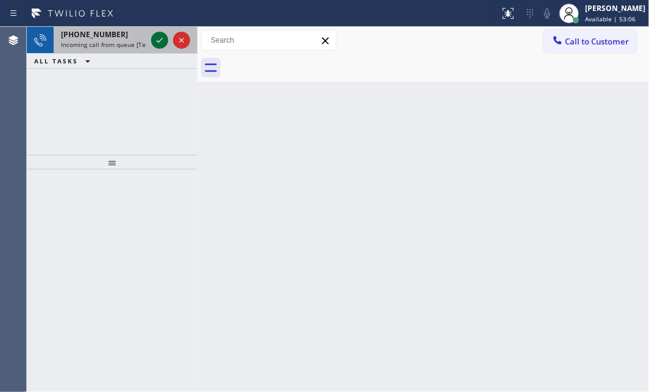
click at [153, 43] on icon at bounding box center [159, 40] width 15 height 15
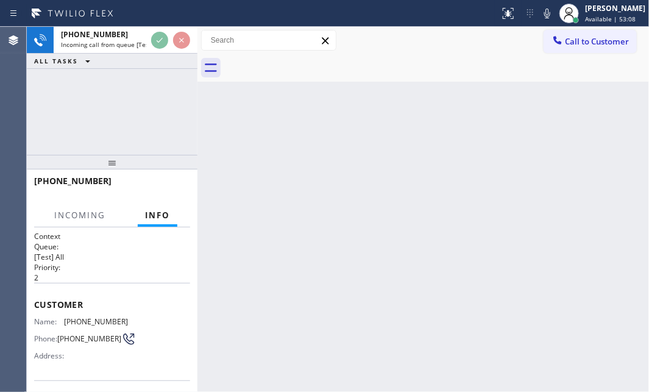
scroll to position [110, 0]
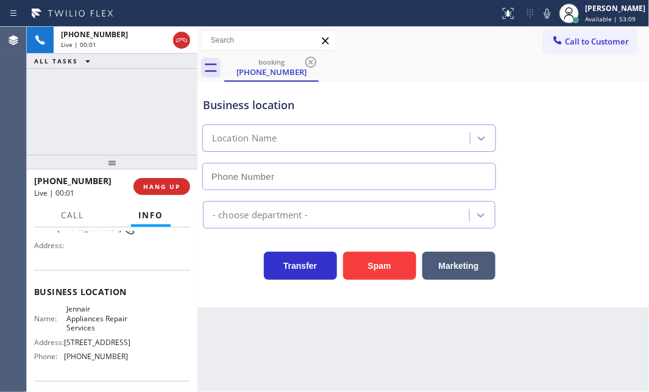
type input "[PHONE_NUMBER]"
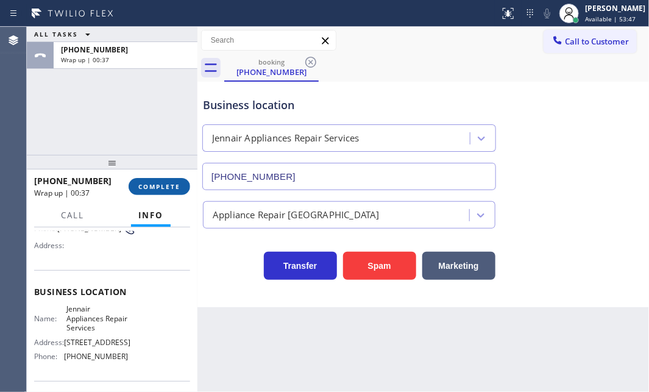
click at [155, 185] on span "COMPLETE" at bounding box center [159, 186] width 42 height 9
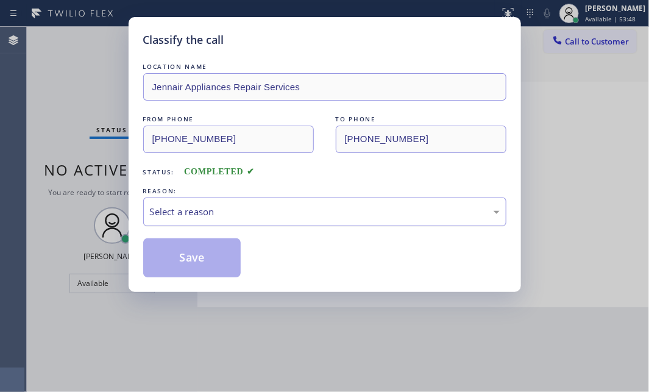
click at [280, 209] on div "Select a reason" at bounding box center [325, 212] width 350 height 14
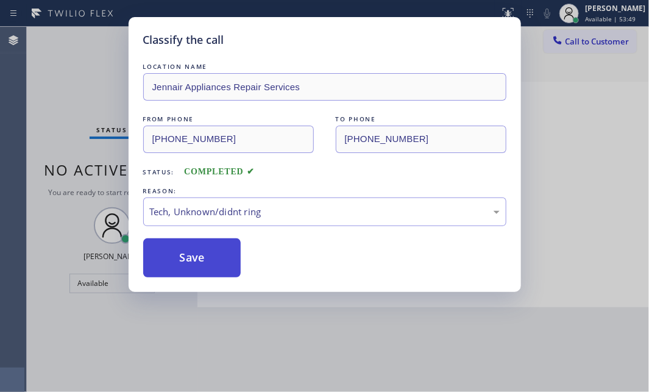
click at [202, 265] on button "Save" at bounding box center [192, 257] width 98 height 39
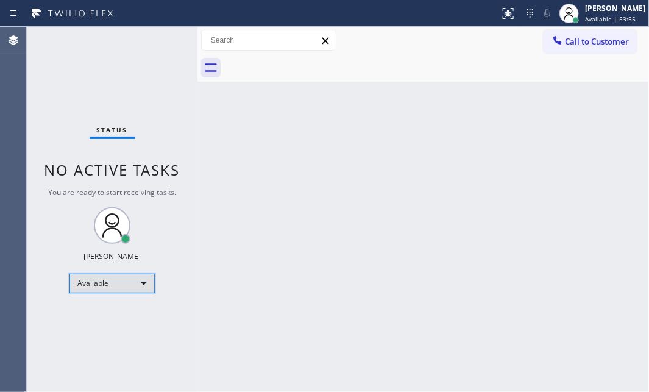
click at [150, 278] on div "Available" at bounding box center [111, 282] width 85 height 19
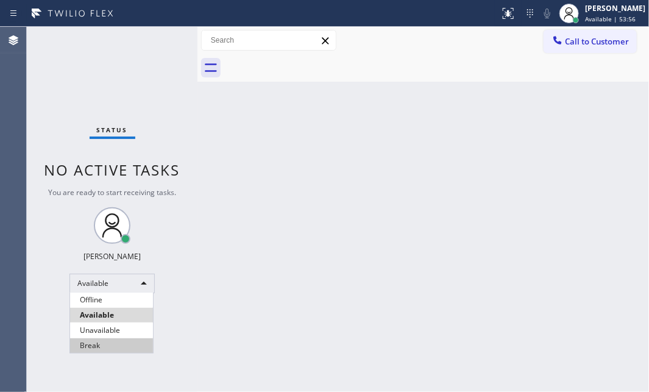
click at [110, 346] on li "Break" at bounding box center [111, 345] width 83 height 15
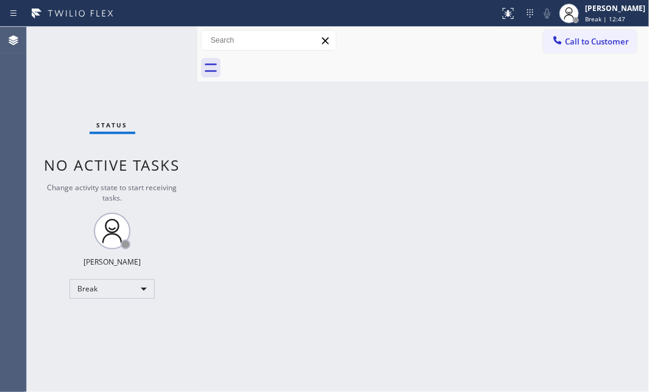
click at [85, 58] on div "Status No active tasks Change activity state to start receiving tasks. [PERSON_…" at bounding box center [112, 209] width 171 height 365
click at [523, 234] on div "Back to Dashboard Change Sender ID Customers Technicians Select a contact Outbo…" at bounding box center [422, 209] width 451 height 365
click at [147, 283] on div "Break" at bounding box center [111, 288] width 85 height 19
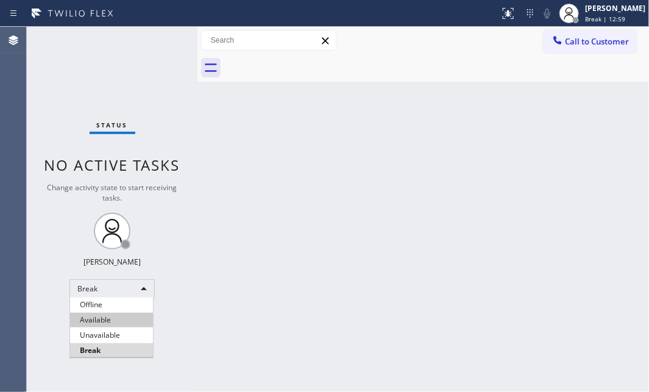
click at [116, 315] on li "Available" at bounding box center [111, 319] width 83 height 15
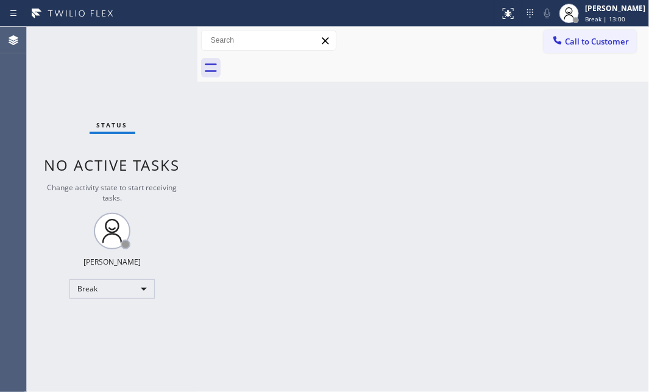
click at [562, 189] on div "Back to Dashboard Change Sender ID Customers Technicians Select a contact Outbo…" at bounding box center [422, 209] width 451 height 365
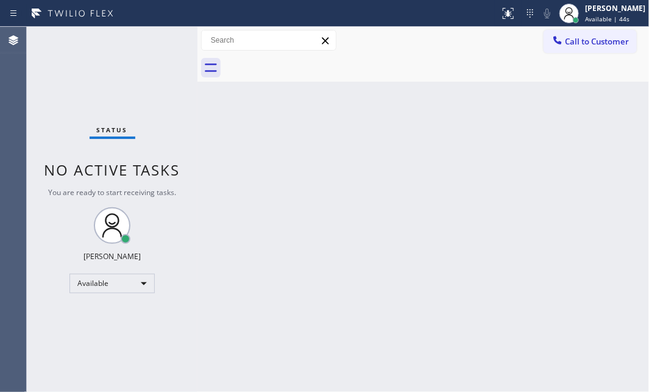
click at [403, 171] on div "Back to Dashboard Change Sender ID Customers Technicians Select a contact Outbo…" at bounding box center [422, 209] width 451 height 365
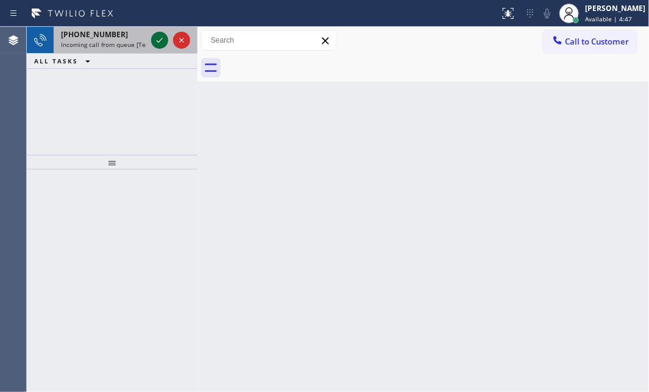
click at [159, 42] on icon at bounding box center [159, 40] width 15 height 15
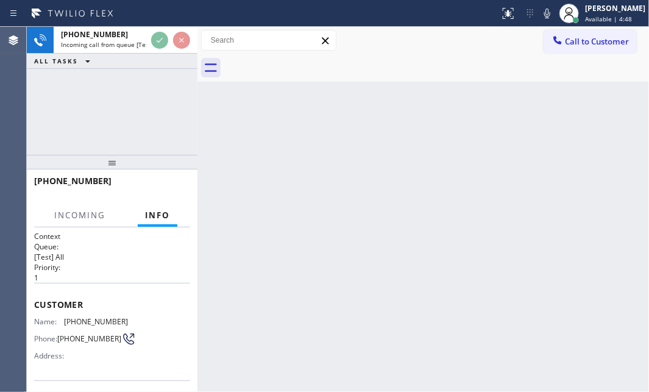
scroll to position [110, 0]
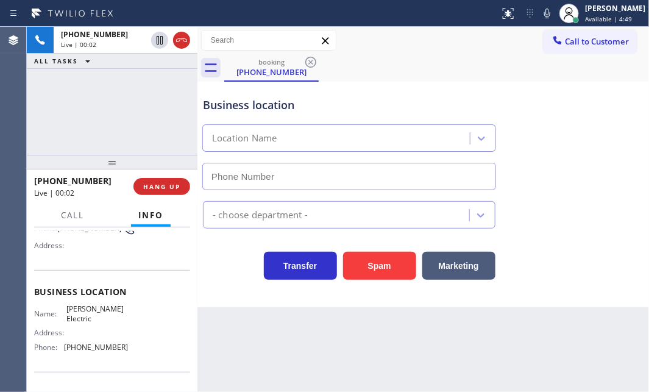
type input "[PHONE_NUMBER]"
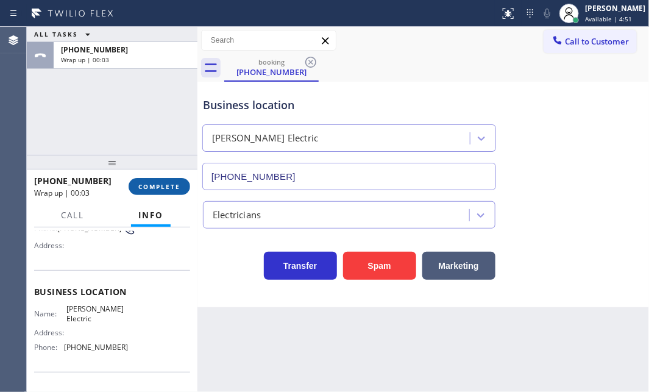
click at [158, 186] on span "COMPLETE" at bounding box center [159, 186] width 42 height 9
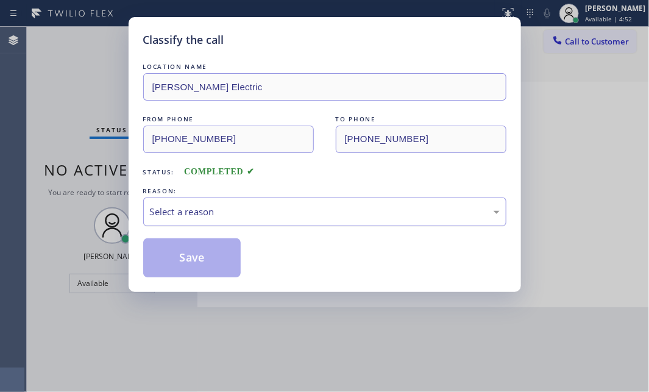
drag, startPoint x: 323, startPoint y: 204, endPoint x: 306, endPoint y: 215, distance: 20.3
click at [322, 205] on div "Select a reason" at bounding box center [325, 212] width 350 height 14
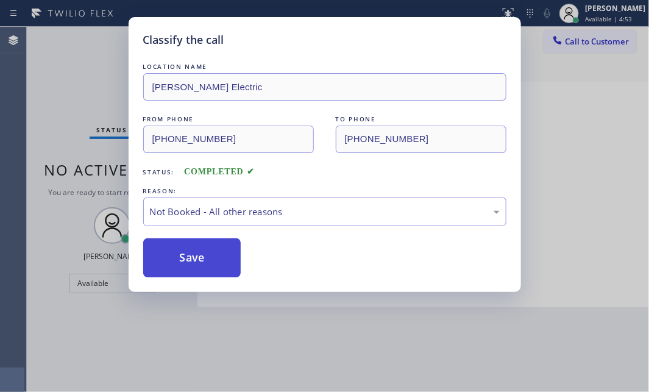
click at [165, 259] on button "Save" at bounding box center [192, 257] width 98 height 39
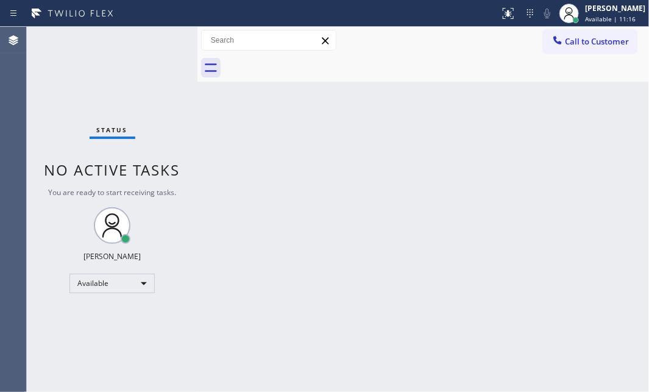
click at [104, 81] on div "Status No active tasks You are ready to start receiving tasks. [PERSON_NAME] Av…" at bounding box center [112, 209] width 171 height 365
click at [281, 231] on div "Back to Dashboard Change Sender ID Customers Technicians Select a contact Outbo…" at bounding box center [422, 209] width 451 height 365
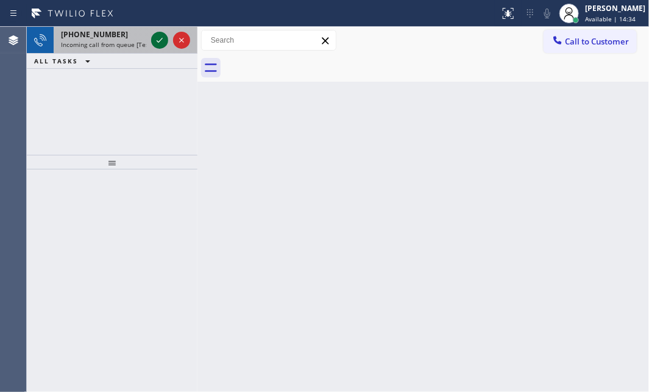
click at [160, 37] on icon at bounding box center [159, 40] width 15 height 15
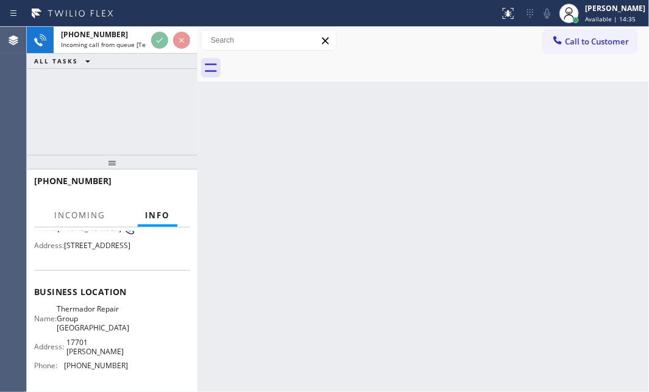
scroll to position [166, 0]
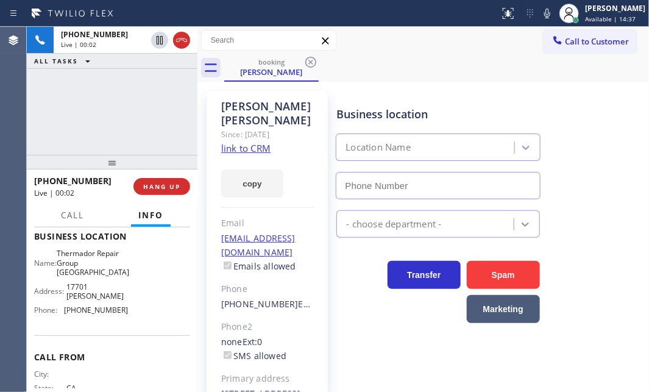
type input "[PHONE_NUMBER]"
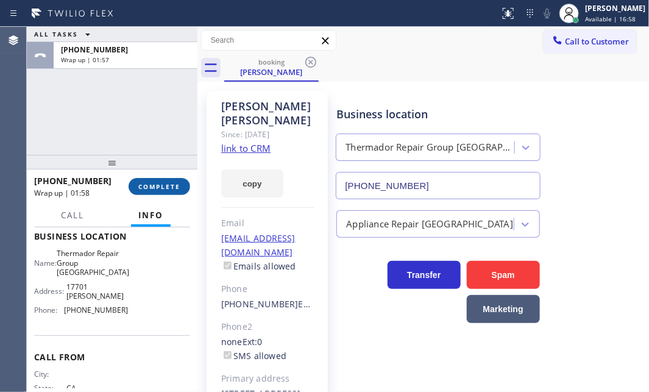
click at [152, 182] on span "COMPLETE" at bounding box center [159, 186] width 42 height 9
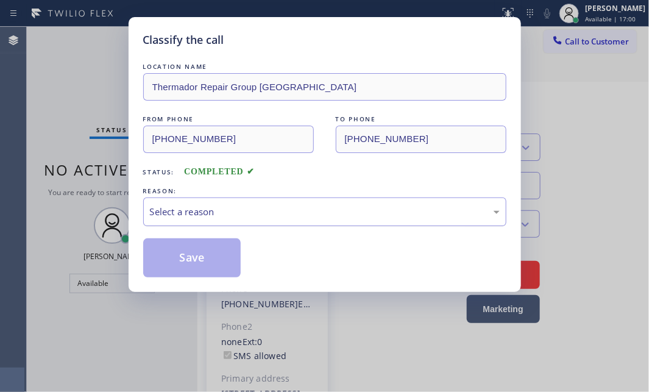
drag, startPoint x: 290, startPoint y: 208, endPoint x: 280, endPoint y: 219, distance: 14.2
click at [289, 210] on div "Select a reason" at bounding box center [325, 212] width 350 height 14
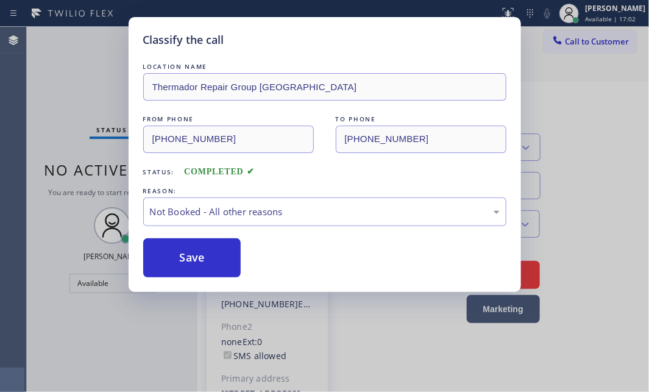
click at [226, 192] on div "REASON:" at bounding box center [324, 191] width 363 height 13
click at [226, 206] on div "Not Booked - All other reasons" at bounding box center [325, 212] width 350 height 14
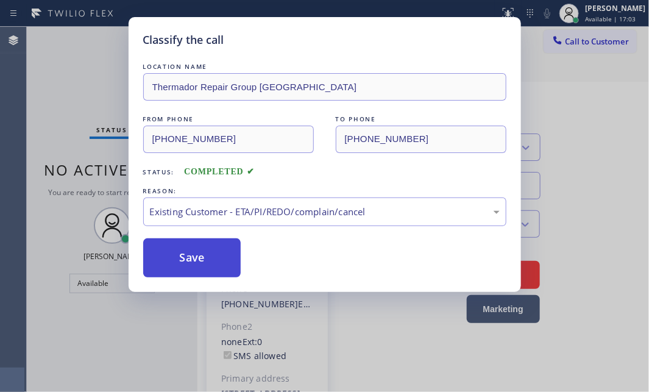
click at [188, 255] on button "Save" at bounding box center [192, 257] width 98 height 39
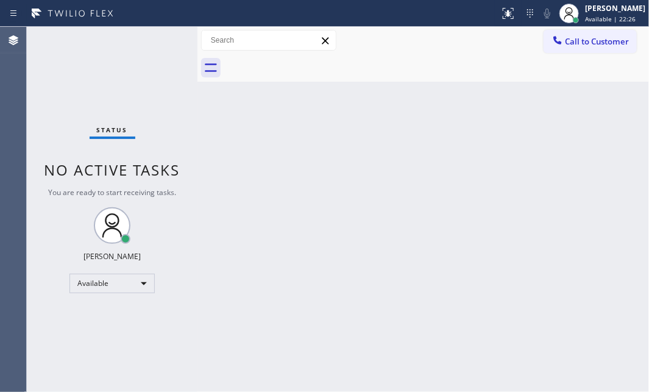
click at [77, 91] on div "Status No active tasks You are ready to start receiving tasks. [PERSON_NAME] Av…" at bounding box center [112, 209] width 171 height 365
click at [164, 49] on div "Status No active tasks You are ready to start receiving tasks. [PERSON_NAME] Av…" at bounding box center [112, 209] width 171 height 365
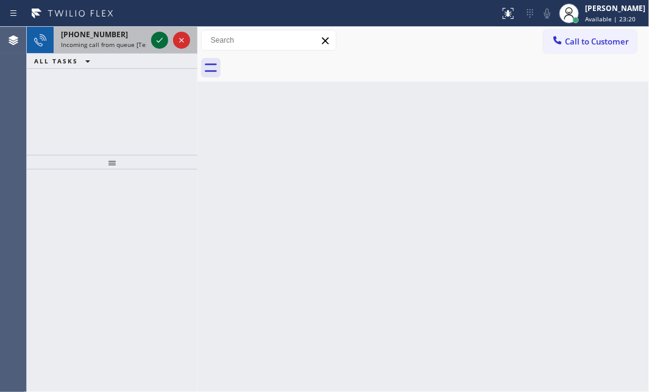
click at [163, 37] on icon at bounding box center [159, 40] width 15 height 15
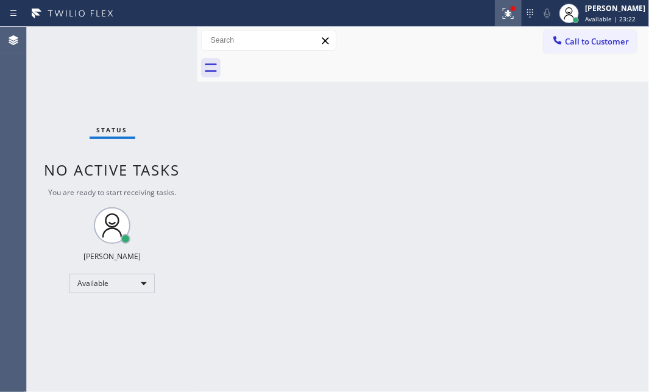
click at [501, 19] on icon at bounding box center [508, 13] width 15 height 15
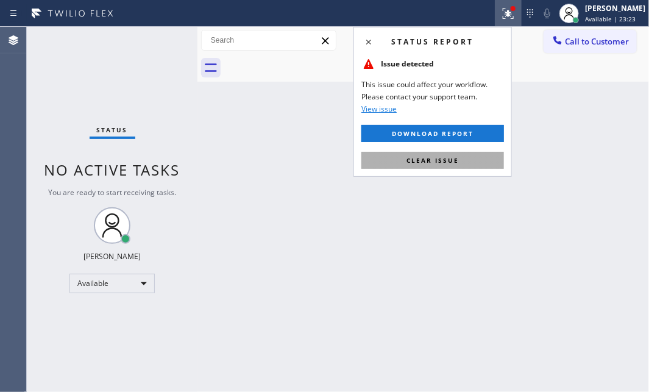
click at [462, 160] on button "Clear issue" at bounding box center [432, 160] width 142 height 17
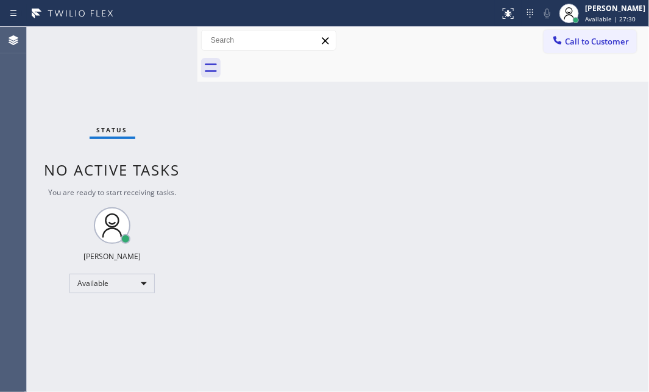
click at [171, 48] on div "Status No active tasks You are ready to start receiving tasks. [PERSON_NAME] Av…" at bounding box center [112, 209] width 171 height 365
click at [163, 46] on div "Status No active tasks You are ready to start receiving tasks. [PERSON_NAME] Av…" at bounding box center [112, 209] width 171 height 365
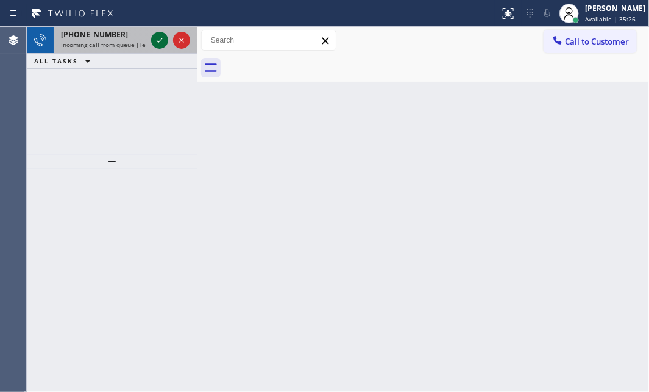
click at [155, 44] on icon at bounding box center [159, 40] width 15 height 15
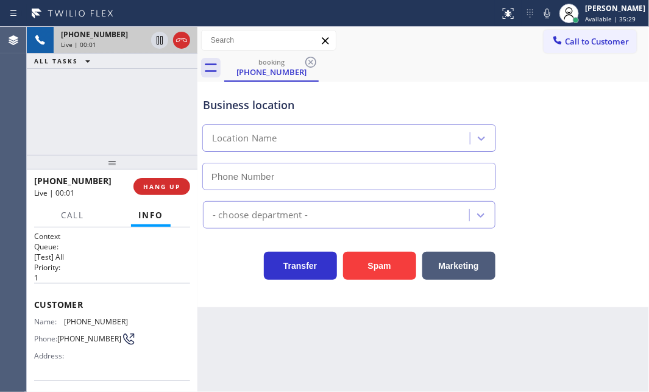
type input "[PHONE_NUMBER]"
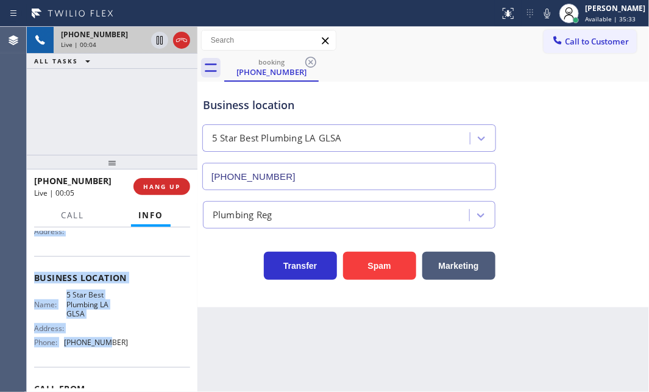
scroll to position [166, 0]
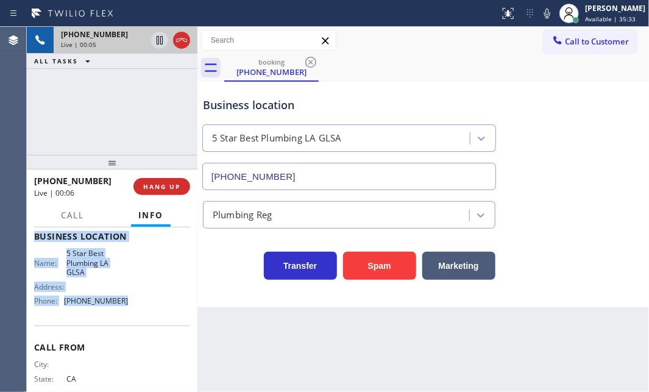
drag, startPoint x: 35, startPoint y: 302, endPoint x: 139, endPoint y: 320, distance: 106.3
click at [139, 320] on div "Context Queue: [Test] All Priority: 1 Customer Name: [PHONE_NUMBER] Phone: [PHO…" at bounding box center [112, 241] width 156 height 353
click at [162, 38] on icon at bounding box center [160, 40] width 6 height 9
click at [540, 16] on icon at bounding box center [547, 13] width 15 height 15
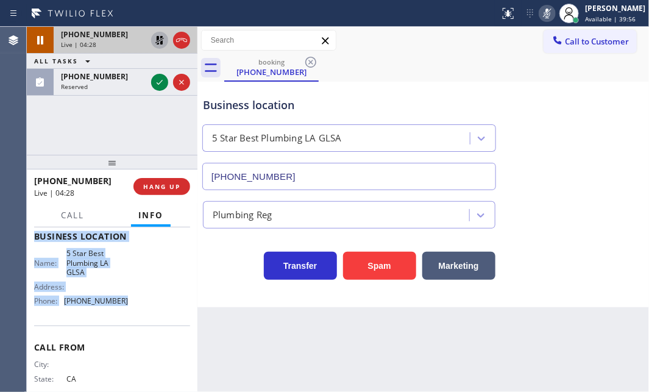
click at [157, 42] on icon at bounding box center [159, 40] width 9 height 9
click at [544, 11] on icon at bounding box center [547, 14] width 6 height 10
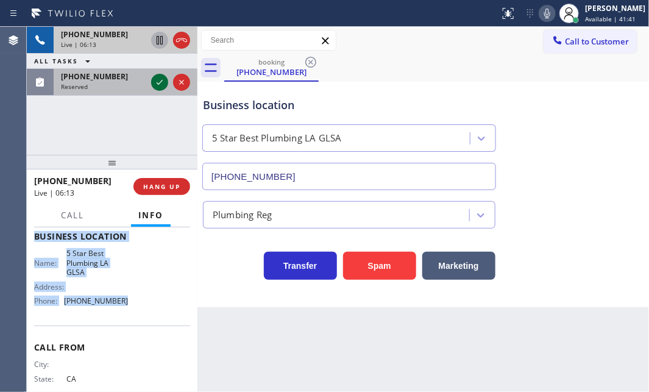
click at [154, 83] on icon at bounding box center [159, 82] width 15 height 15
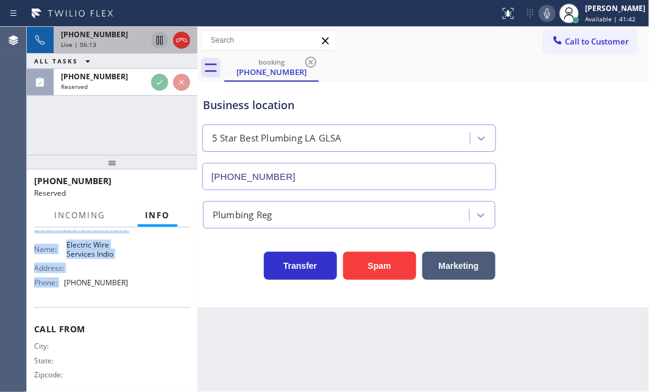
click at [116, 44] on div "Live | 06:13" at bounding box center [103, 44] width 85 height 9
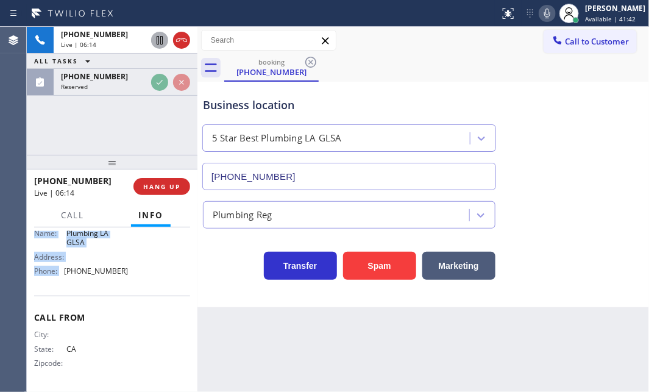
scroll to position [166, 0]
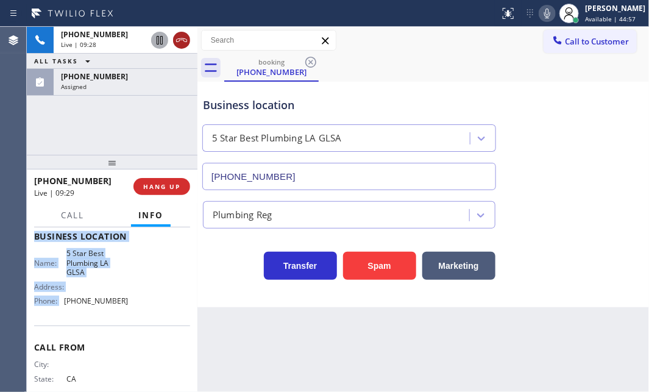
click at [177, 43] on icon at bounding box center [181, 40] width 15 height 15
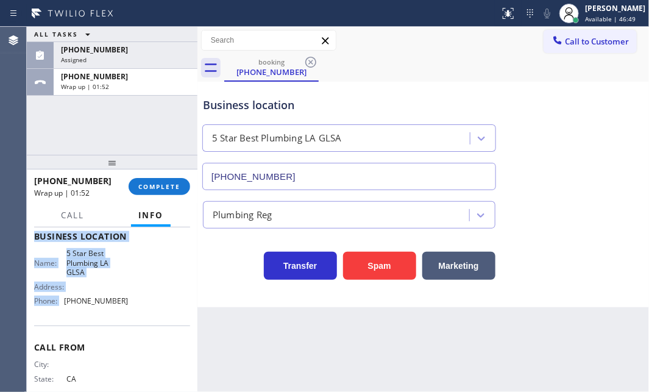
drag, startPoint x: 158, startPoint y: 79, endPoint x: 169, endPoint y: 108, distance: 30.6
click at [158, 80] on div "[PHONE_NUMBER]" at bounding box center [125, 76] width 129 height 10
click at [173, 184] on span "COMPLETE" at bounding box center [159, 186] width 42 height 9
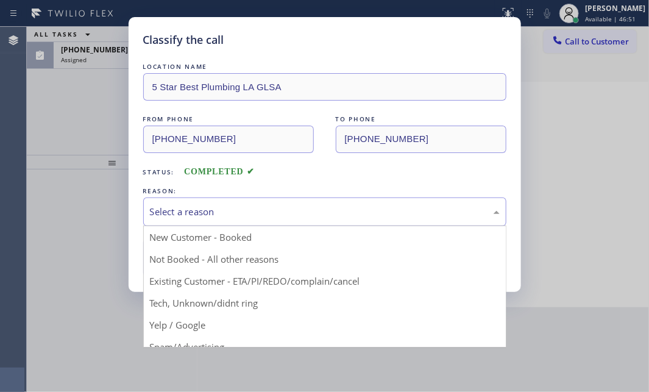
drag, startPoint x: 270, startPoint y: 202, endPoint x: 261, endPoint y: 219, distance: 18.5
click at [270, 203] on div "Select a reason" at bounding box center [324, 211] width 363 height 29
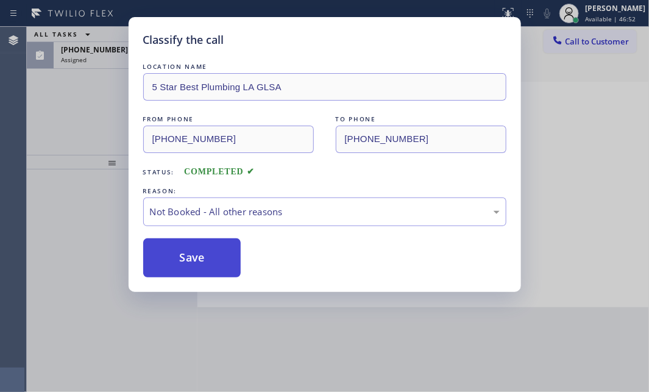
click at [188, 262] on button "Save" at bounding box center [192, 257] width 98 height 39
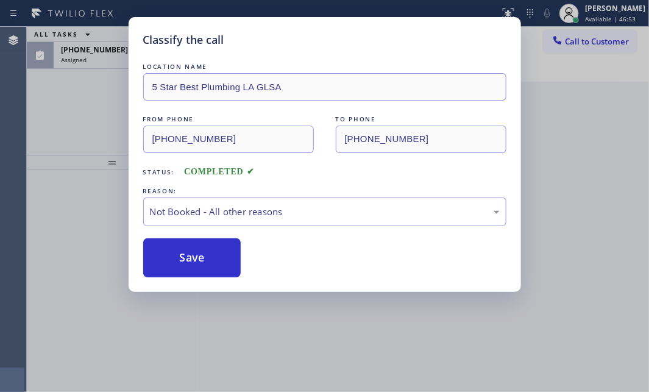
click at [110, 62] on div "Classify the call LOCATION NAME 5 Star Best Plumbing LA GLSA FROM PHONE [PHONE_…" at bounding box center [324, 196] width 649 height 392
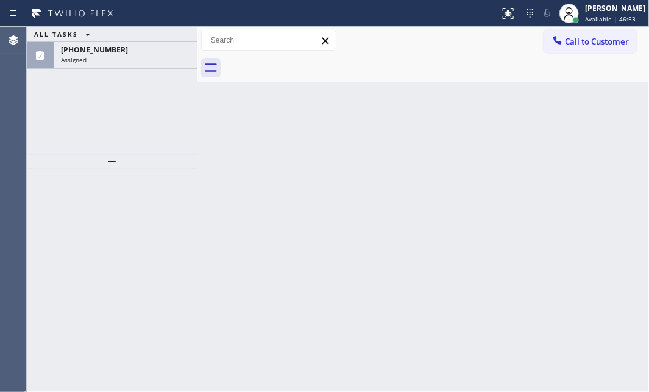
click at [110, 62] on div "Assigned" at bounding box center [125, 59] width 129 height 9
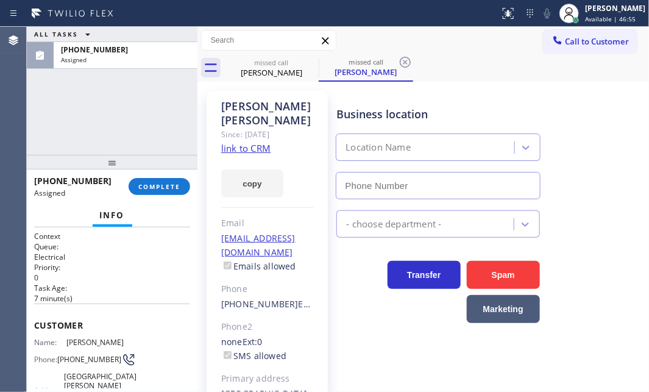
type input "[PHONE_NUMBER]"
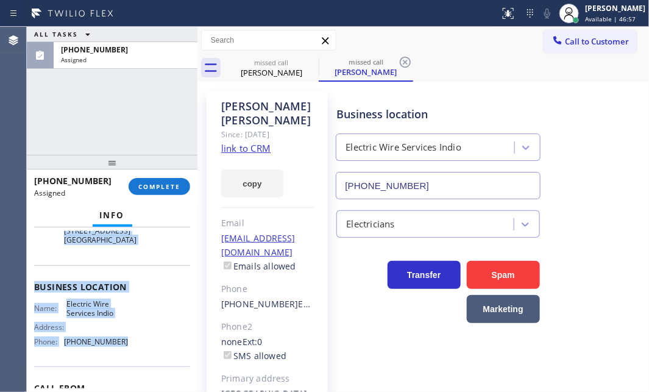
scroll to position [166, 0]
drag, startPoint x: 28, startPoint y: 324, endPoint x: 151, endPoint y: 358, distance: 127.7
click at [151, 358] on div "Context Queue: Electrical Priority: 0 Task Age: [DEMOGRAPHIC_DATA] minute(s) Cu…" at bounding box center [112, 309] width 171 height 164
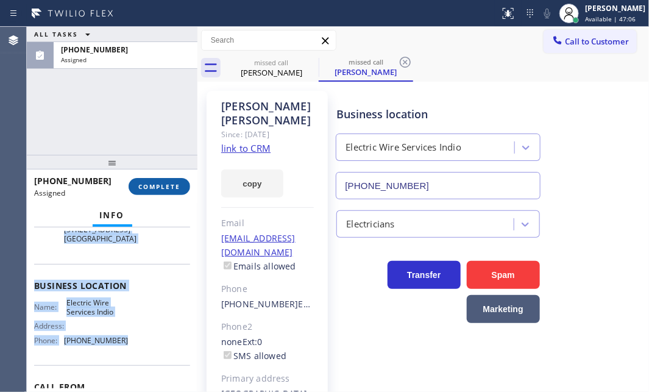
click at [166, 180] on button "COMPLETE" at bounding box center [159, 186] width 62 height 17
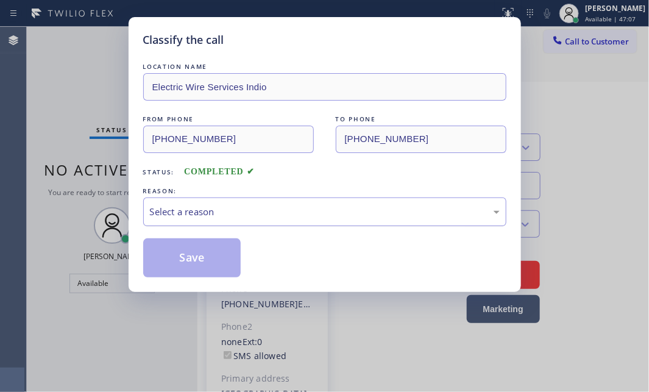
click at [280, 212] on div "Select a reason" at bounding box center [325, 212] width 350 height 14
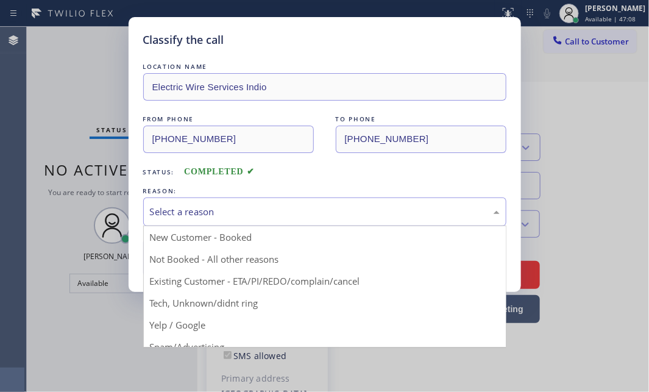
drag, startPoint x: 216, startPoint y: 256, endPoint x: 198, endPoint y: 256, distance: 18.3
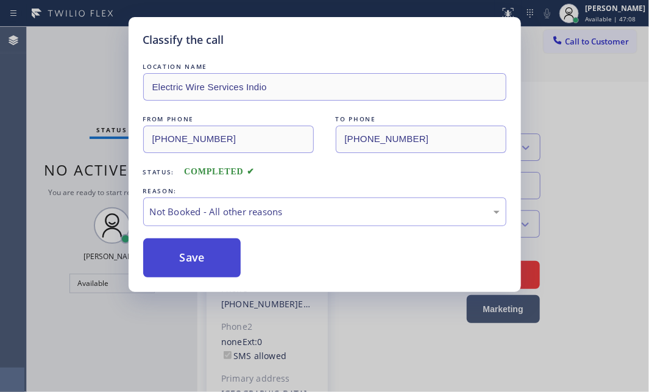
click at [178, 250] on button "Save" at bounding box center [192, 257] width 98 height 39
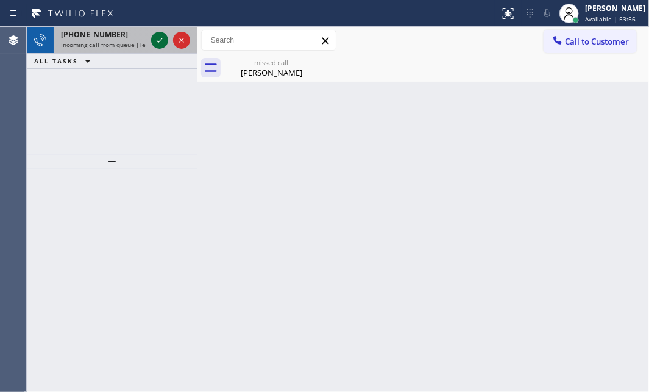
click at [160, 41] on icon at bounding box center [159, 40] width 15 height 15
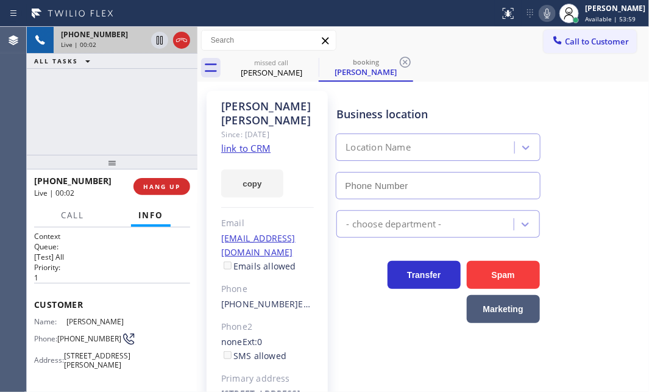
type input "[PHONE_NUMBER]"
click at [259, 142] on link "link to CRM" at bounding box center [245, 148] width 49 height 12
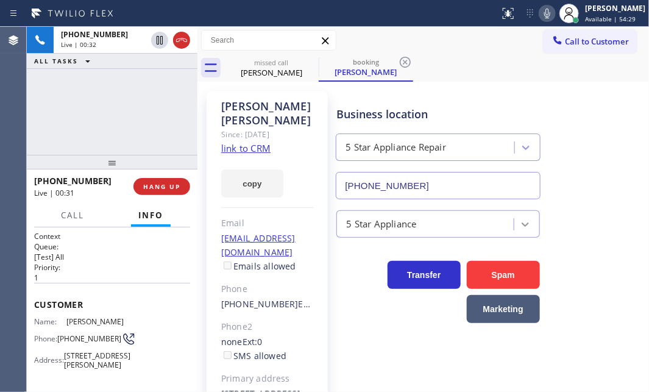
drag, startPoint x: 157, startPoint y: 41, endPoint x: 520, endPoint y: 213, distance: 401.3
click at [158, 41] on icon at bounding box center [159, 40] width 15 height 15
click at [540, 14] on icon at bounding box center [547, 13] width 15 height 15
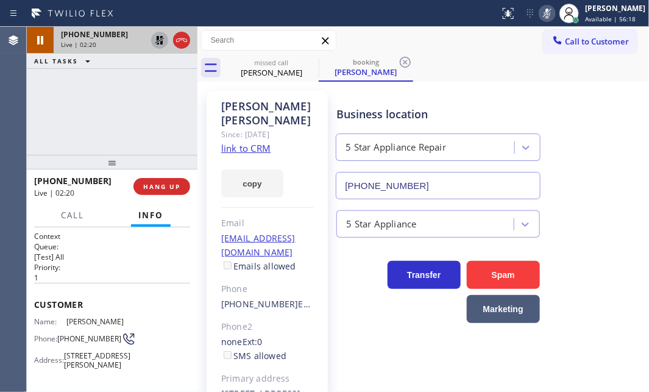
click at [157, 37] on icon at bounding box center [159, 40] width 9 height 9
click at [530, 4] on div "Status report No issues detected If you experience an issue, please download th…" at bounding box center [571, 13] width 154 height 27
click at [540, 15] on icon at bounding box center [547, 13] width 15 height 15
drag, startPoint x: 181, startPoint y: 39, endPoint x: 622, endPoint y: 228, distance: 479.6
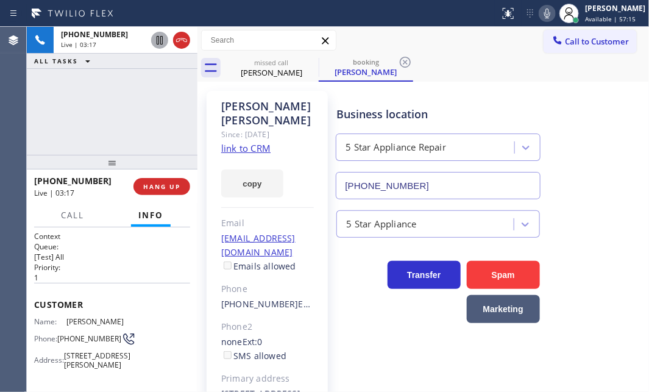
click at [182, 40] on icon at bounding box center [181, 40] width 15 height 15
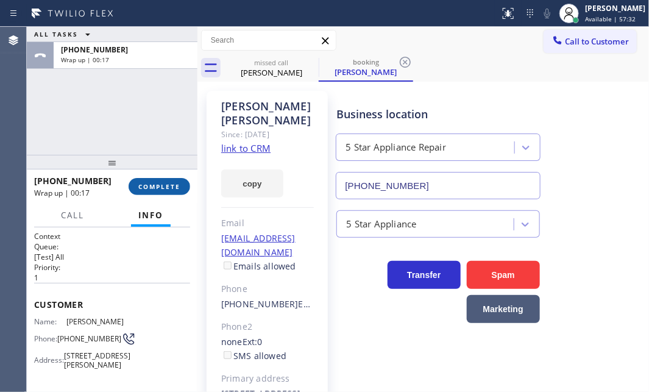
click at [167, 188] on span "COMPLETE" at bounding box center [159, 186] width 42 height 9
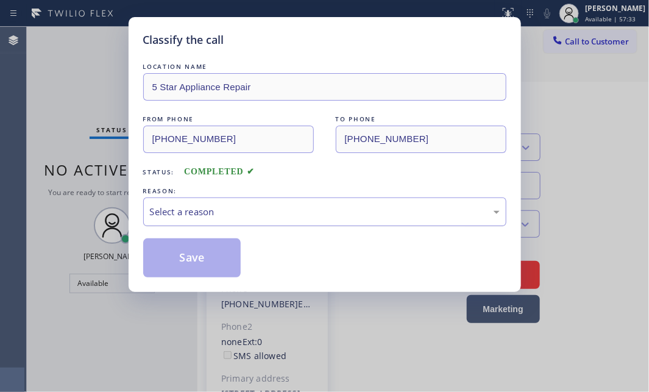
click at [258, 216] on div "Select a reason" at bounding box center [325, 212] width 350 height 14
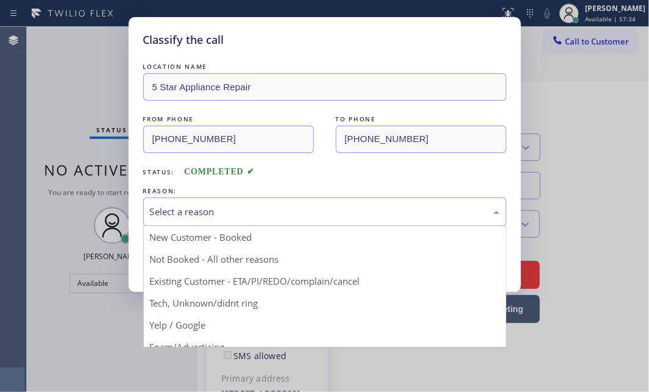
drag, startPoint x: 225, startPoint y: 280, endPoint x: 201, endPoint y: 271, distance: 25.8
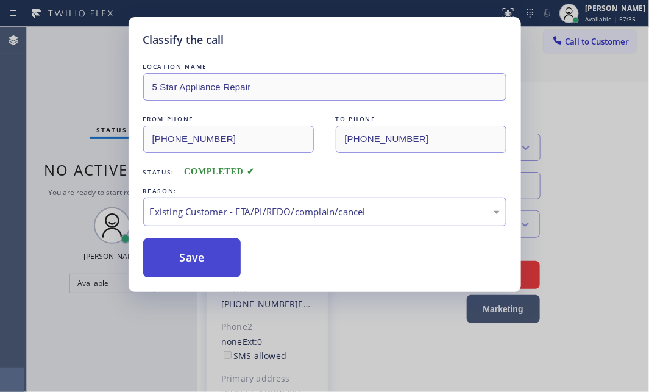
drag, startPoint x: 198, startPoint y: 260, endPoint x: 217, endPoint y: 260, distance: 18.9
click at [199, 260] on button "Save" at bounding box center [192, 257] width 98 height 39
type input "[PHONE_NUMBER]"
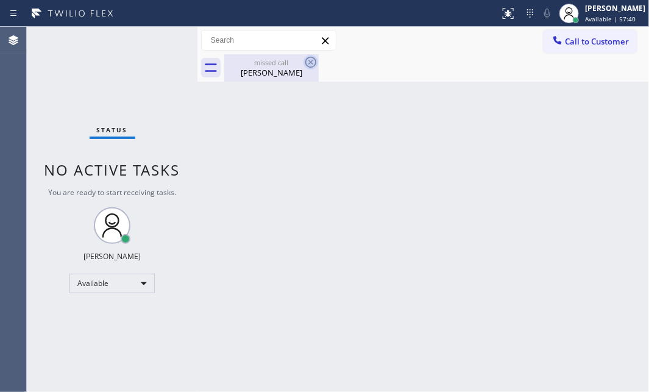
drag, startPoint x: 306, startPoint y: 60, endPoint x: 317, endPoint y: 65, distance: 12.3
click at [307, 60] on icon at bounding box center [310, 62] width 15 height 15
click at [315, 62] on icon at bounding box center [310, 62] width 11 height 11
click at [314, 61] on icon at bounding box center [310, 62] width 15 height 15
click at [290, 62] on div "missed call" at bounding box center [271, 62] width 92 height 9
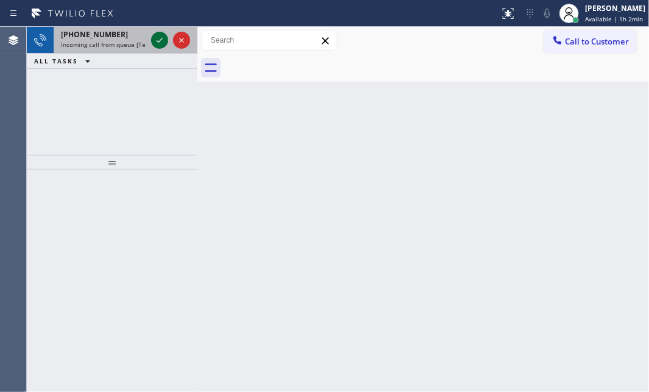
click at [161, 44] on icon at bounding box center [159, 40] width 15 height 15
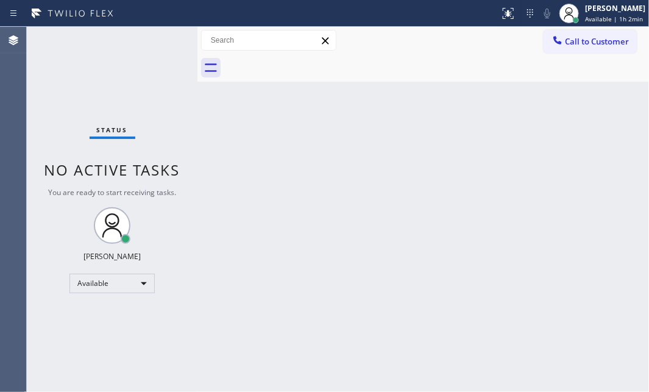
click at [160, 44] on div "Status No active tasks You are ready to start receiving tasks. [PERSON_NAME] Av…" at bounding box center [112, 209] width 171 height 365
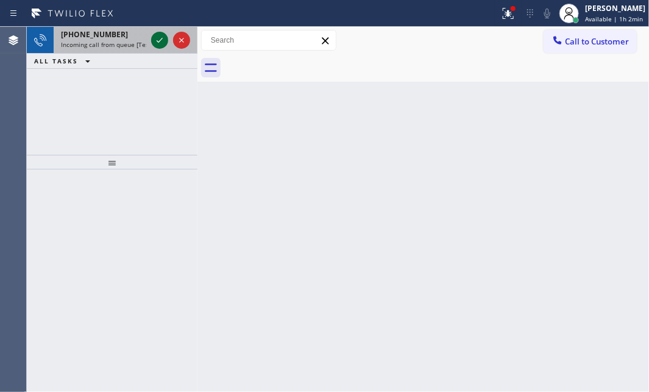
click at [160, 41] on icon at bounding box center [159, 40] width 15 height 15
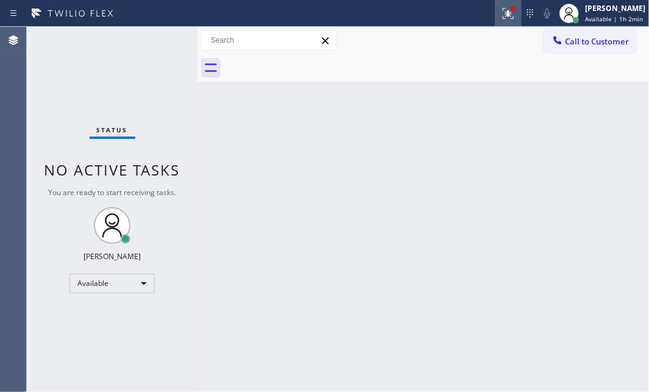
click at [501, 15] on icon at bounding box center [508, 13] width 15 height 15
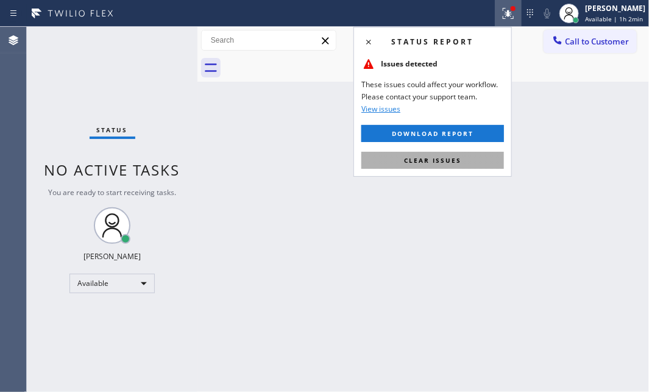
click at [445, 162] on span "Clear issues" at bounding box center [432, 160] width 57 height 9
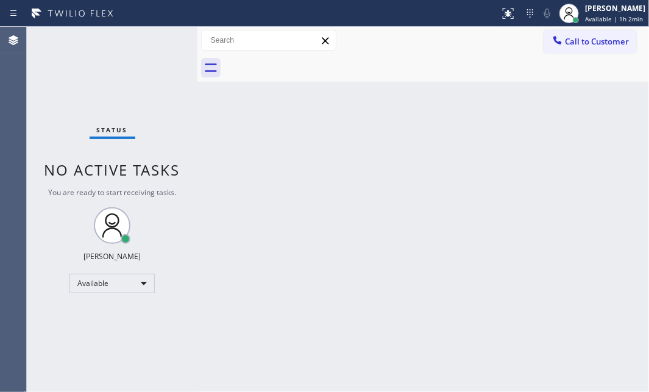
click at [163, 41] on div "Status No active tasks You are ready to start receiving tasks. [PERSON_NAME] Av…" at bounding box center [112, 209] width 171 height 365
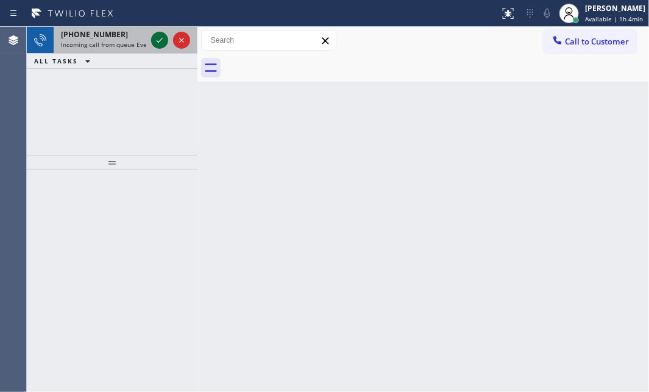
click at [153, 40] on icon at bounding box center [159, 40] width 15 height 15
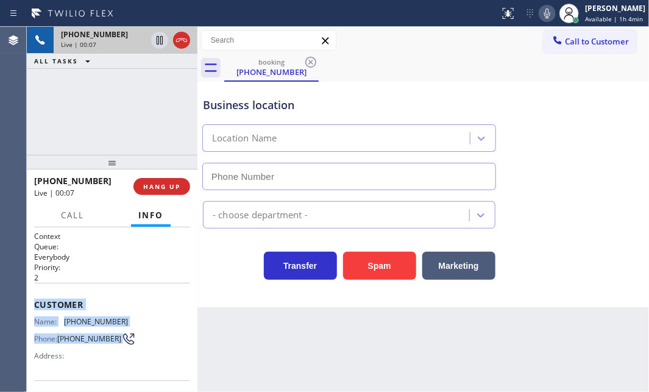
drag, startPoint x: 32, startPoint y: 300, endPoint x: 149, endPoint y: 284, distance: 118.5
click at [130, 329] on div "Context Queue: Everybody Priority: 2 Customer Name: [PHONE_NUMBER] Phone: [PHON…" at bounding box center [112, 309] width 171 height 164
click at [174, 183] on span "HANG UP" at bounding box center [161, 186] width 37 height 9
click at [154, 188] on span "HANG UP" at bounding box center [161, 186] width 37 height 9
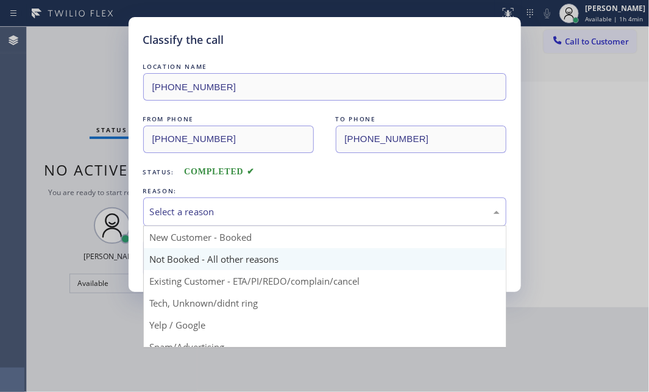
drag, startPoint x: 280, startPoint y: 206, endPoint x: 270, endPoint y: 269, distance: 63.6
click at [281, 207] on div "Select a reason" at bounding box center [325, 212] width 350 height 14
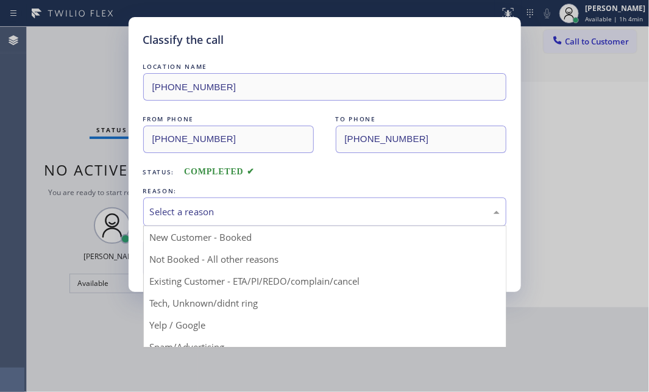
drag, startPoint x: 208, startPoint y: 305, endPoint x: 206, endPoint y: 297, distance: 8.6
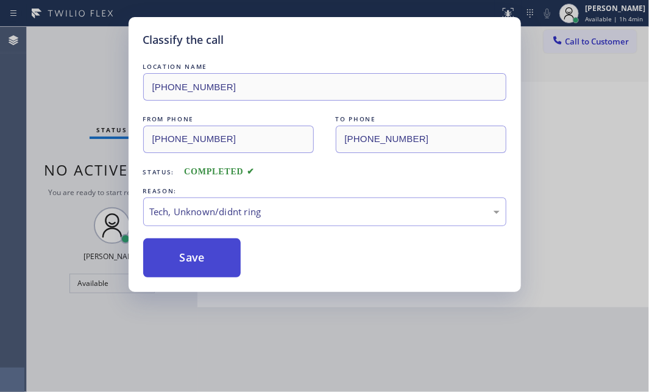
click at [200, 255] on button "Save" at bounding box center [192, 257] width 98 height 39
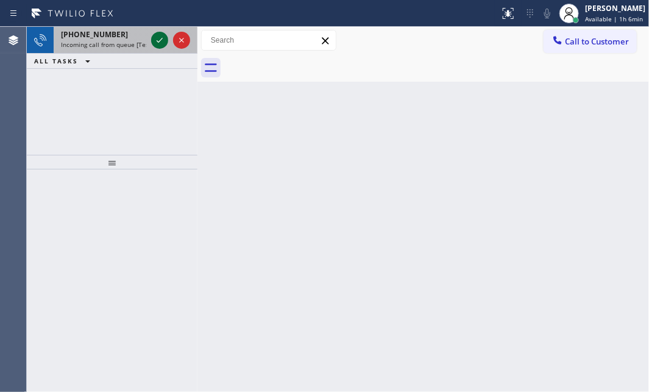
click at [161, 34] on icon at bounding box center [159, 40] width 15 height 15
click at [156, 41] on icon at bounding box center [159, 40] width 15 height 15
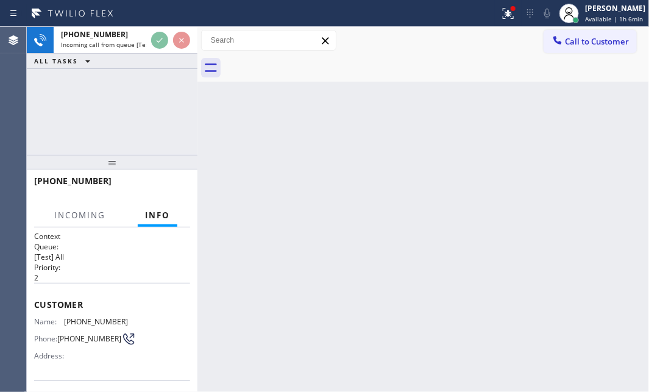
scroll to position [110, 0]
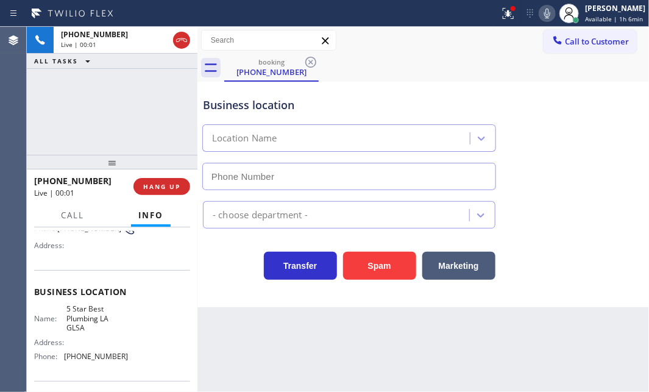
type input "[PHONE_NUMBER]"
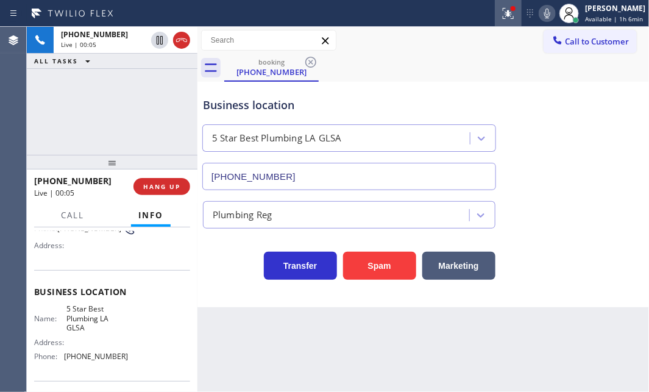
drag, startPoint x: 499, startPoint y: 14, endPoint x: 502, endPoint y: 52, distance: 37.9
click at [501, 15] on icon at bounding box center [508, 13] width 15 height 15
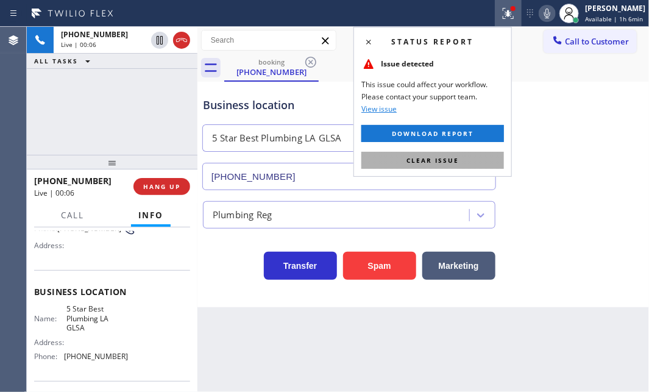
click at [464, 152] on button "Clear issue" at bounding box center [432, 160] width 142 height 17
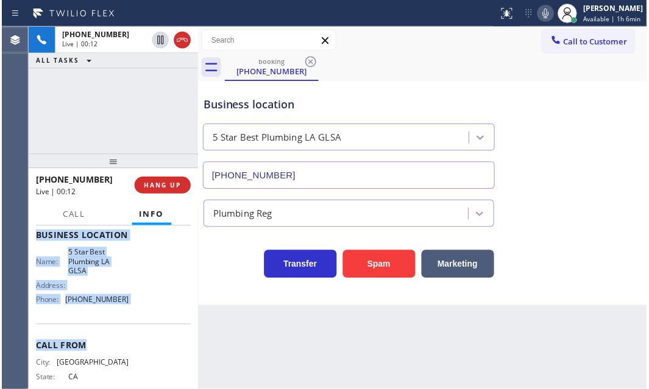
scroll to position [166, 0]
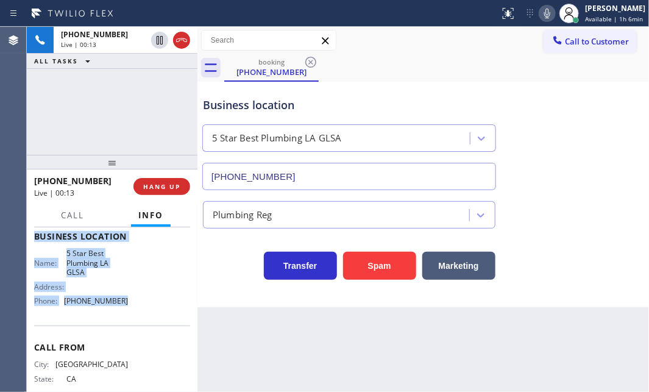
drag, startPoint x: 32, startPoint y: 298, endPoint x: 129, endPoint y: 323, distance: 100.0
click at [129, 323] on div "Context Queue: [Test] All Priority: 2 Customer Name: [PHONE_NUMBER] Phone: [PHO…" at bounding box center [112, 309] width 171 height 164
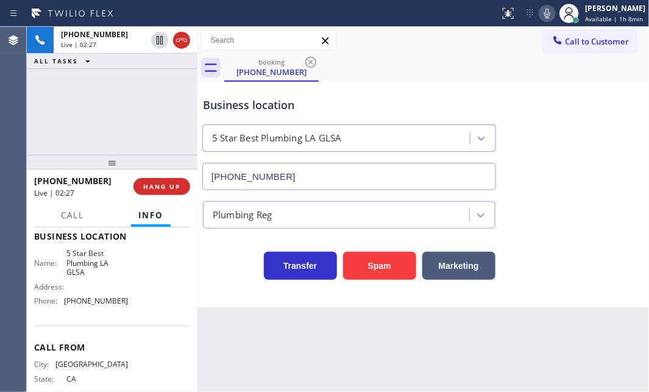
click at [486, 74] on div "booking [PHONE_NUMBER]" at bounding box center [436, 67] width 424 height 27
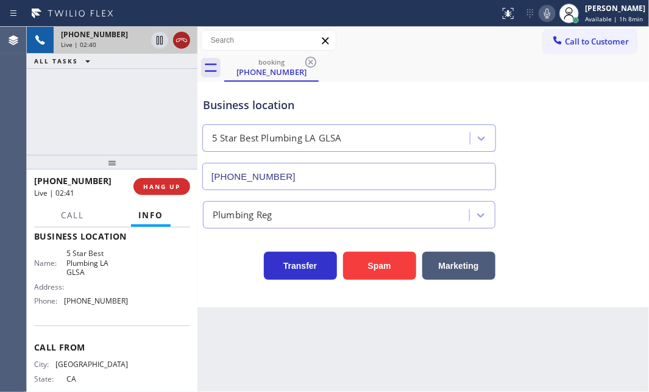
click at [180, 44] on icon at bounding box center [181, 40] width 15 height 15
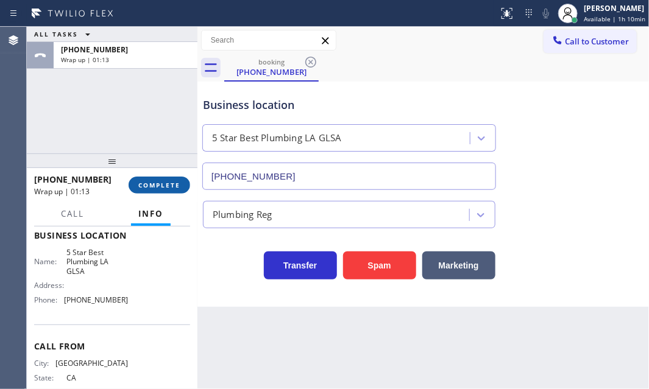
click at [169, 189] on button "COMPLETE" at bounding box center [159, 185] width 62 height 17
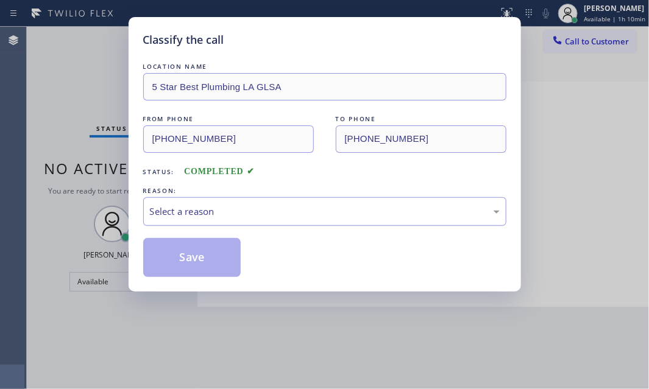
drag, startPoint x: 274, startPoint y: 216, endPoint x: 261, endPoint y: 222, distance: 14.7
click at [273, 216] on div "Select a reason" at bounding box center [325, 212] width 350 height 14
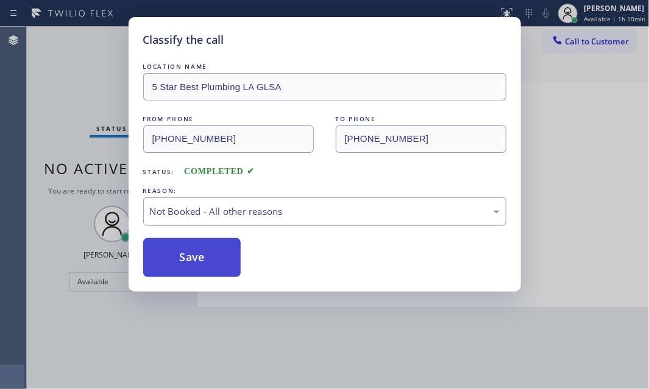
drag, startPoint x: 197, startPoint y: 258, endPoint x: 178, endPoint y: 258, distance: 19.5
click at [178, 258] on button "Save" at bounding box center [192, 257] width 98 height 39
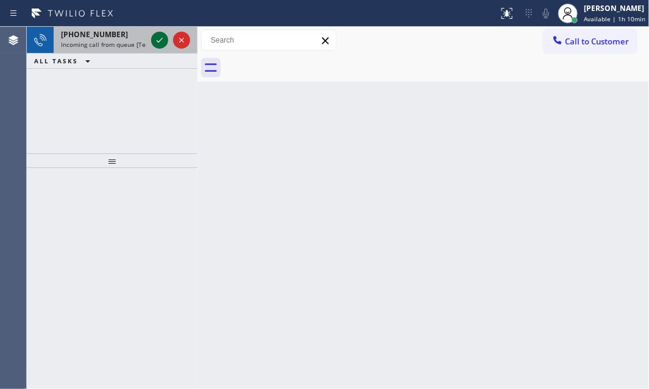
click at [155, 37] on icon at bounding box center [159, 40] width 15 height 15
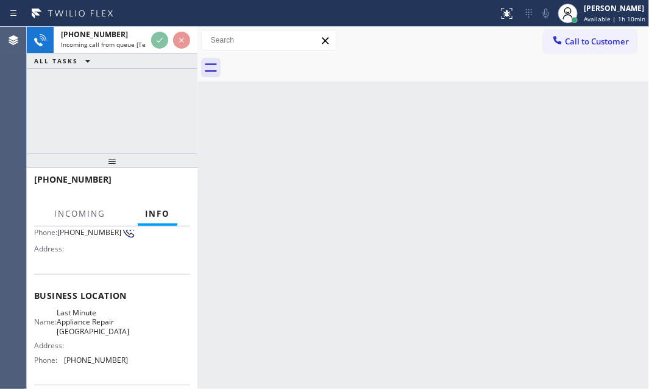
scroll to position [110, 0]
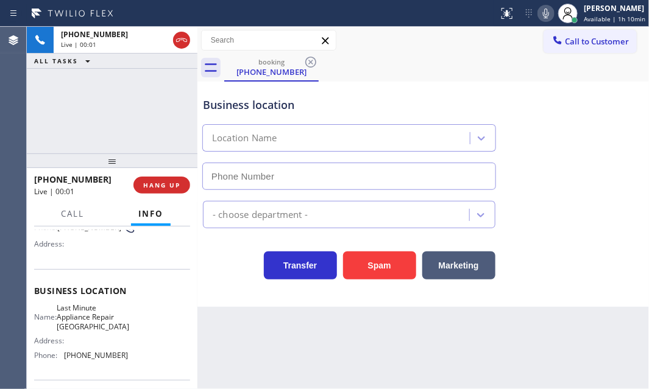
type input "[PHONE_NUMBER]"
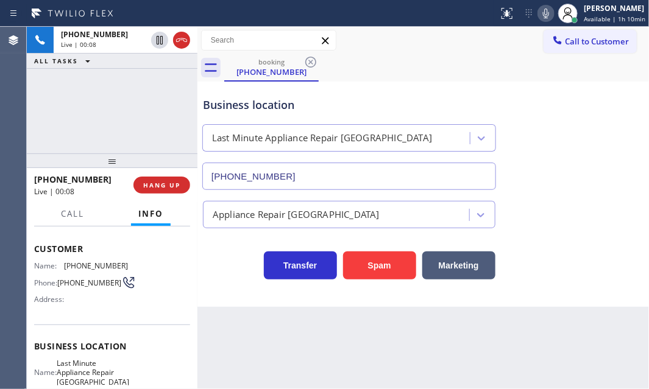
scroll to position [0, 0]
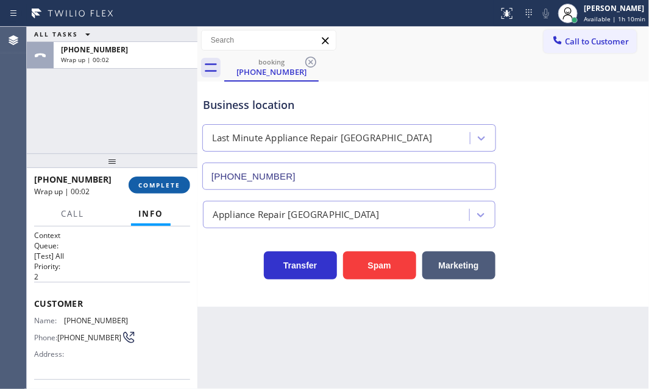
click at [163, 180] on button "COMPLETE" at bounding box center [159, 185] width 62 height 17
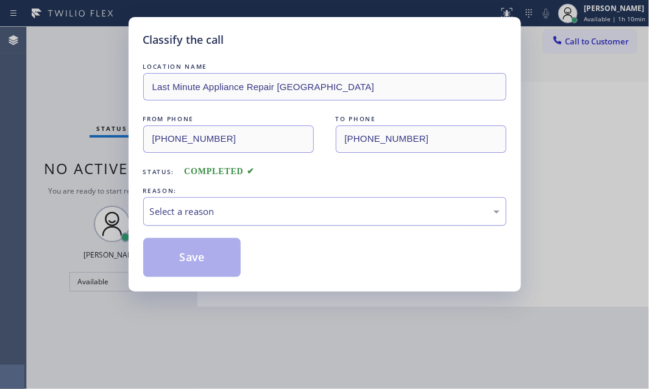
click at [244, 206] on div "Select a reason" at bounding box center [325, 212] width 350 height 14
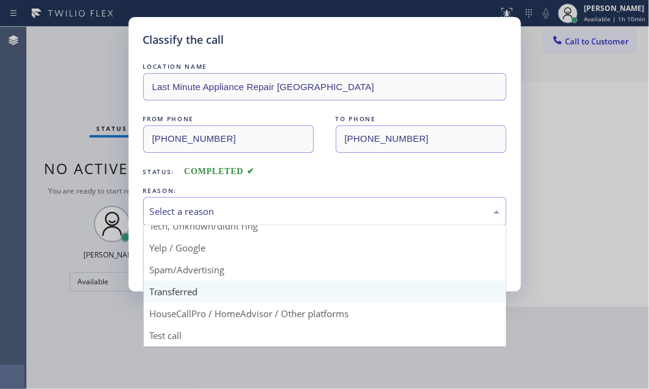
scroll to position [81, 0]
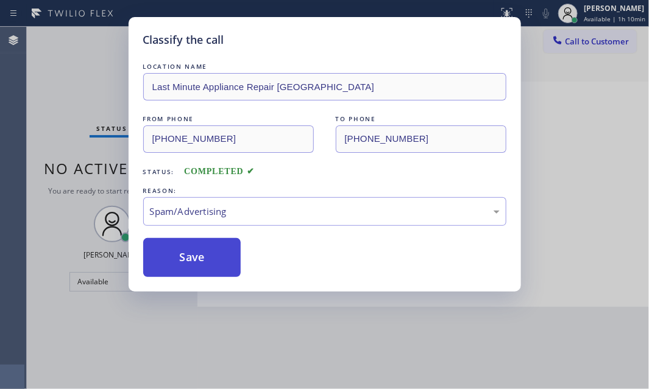
click at [189, 253] on button "Save" at bounding box center [192, 257] width 98 height 39
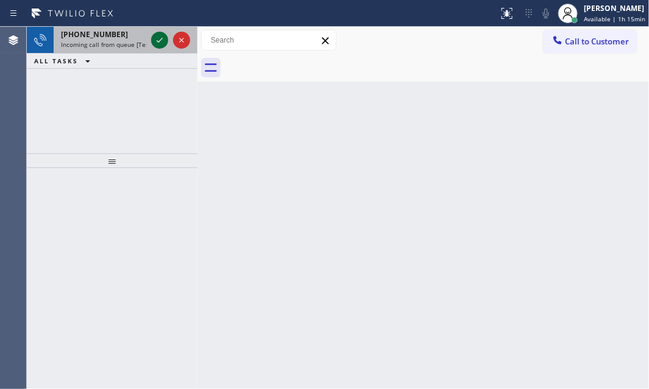
click at [158, 32] on button at bounding box center [159, 40] width 17 height 17
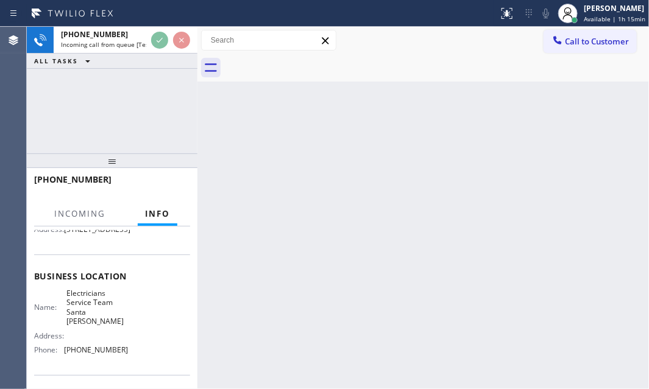
scroll to position [166, 0]
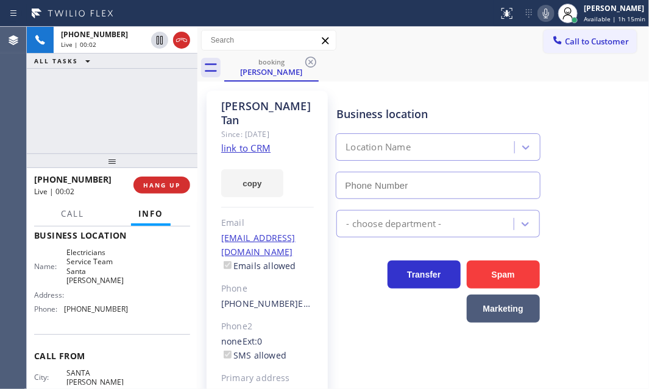
type input "[PHONE_NUMBER]"
click at [259, 142] on link "link to CRM" at bounding box center [245, 148] width 49 height 12
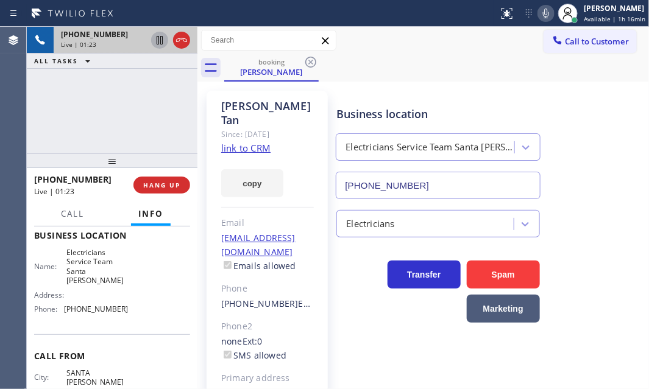
click at [158, 39] on icon at bounding box center [160, 40] width 6 height 9
click at [543, 12] on icon at bounding box center [546, 14] width 6 height 10
click at [538, 18] on icon at bounding box center [545, 13] width 15 height 15
click at [163, 43] on icon at bounding box center [159, 40] width 15 height 15
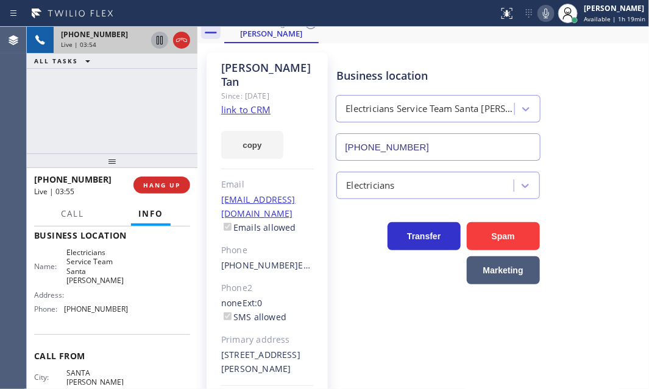
scroll to position [86, 0]
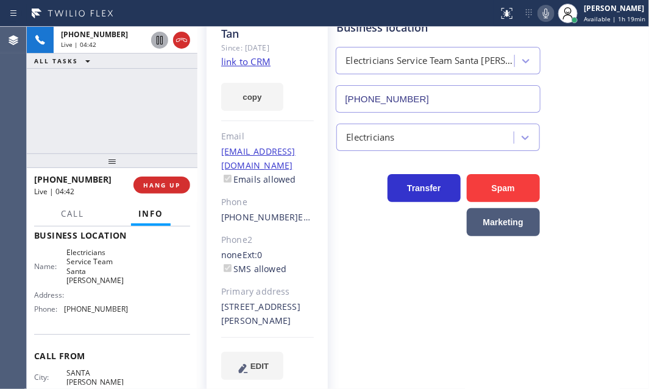
drag, startPoint x: 188, startPoint y: 41, endPoint x: 223, endPoint y: 52, distance: 36.8
click at [188, 41] on icon at bounding box center [181, 40] width 15 height 15
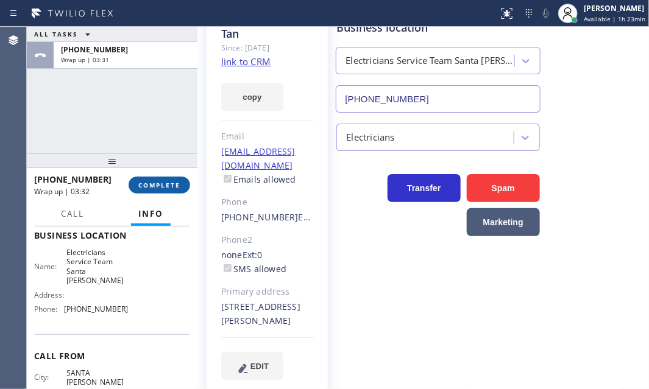
click at [161, 189] on span "COMPLETE" at bounding box center [159, 185] width 42 height 9
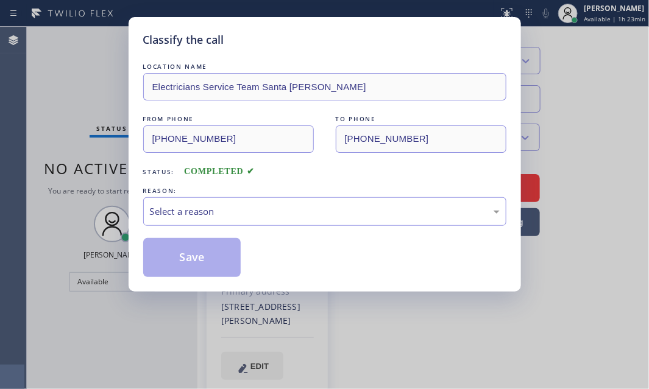
click at [161, 189] on div "REASON:" at bounding box center [324, 191] width 363 height 13
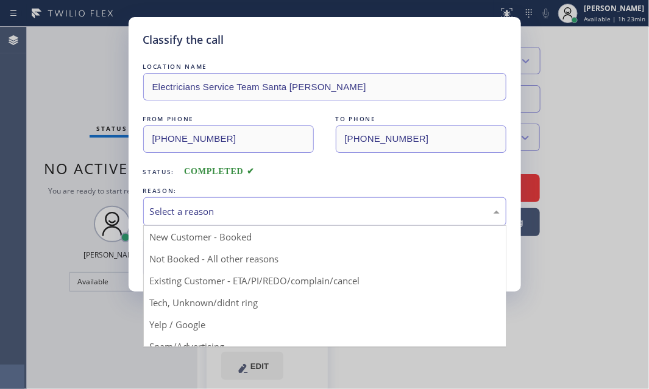
click at [219, 206] on div "Select a reason" at bounding box center [325, 212] width 350 height 14
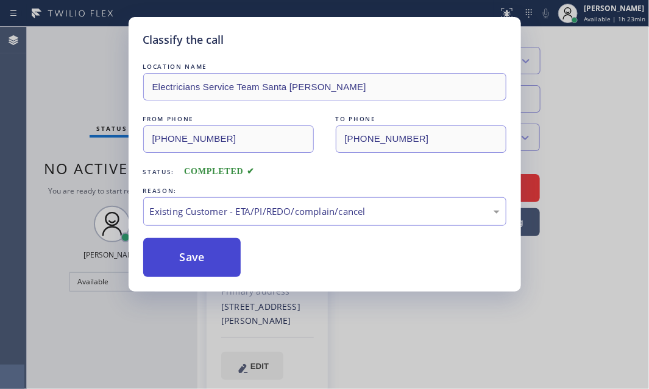
click at [195, 259] on button "Save" at bounding box center [192, 257] width 98 height 39
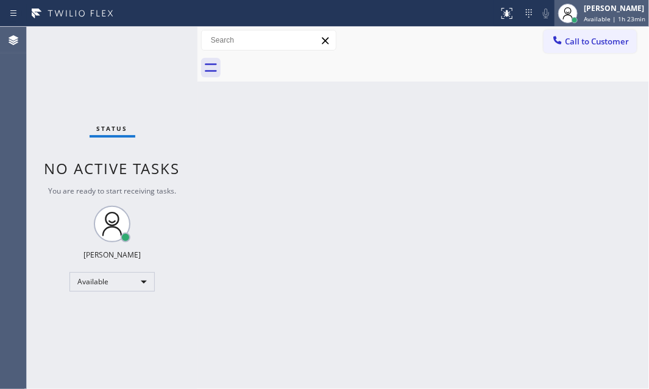
click at [597, 15] on span "Available | 1h 23min" at bounding box center [614, 19] width 62 height 9
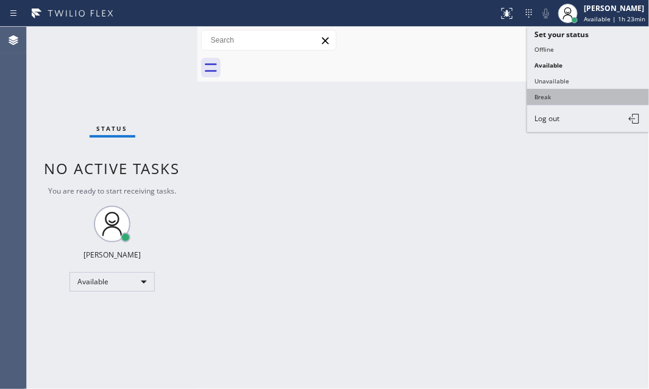
drag, startPoint x: 552, startPoint y: 94, endPoint x: 559, endPoint y: 101, distance: 9.9
click at [552, 94] on button "Break" at bounding box center [588, 97] width 122 height 16
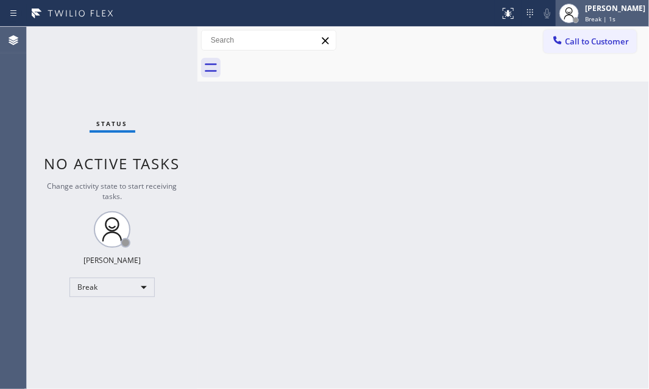
click at [591, 15] on span "Break | 1s" at bounding box center [600, 19] width 30 height 9
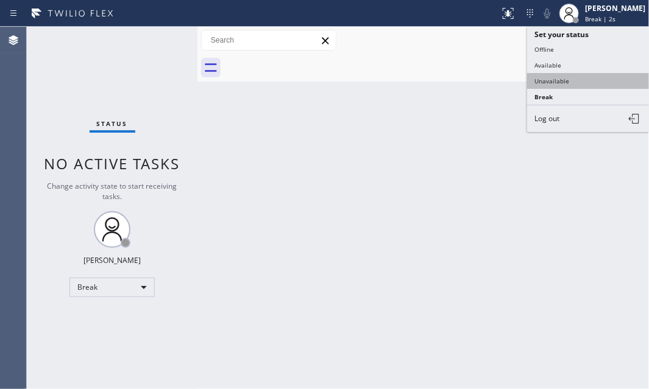
click at [586, 82] on button "Unavailable" at bounding box center [588, 81] width 122 height 16
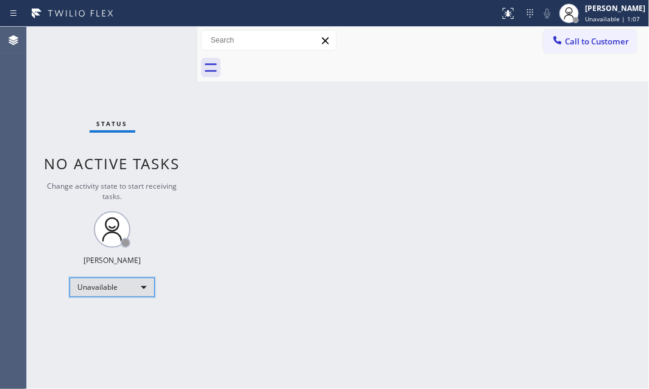
click at [104, 283] on div "Unavailable" at bounding box center [111, 287] width 85 height 19
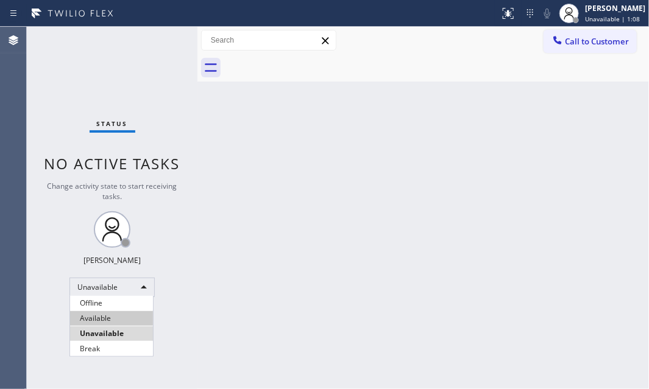
click at [116, 315] on li "Available" at bounding box center [111, 318] width 83 height 15
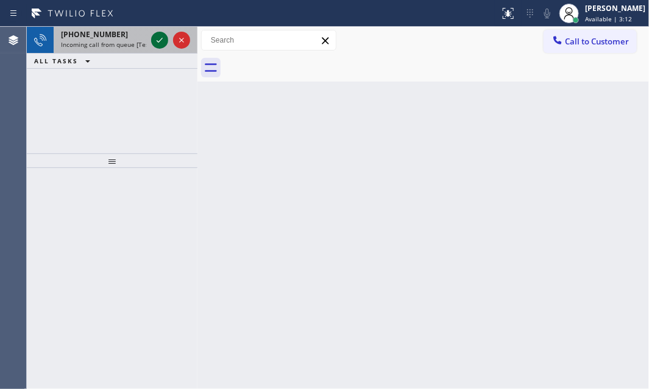
click at [157, 41] on icon at bounding box center [160, 40] width 6 height 5
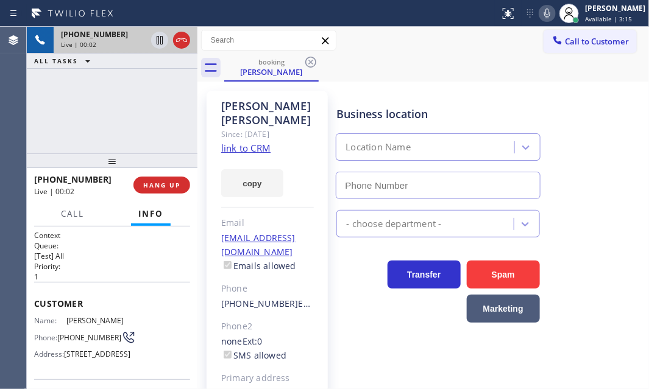
type input "[PHONE_NUMBER]"
drag, startPoint x: 248, startPoint y: 133, endPoint x: 267, endPoint y: 135, distance: 18.4
click at [181, 40] on icon at bounding box center [181, 40] width 11 height 4
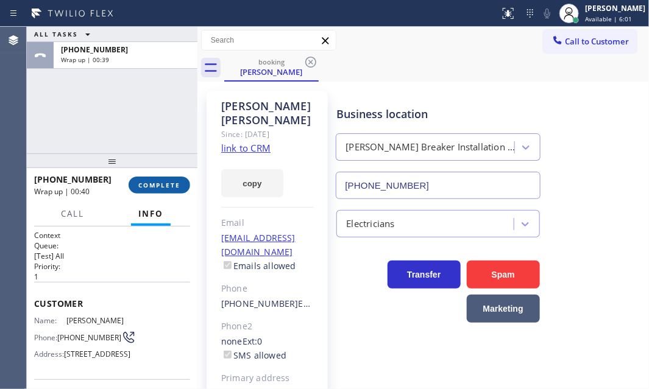
click at [152, 181] on span "COMPLETE" at bounding box center [159, 185] width 42 height 9
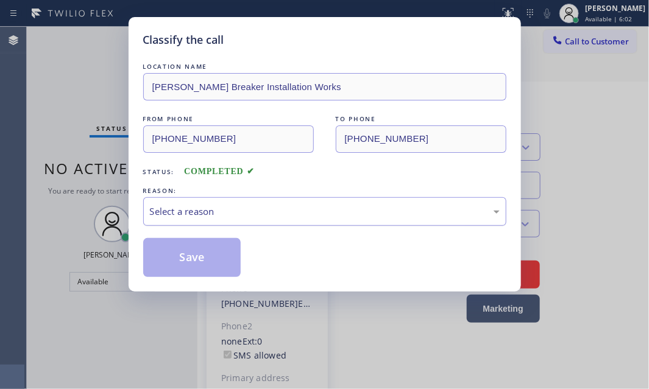
click at [298, 210] on div "Select a reason" at bounding box center [325, 212] width 350 height 14
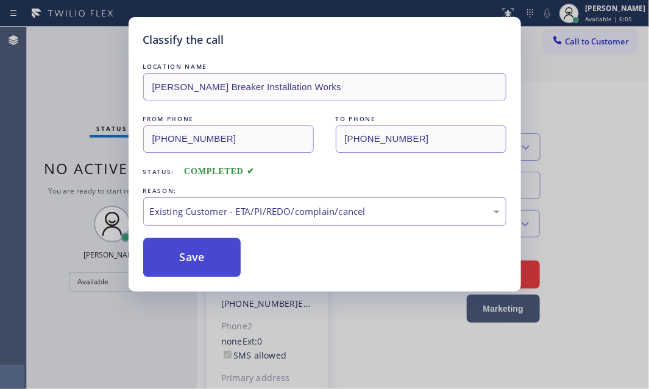
click at [199, 253] on button "Save" at bounding box center [192, 257] width 98 height 39
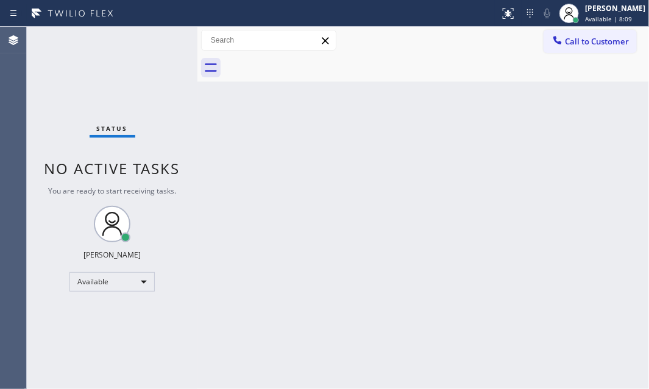
drag, startPoint x: 144, startPoint y: 86, endPoint x: 555, endPoint y: 315, distance: 471.4
click at [144, 88] on div "Status No active tasks You are ready to start receiving tasks. [PERSON_NAME] Av…" at bounding box center [112, 208] width 171 height 362
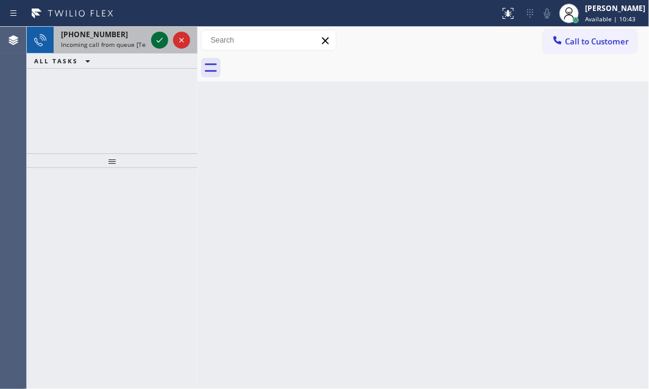
click at [158, 42] on icon at bounding box center [160, 40] width 6 height 5
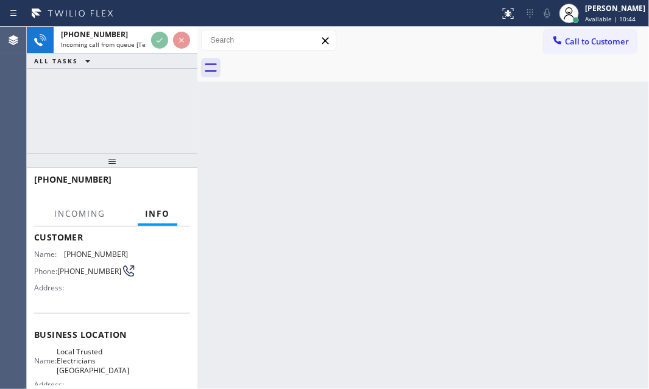
scroll to position [166, 0]
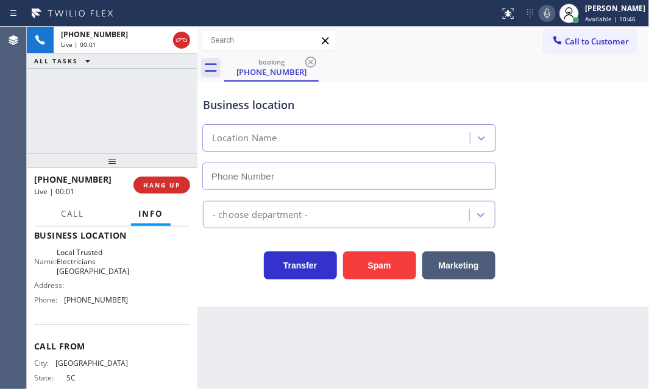
type input "[PHONE_NUMBER]"
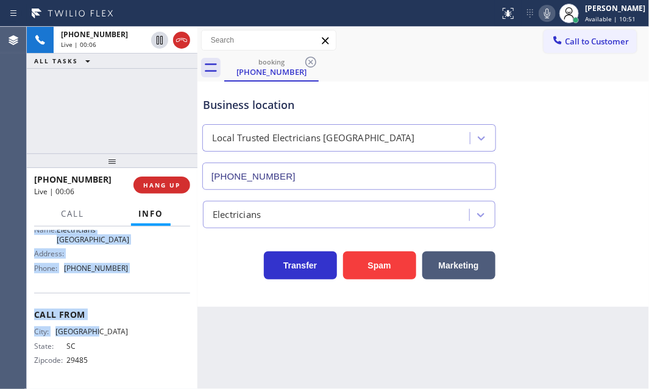
scroll to position [199, 0]
drag, startPoint x: 30, startPoint y: 241, endPoint x: 149, endPoint y: 267, distance: 121.6
click at [149, 267] on div "Context Queue: [Test] All Priority: 1 Customer Name: [PHONE_NUMBER] Phone: [PHO…" at bounding box center [112, 308] width 171 height 163
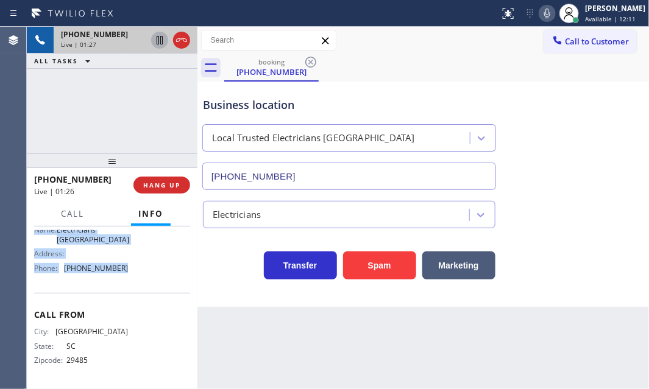
click at [163, 39] on icon at bounding box center [159, 40] width 15 height 15
click at [156, 41] on icon at bounding box center [159, 40] width 15 height 15
click at [164, 183] on span "HANG UP" at bounding box center [161, 185] width 37 height 9
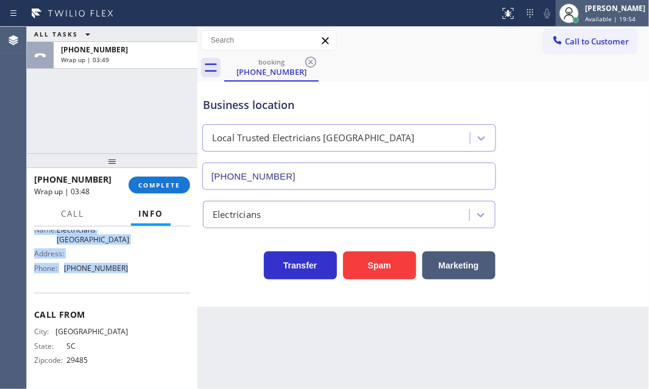
click at [598, 16] on span "Available | 19:54" at bounding box center [610, 19] width 51 height 9
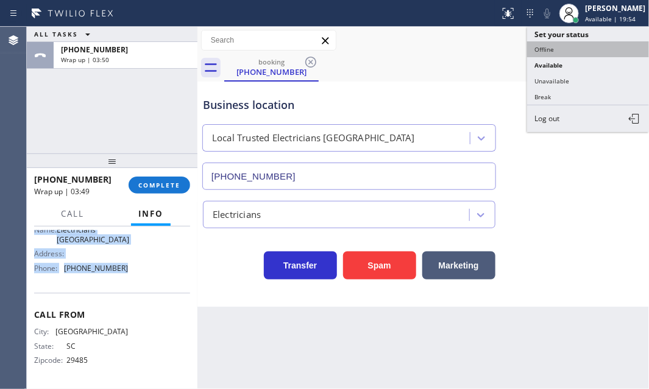
click at [568, 51] on button "Offline" at bounding box center [588, 49] width 122 height 16
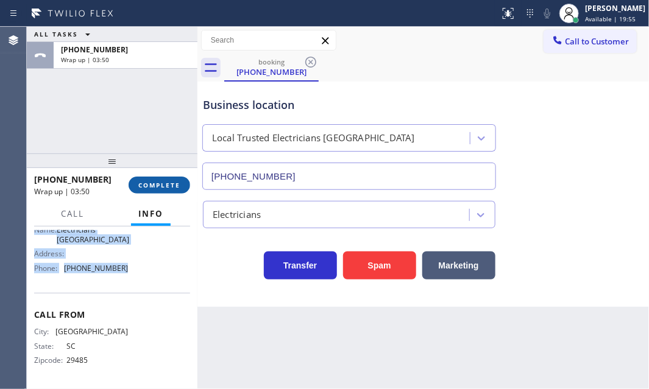
click at [136, 186] on button "COMPLETE" at bounding box center [159, 185] width 62 height 17
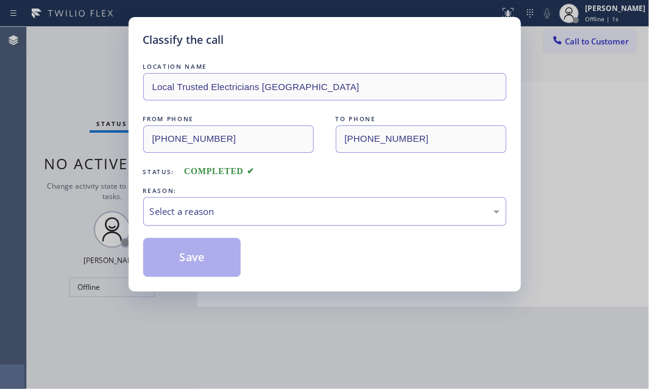
drag, startPoint x: 255, startPoint y: 208, endPoint x: 247, endPoint y: 214, distance: 9.6
click at [252, 210] on div "Select a reason" at bounding box center [325, 212] width 350 height 14
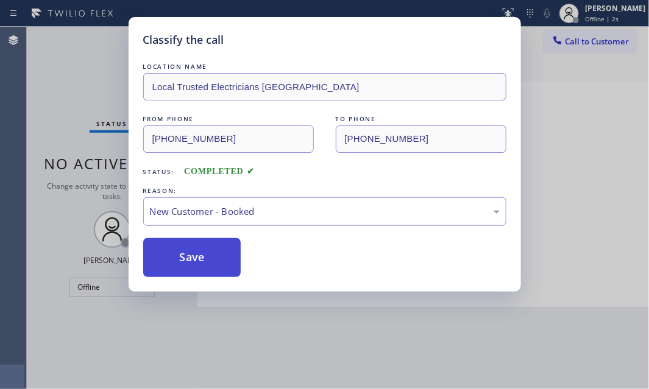
click at [197, 250] on button "Save" at bounding box center [192, 257] width 98 height 39
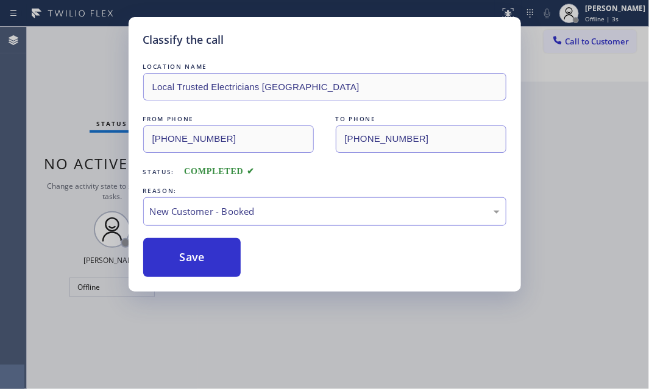
click at [584, 11] on div "Status report No issues detected If you experience an issue, please download th…" at bounding box center [324, 194] width 649 height 389
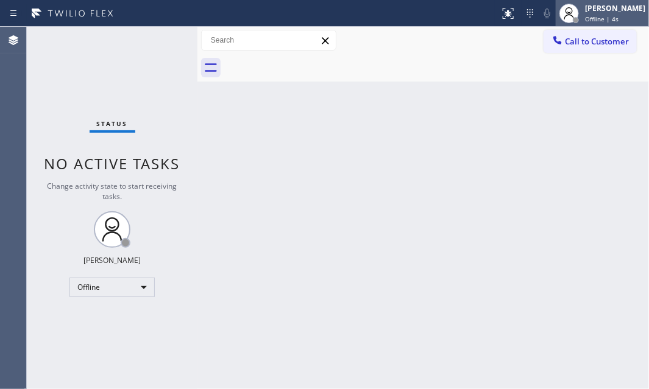
click at [582, 13] on div "[PERSON_NAME] Offline | 4s" at bounding box center [615, 12] width 66 height 21
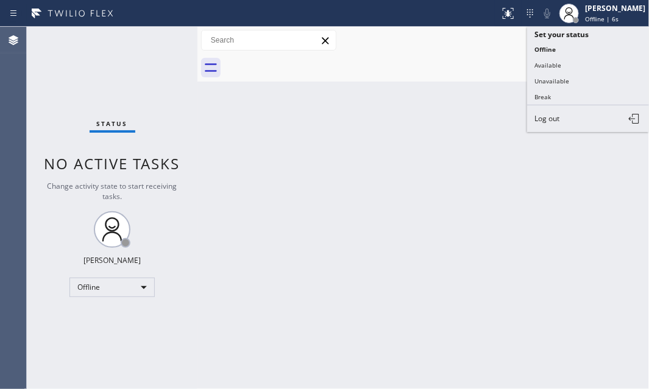
click at [552, 114] on span "Log out" at bounding box center [546, 118] width 25 height 10
